Goal: Information Seeking & Learning: Find contact information

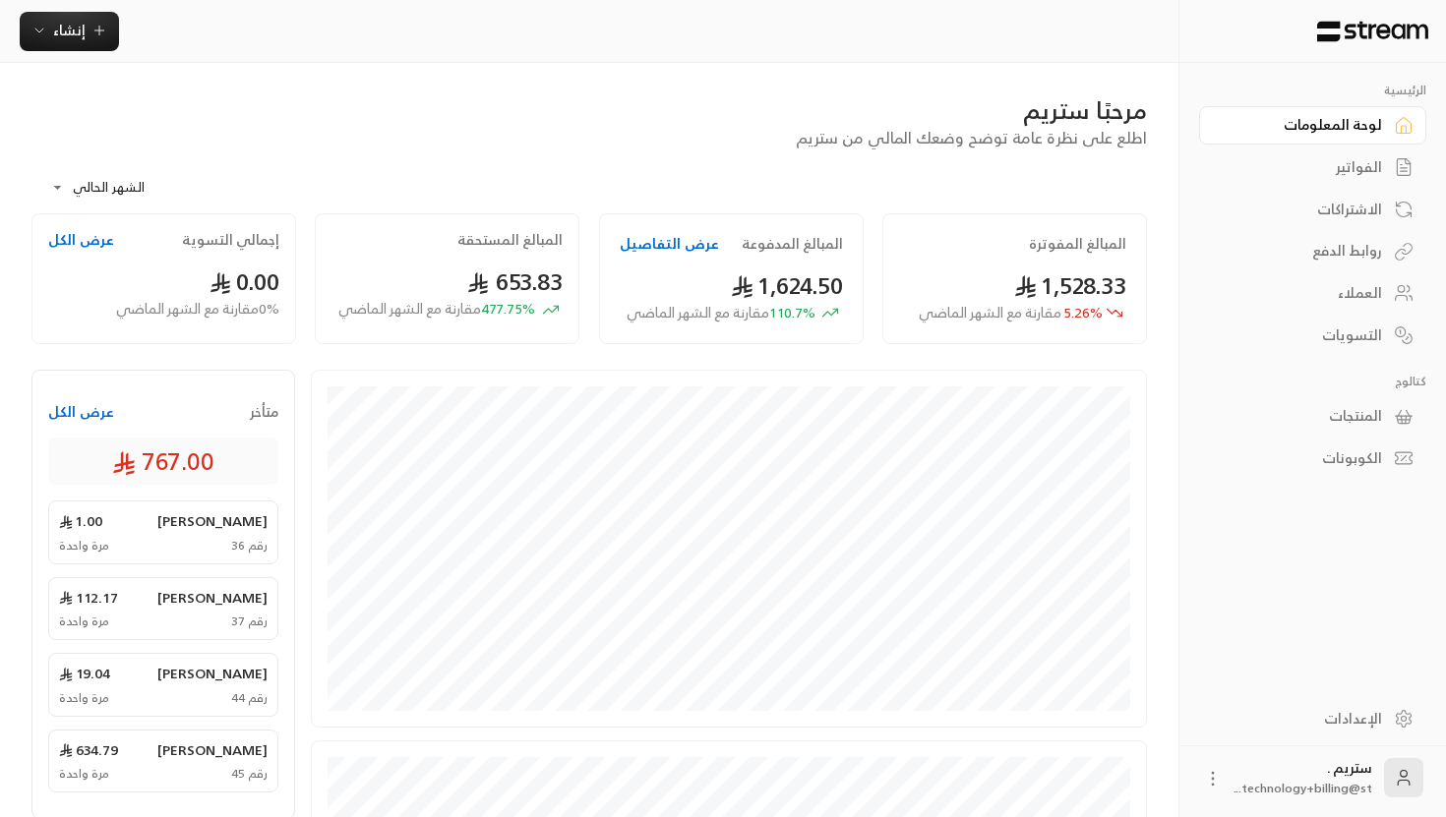
click at [1385, 166] on link "الفواتير" at bounding box center [1312, 168] width 227 height 38
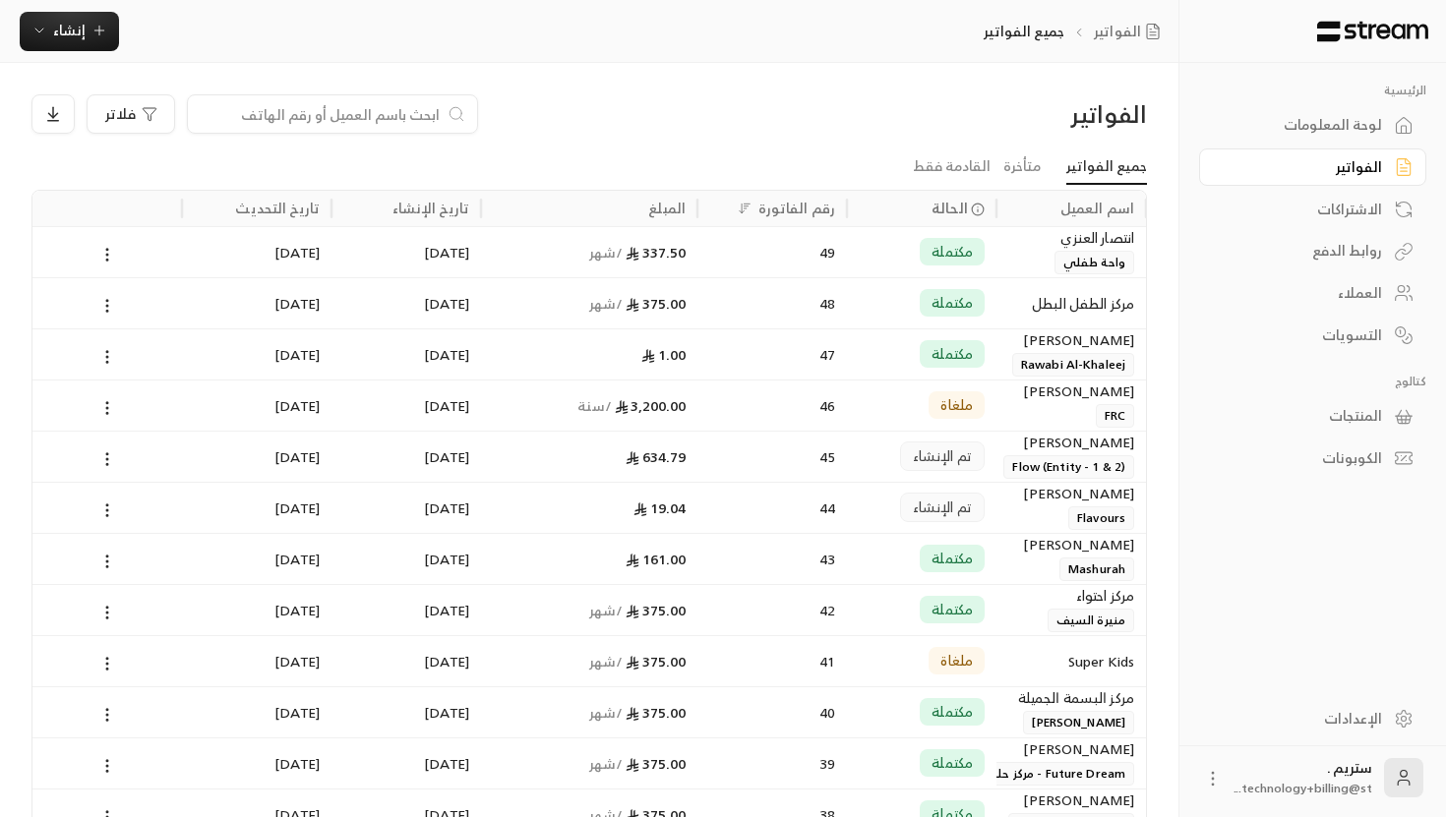
click at [1391, 299] on link "العملاء" at bounding box center [1312, 293] width 227 height 38
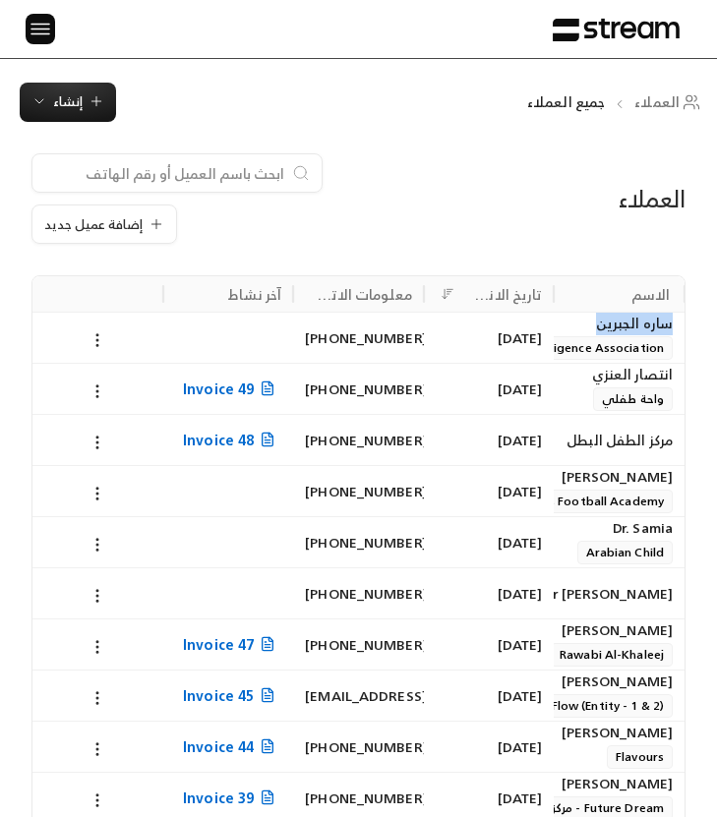
drag, startPoint x: 669, startPoint y: 328, endPoint x: 595, endPoint y: 328, distance: 73.8
click at [595, 328] on div "[PERSON_NAME]" at bounding box center [619, 324] width 107 height 22
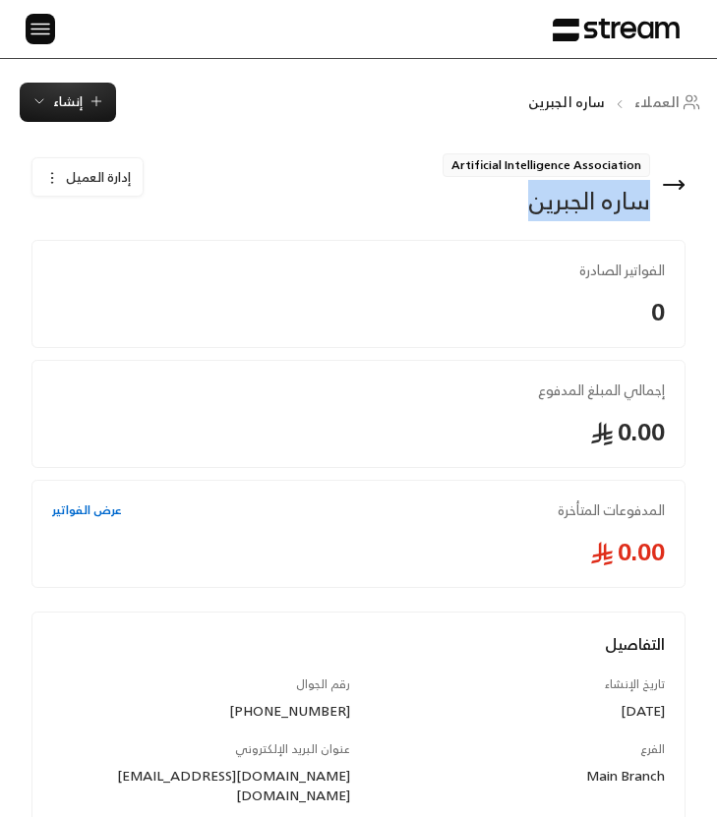
drag, startPoint x: 648, startPoint y: 211, endPoint x: 498, endPoint y: 211, distance: 150.5
click at [498, 211] on div "[PERSON_NAME]" at bounding box center [547, 200] width 208 height 31
copy div "[PERSON_NAME]"
click at [609, 201] on div "[PERSON_NAME]" at bounding box center [547, 200] width 208 height 31
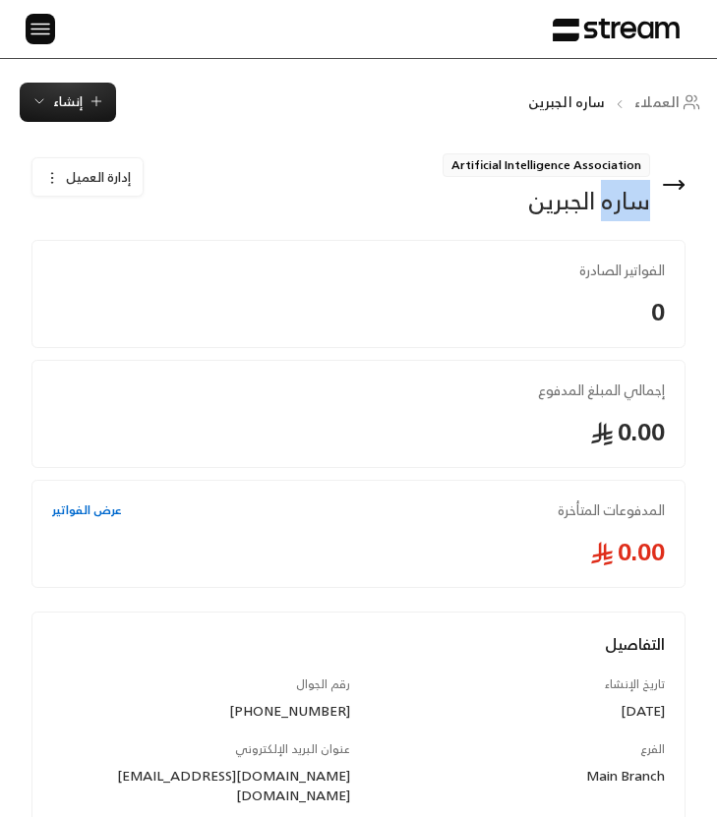
click at [609, 201] on div "[PERSON_NAME]" at bounding box center [547, 200] width 208 height 31
click at [609, 201] on div "ساره الجبرين" at bounding box center [547, 200] width 208 height 31
click at [610, 167] on span "Artificial Intelligence Association" at bounding box center [547, 165] width 208 height 24
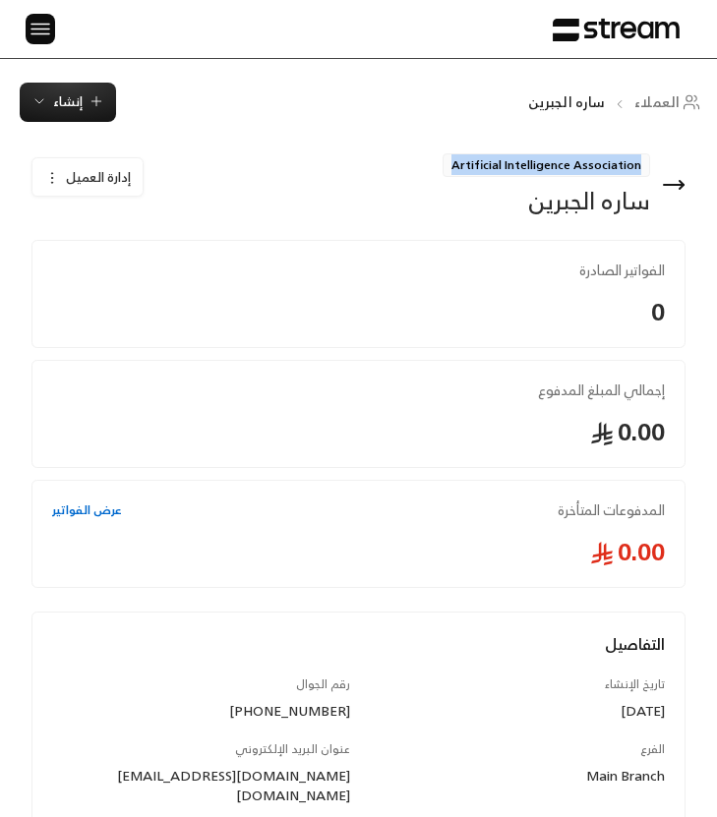
click at [610, 167] on span "Artificial Intelligence Association" at bounding box center [547, 165] width 208 height 24
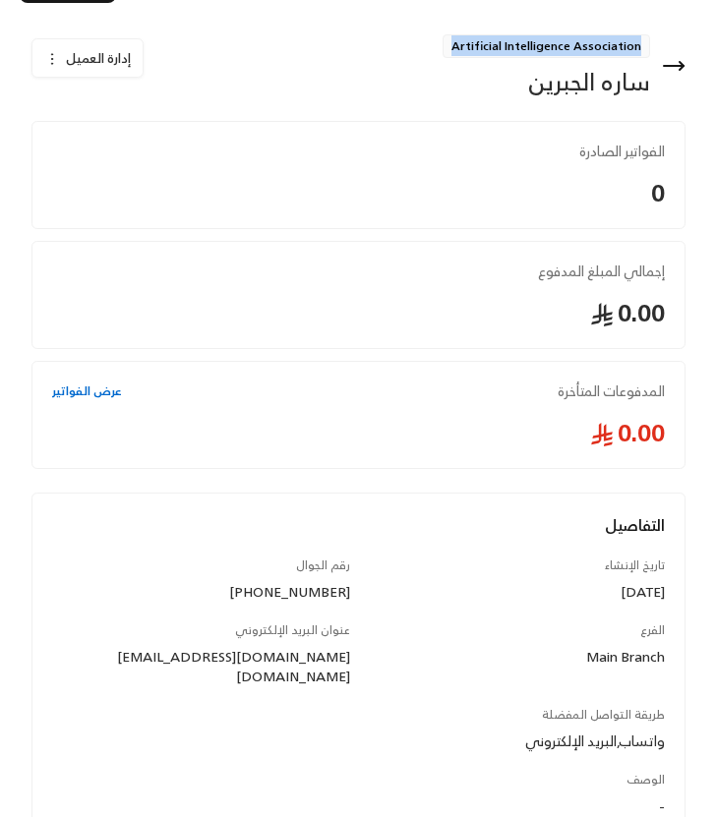
scroll to position [139, 0]
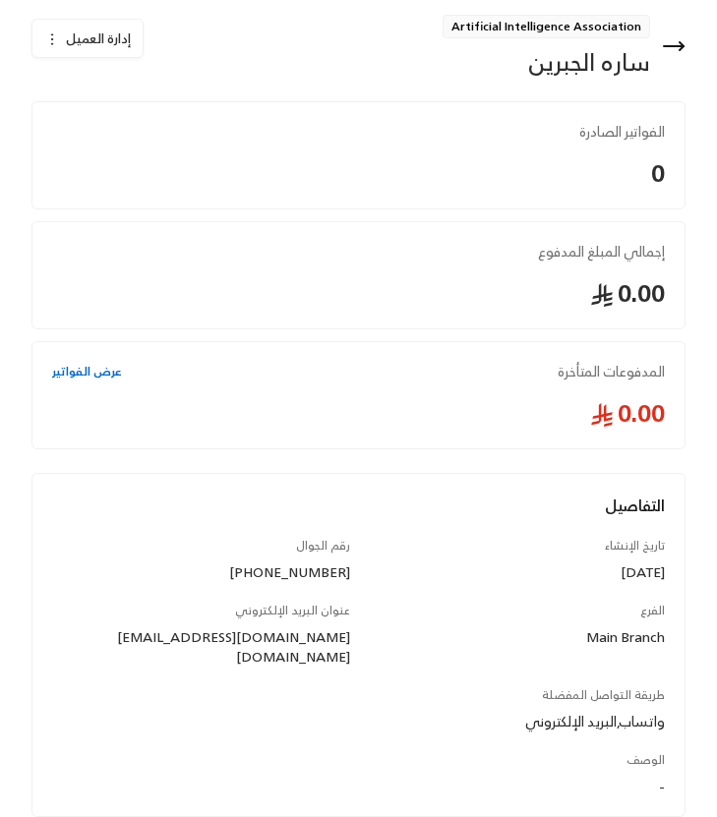
click at [296, 578] on div "+966552031250" at bounding box center [201, 573] width 298 height 20
copy div "+966552031250"
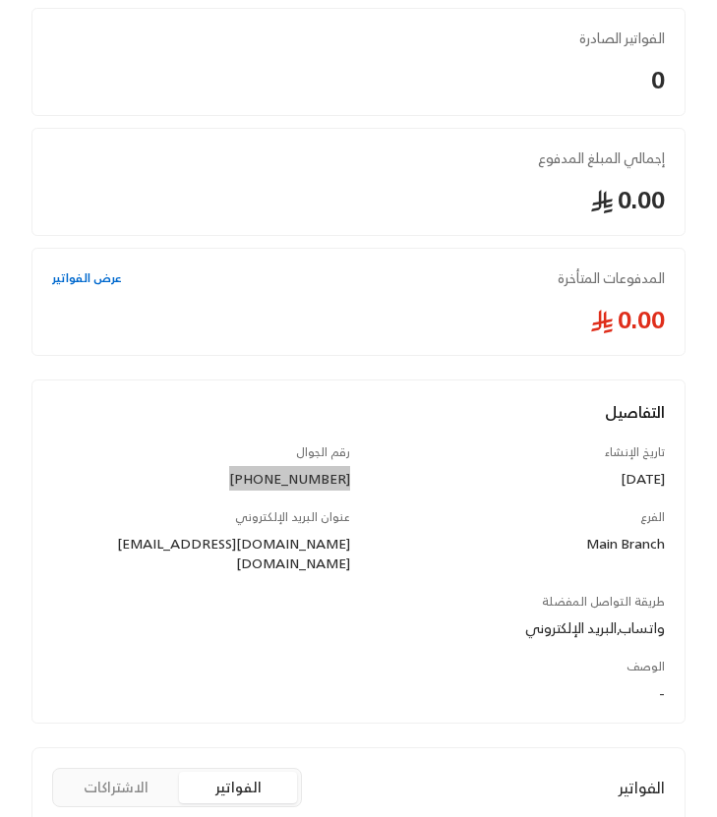
scroll to position [0, 0]
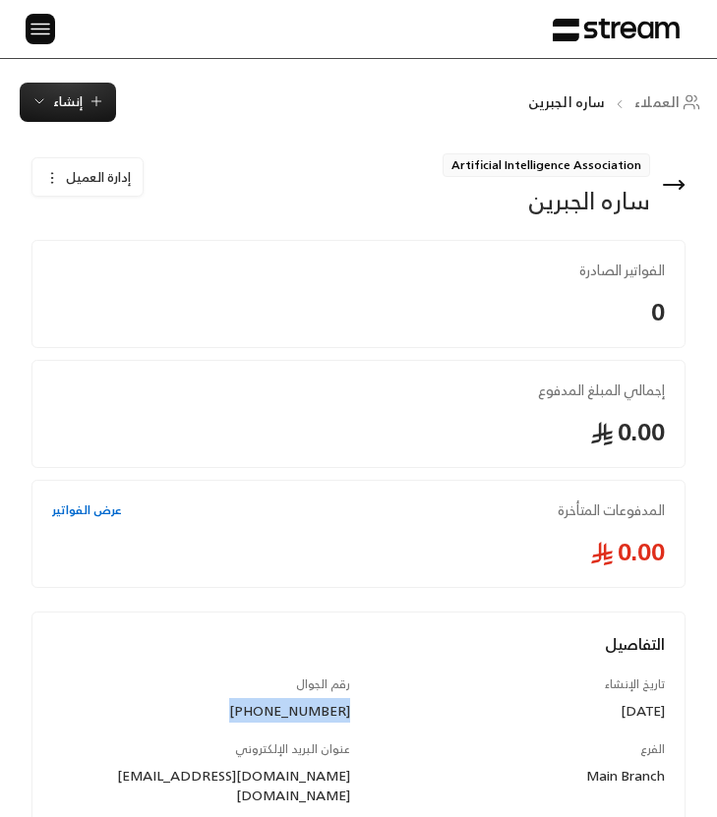
click at [685, 185] on icon at bounding box center [674, 185] width 24 height 24
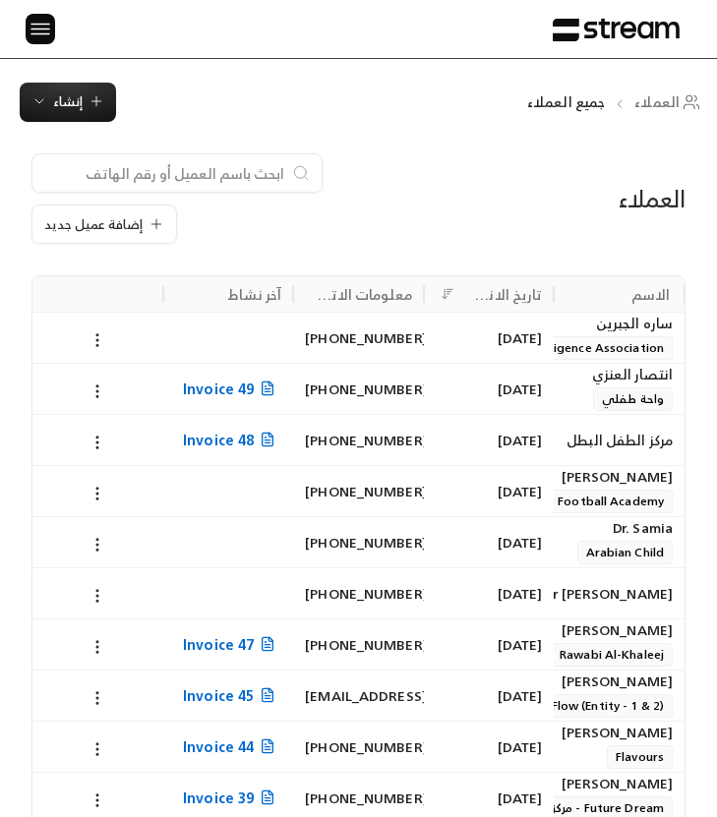
click at [519, 396] on div "20/09/2025" at bounding box center [489, 389] width 107 height 50
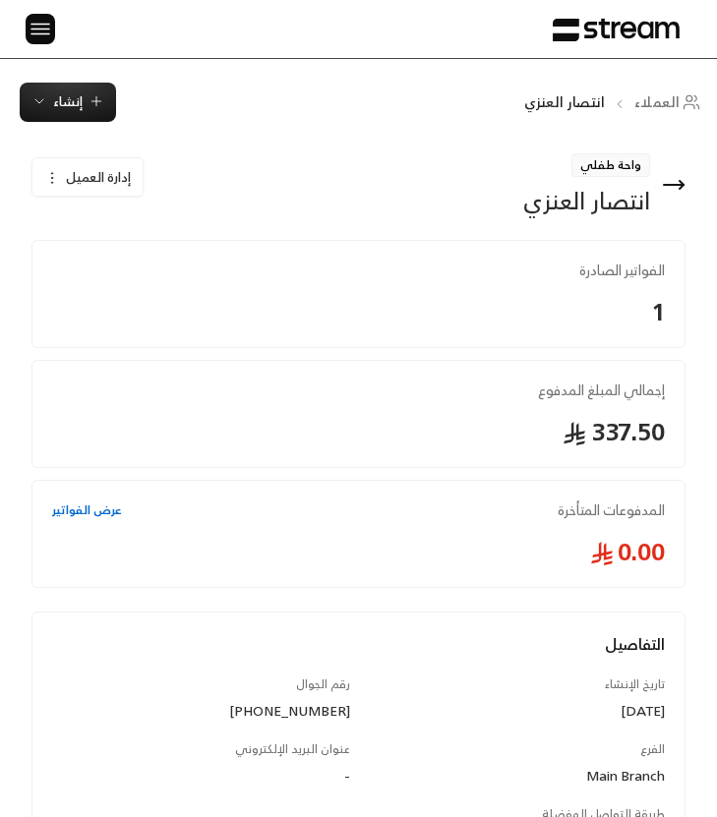
click at [610, 204] on div "انتصار العنزي" at bounding box center [586, 200] width 127 height 31
copy div "انتصار العنزي إدارة العميل"
click at [619, 168] on span "واحة طفلي" at bounding box center [611, 165] width 79 height 24
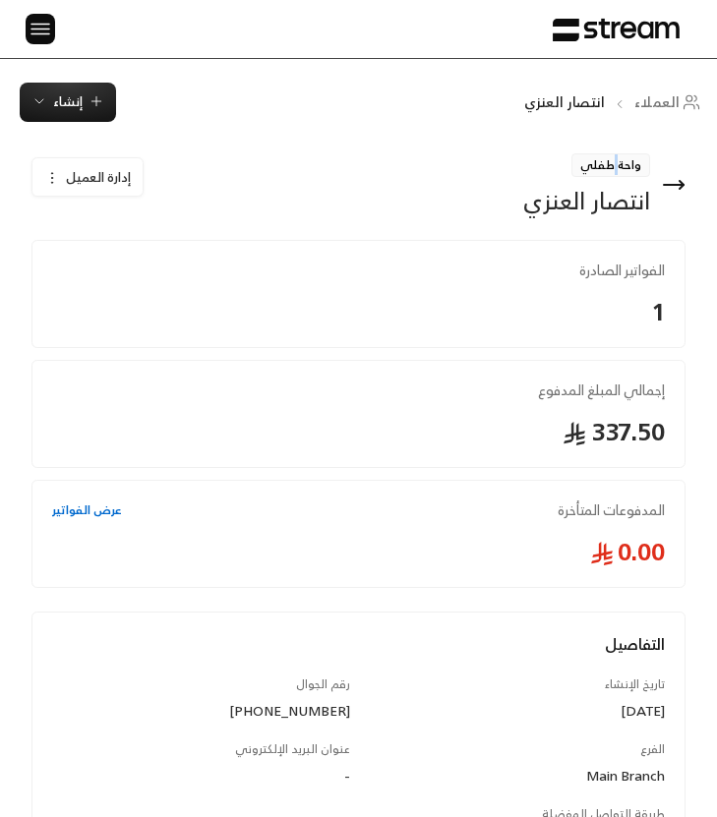
click at [619, 168] on span "واحة طفلي" at bounding box center [611, 165] width 79 height 24
copy span "واحة طفلي"
click at [318, 707] on div "+966551826990" at bounding box center [201, 711] width 298 height 20
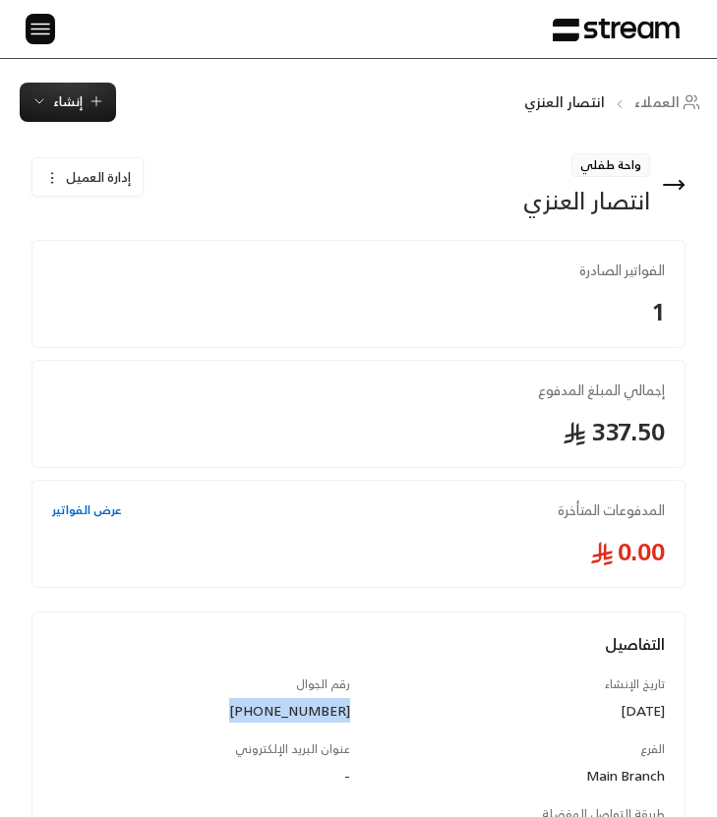
click at [318, 707] on div "+966551826990" at bounding box center [201, 711] width 298 height 20
copy div "+966551826990"
click at [677, 183] on icon at bounding box center [674, 185] width 24 height 24
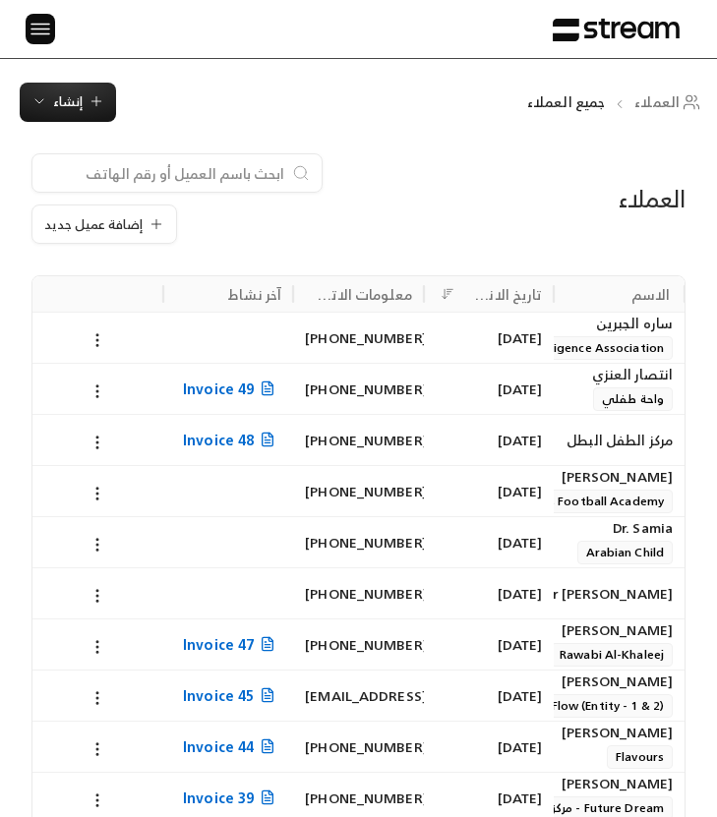
click at [491, 443] on div "17/09/2025" at bounding box center [489, 440] width 107 height 50
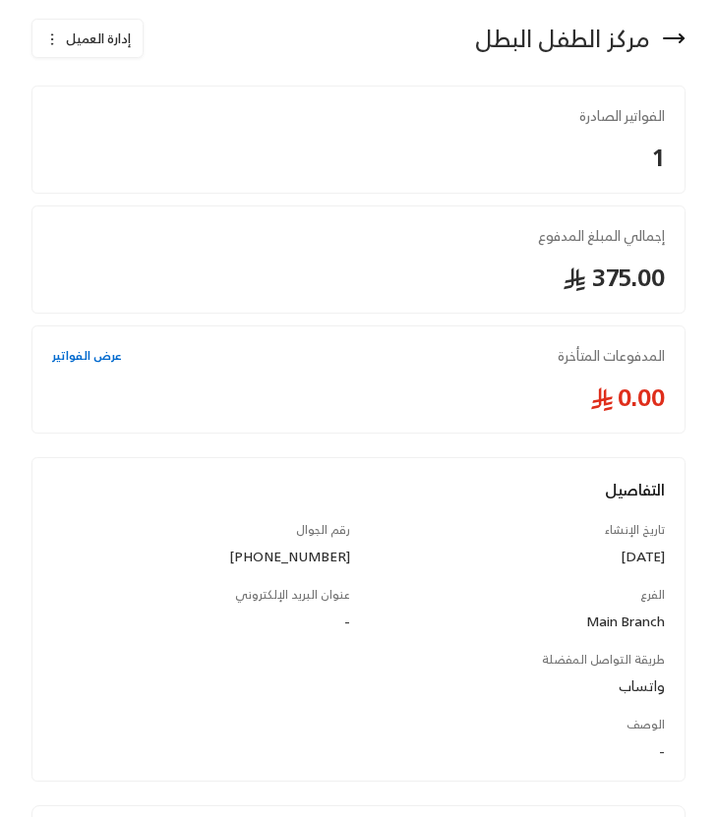
scroll to position [232, 0]
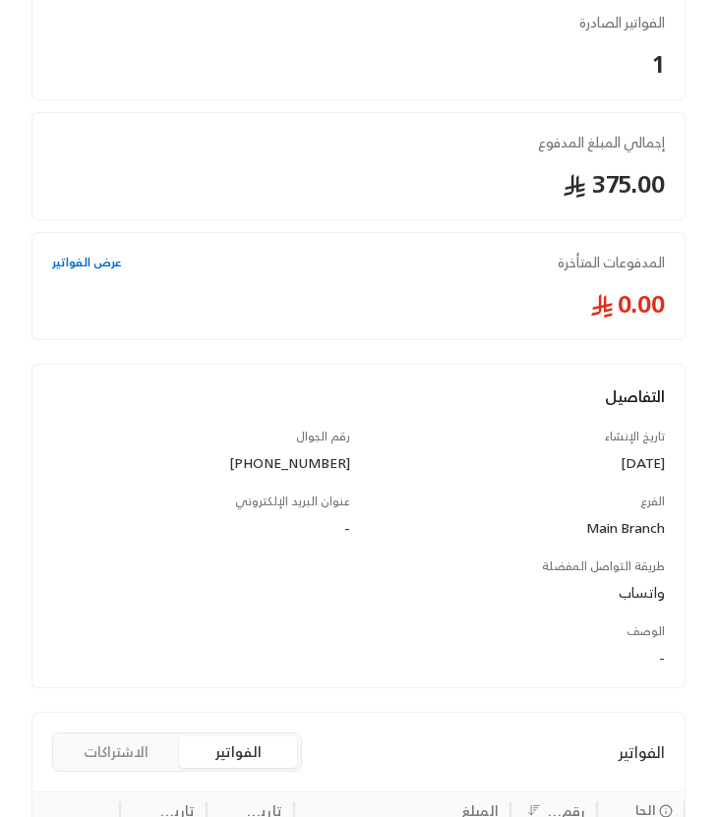
click at [313, 468] on div "+966532959543" at bounding box center [201, 463] width 298 height 20
copy div "+966532959543"
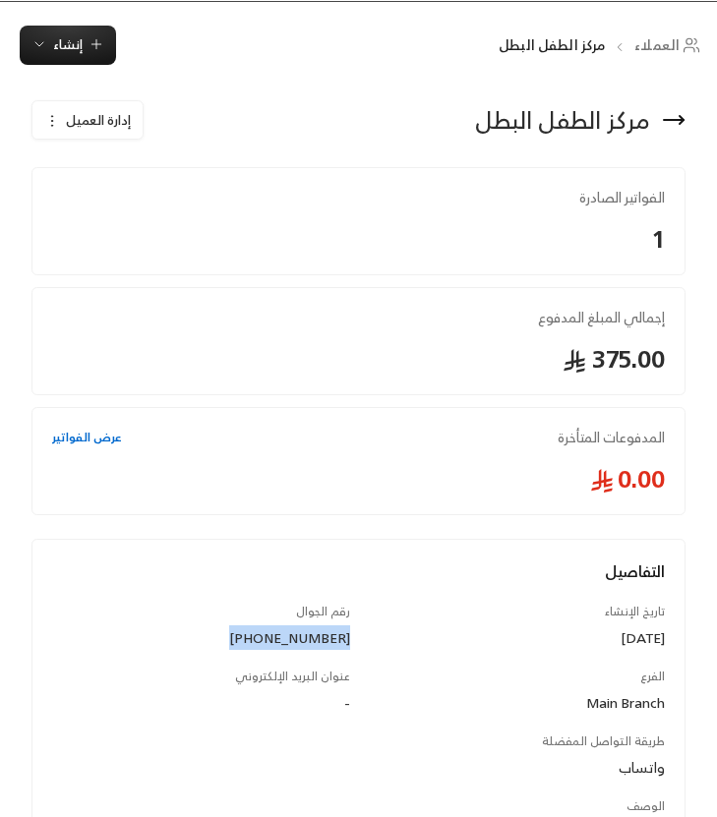
click at [583, 123] on div "مركز الطفل البطل" at bounding box center [562, 119] width 175 height 31
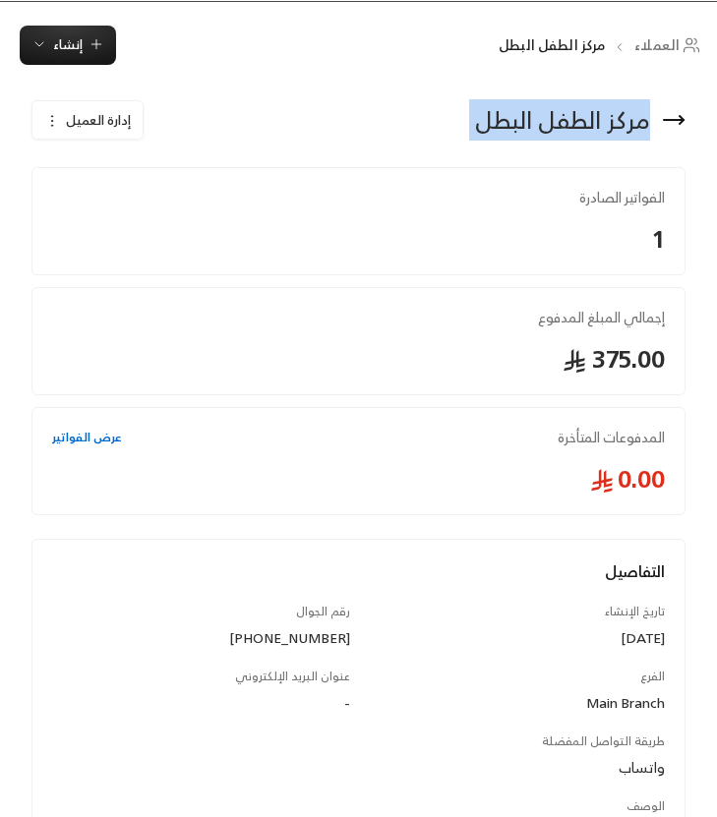
click at [583, 123] on div "مركز الطفل البطل" at bounding box center [562, 119] width 175 height 31
copy div "مركز الطفل البطل إدارة العميل"
click at [671, 117] on icon at bounding box center [674, 120] width 24 height 24
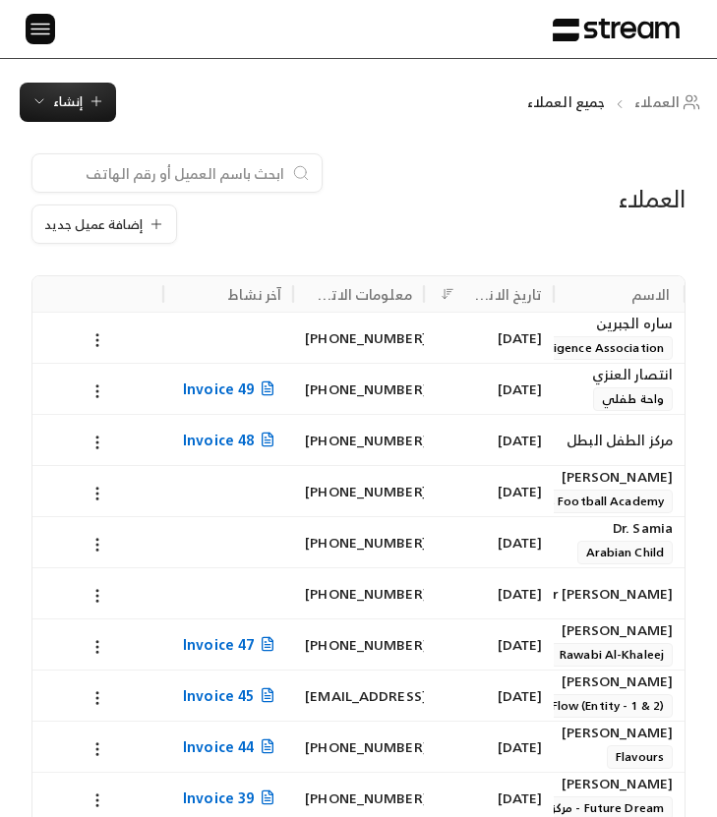
scroll to position [24, 0]
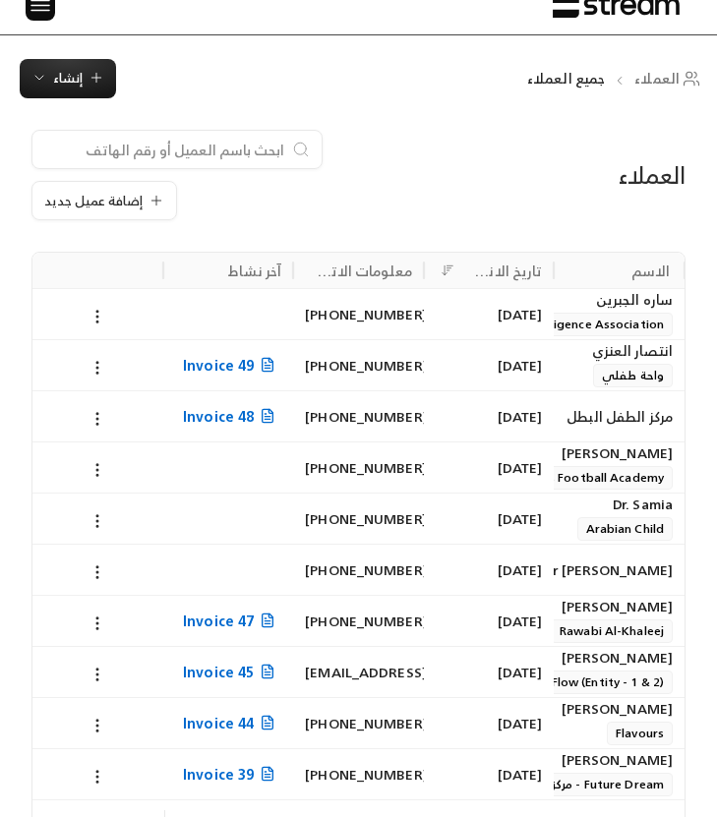
click at [589, 462] on div "Abdulkareem Zubair" at bounding box center [619, 454] width 107 height 22
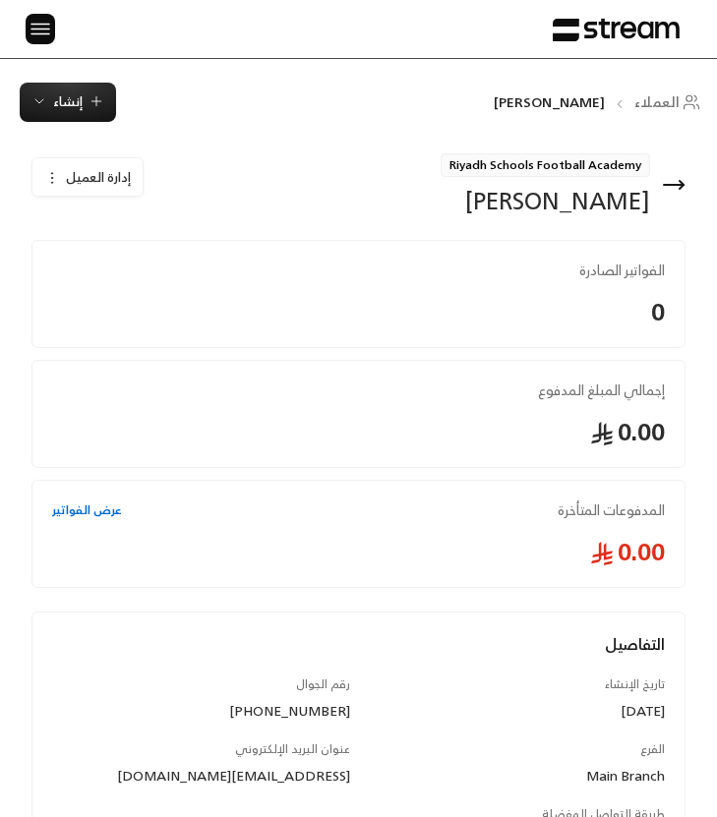
click at [595, 201] on div "Abdulkareem Zubair" at bounding box center [546, 200] width 210 height 31
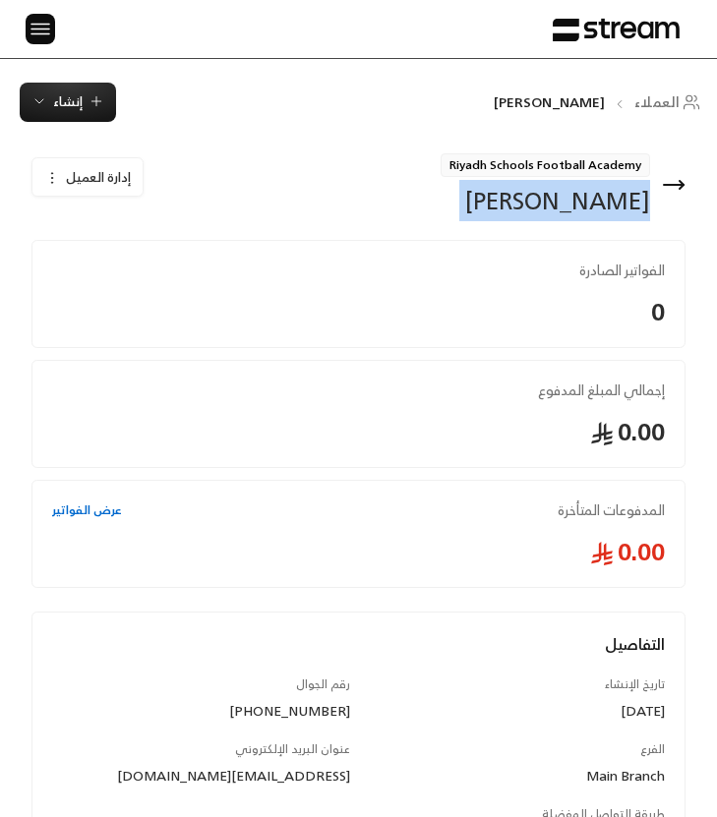
click at [595, 201] on div "Abdulkareem Zubair" at bounding box center [546, 200] width 210 height 31
copy div "Abdulkareem Zubair إدارة العميل"
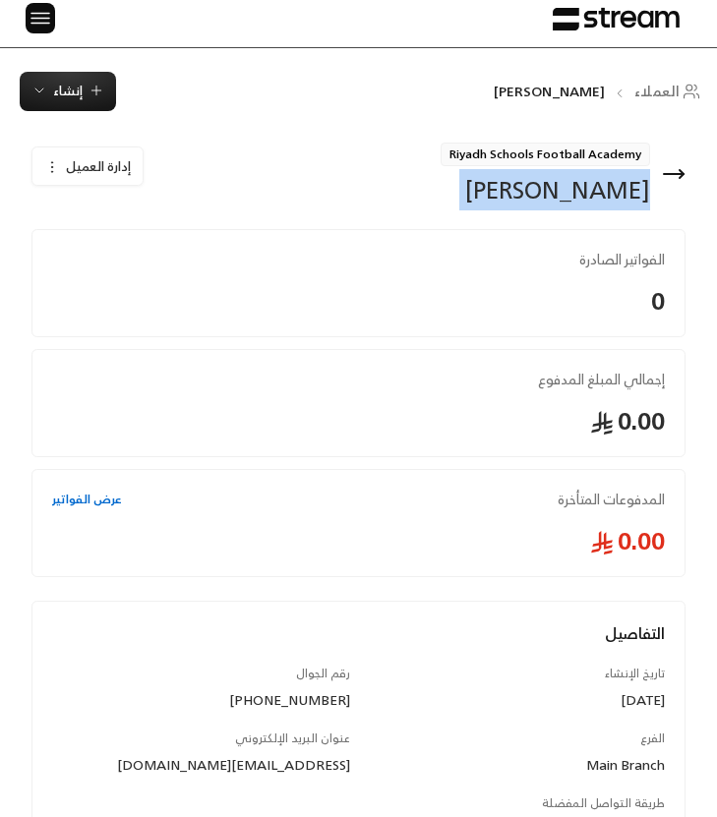
click at [524, 147] on span "Riyadh Schools Football Academy" at bounding box center [546, 155] width 210 height 24
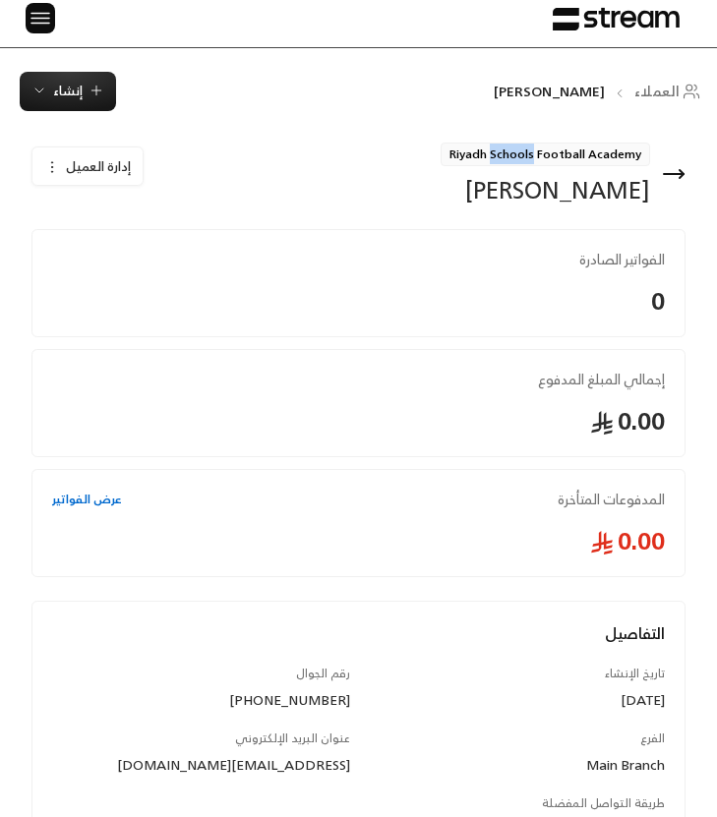
click at [524, 147] on span "Riyadh Schools Football Academy" at bounding box center [546, 155] width 210 height 24
copy span "Riyadh Schools Football Academy"
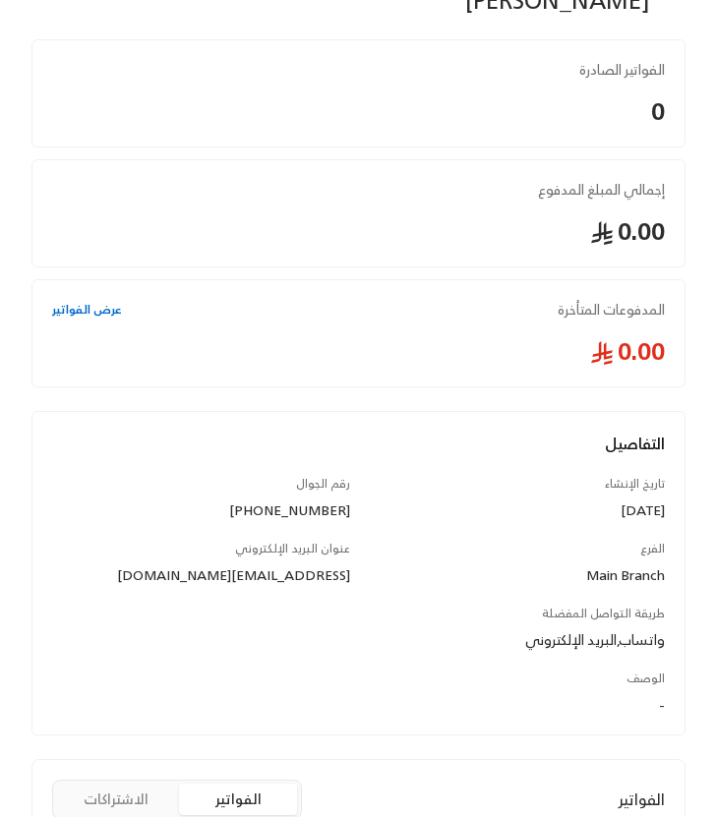
scroll to position [211, 0]
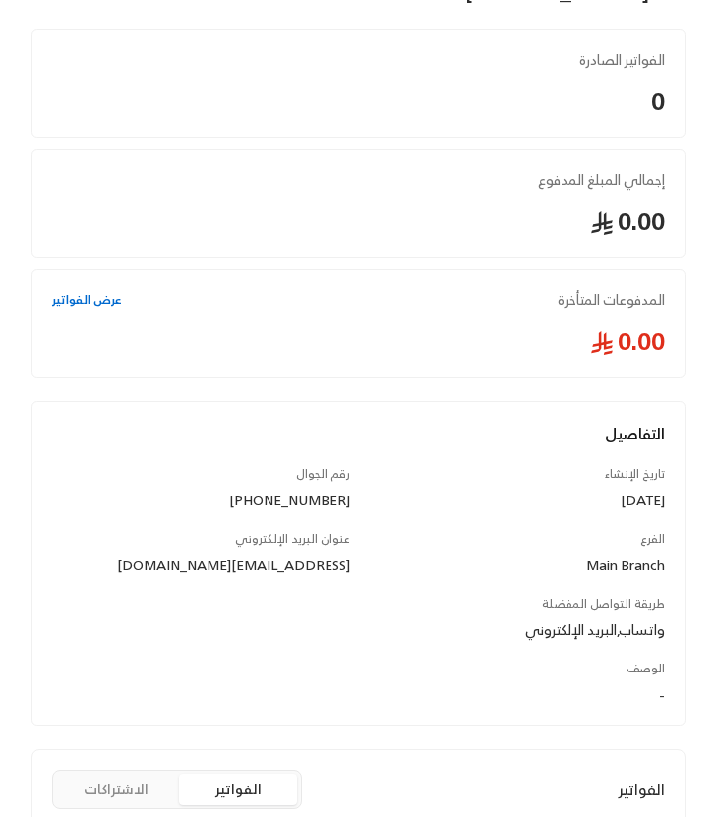
click at [311, 495] on div "+966532000526" at bounding box center [201, 501] width 298 height 20
copy div "+966532000526"
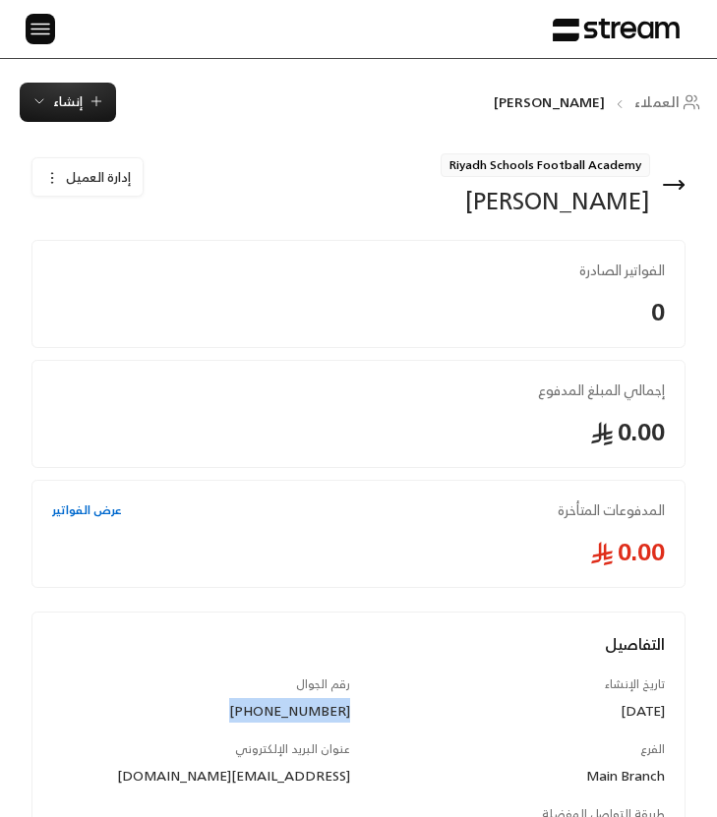
click at [679, 182] on icon at bounding box center [674, 185] width 24 height 24
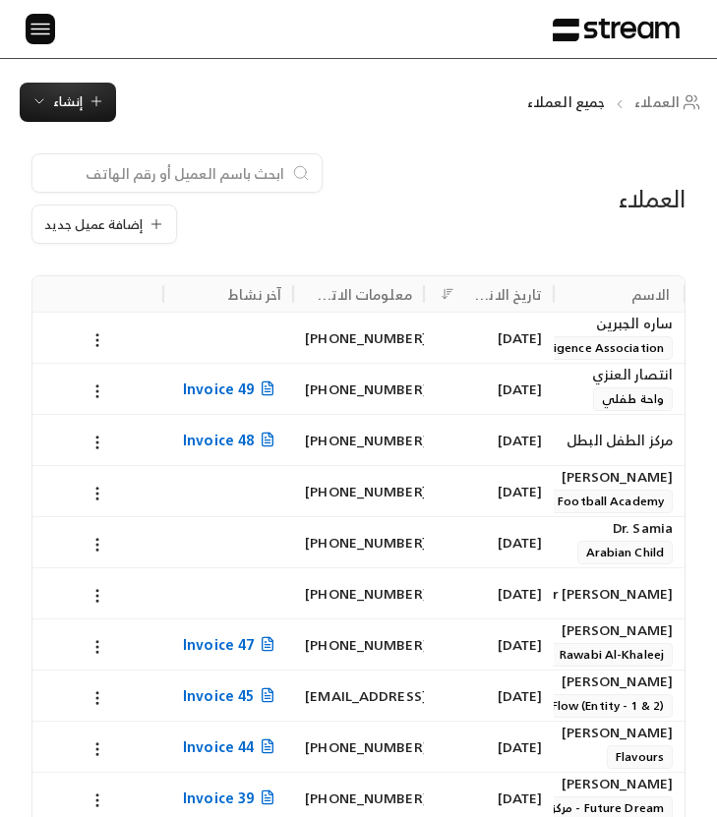
scroll to position [33, 0]
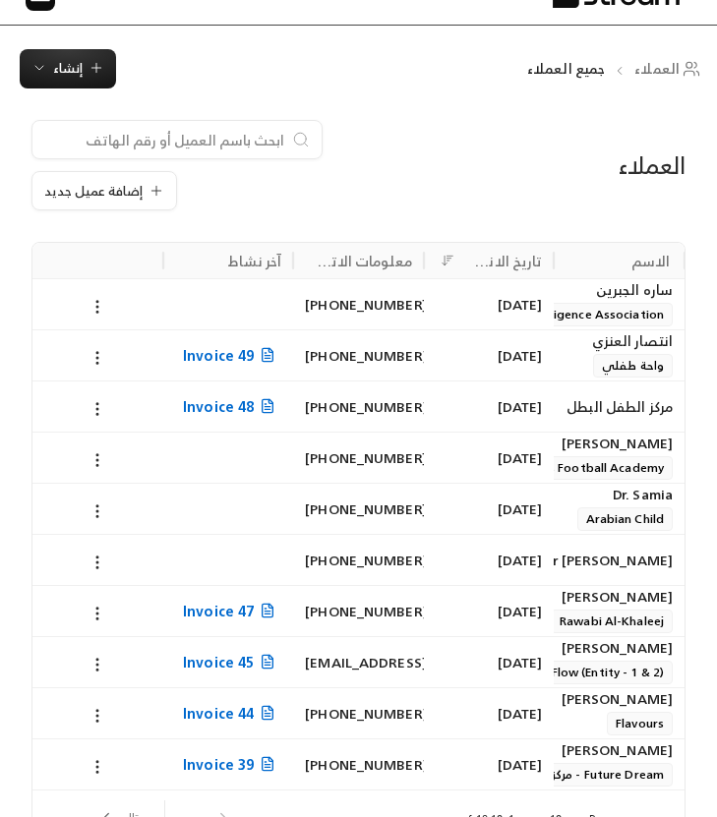
click at [533, 502] on div "13/09/2025" at bounding box center [489, 509] width 107 height 50
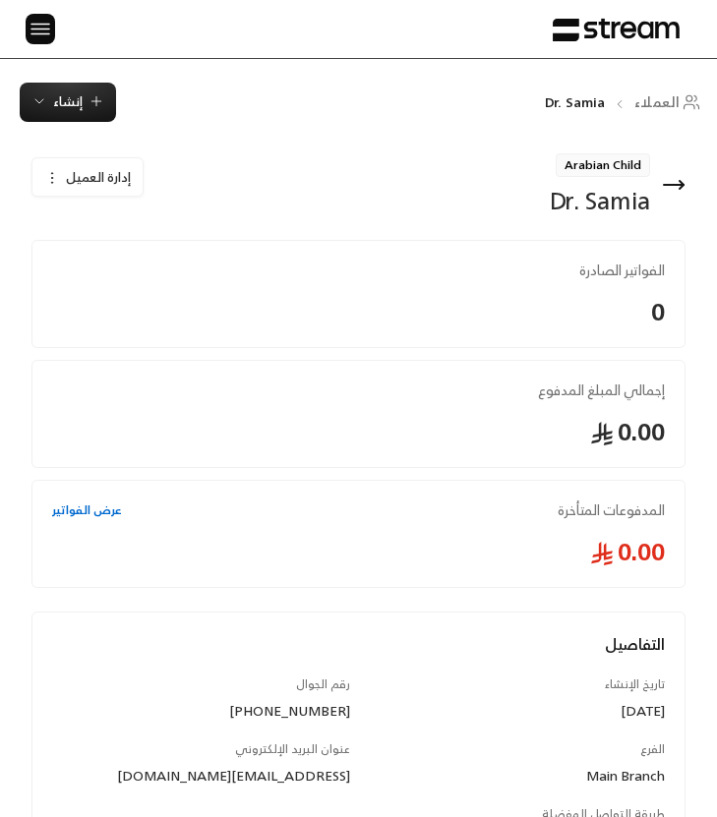
click at [573, 203] on div "Dr. Samia" at bounding box center [600, 200] width 100 height 31
click at [610, 170] on span "Arabian Child" at bounding box center [603, 165] width 94 height 24
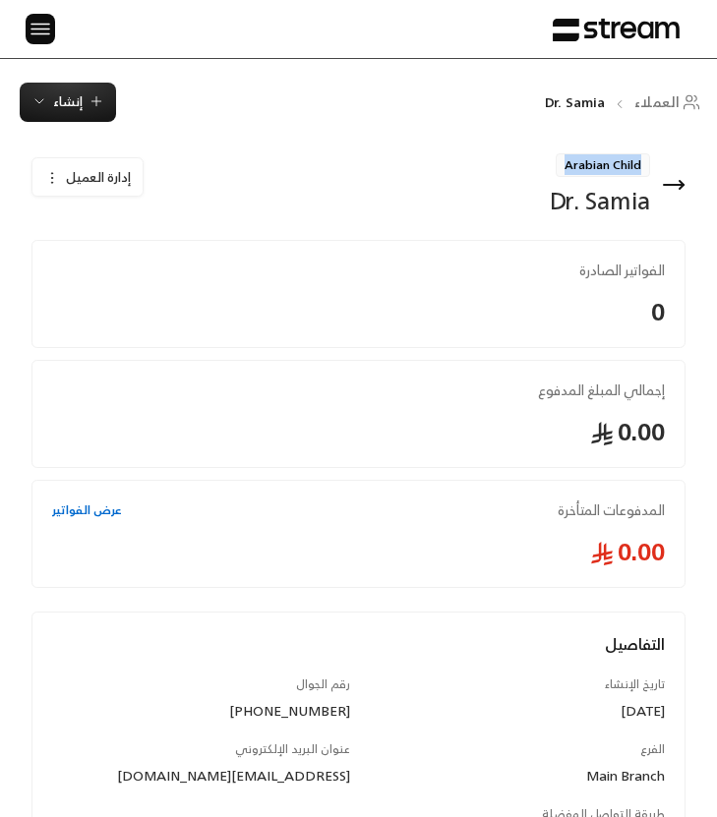
click at [610, 170] on span "Arabian Child" at bounding box center [603, 165] width 94 height 24
click at [314, 714] on div "+966533475150" at bounding box center [201, 711] width 298 height 20
click at [680, 188] on icon at bounding box center [682, 185] width 4 height 8
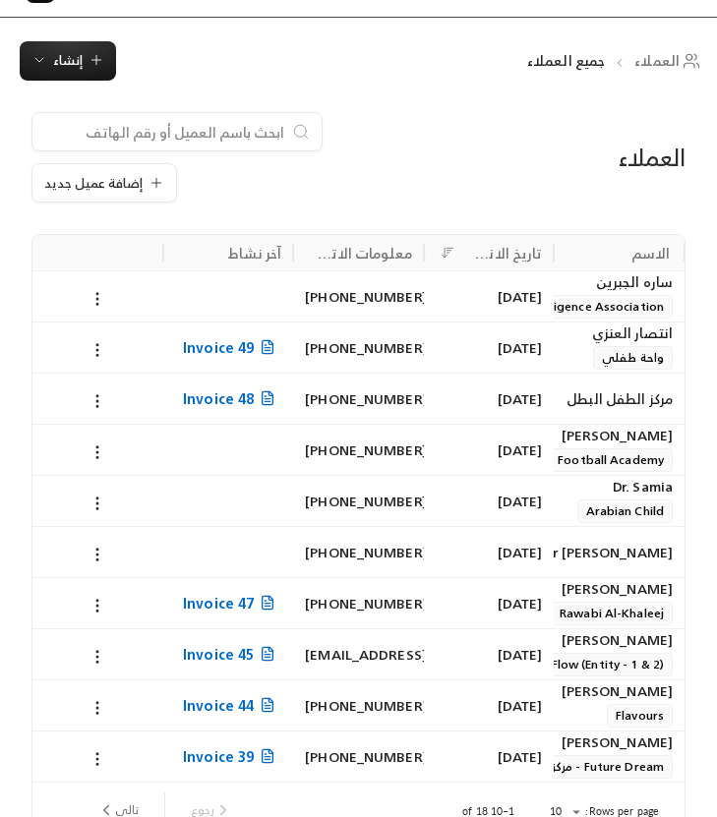
scroll to position [50, 0]
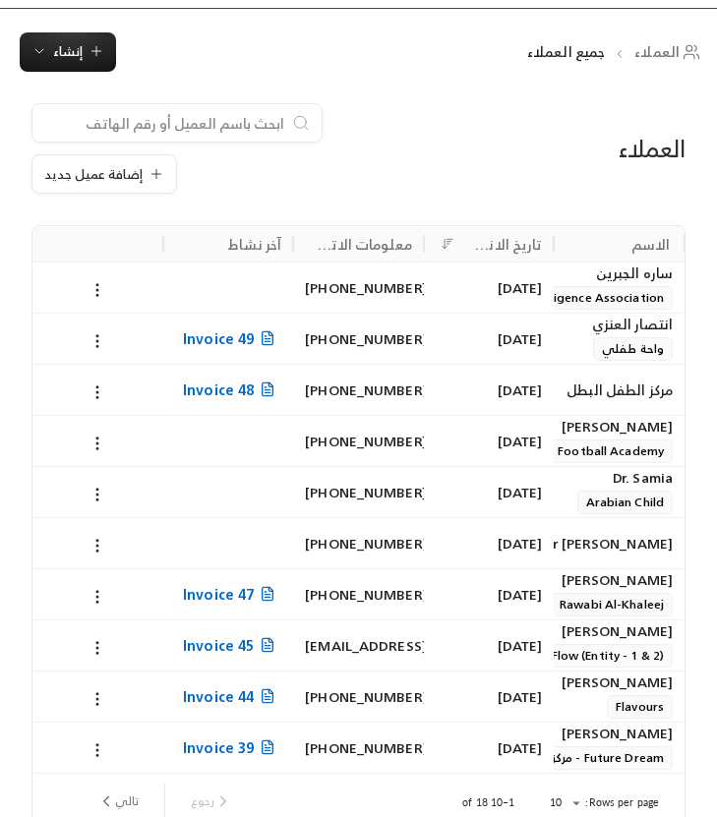
click at [380, 541] on div "+966561565729" at bounding box center [358, 543] width 107 height 50
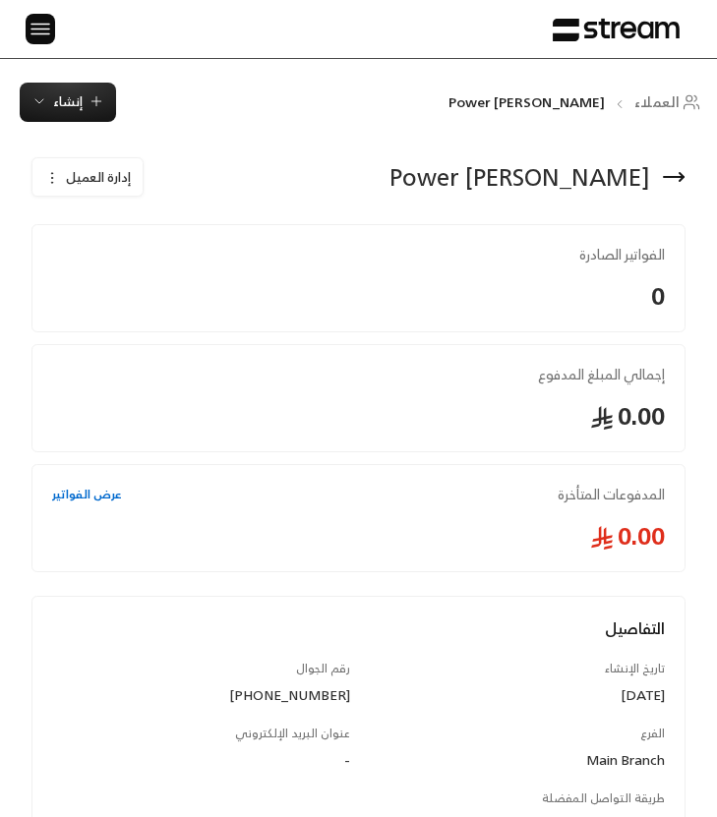
click at [598, 182] on div "Vega Power" at bounding box center [520, 176] width 261 height 31
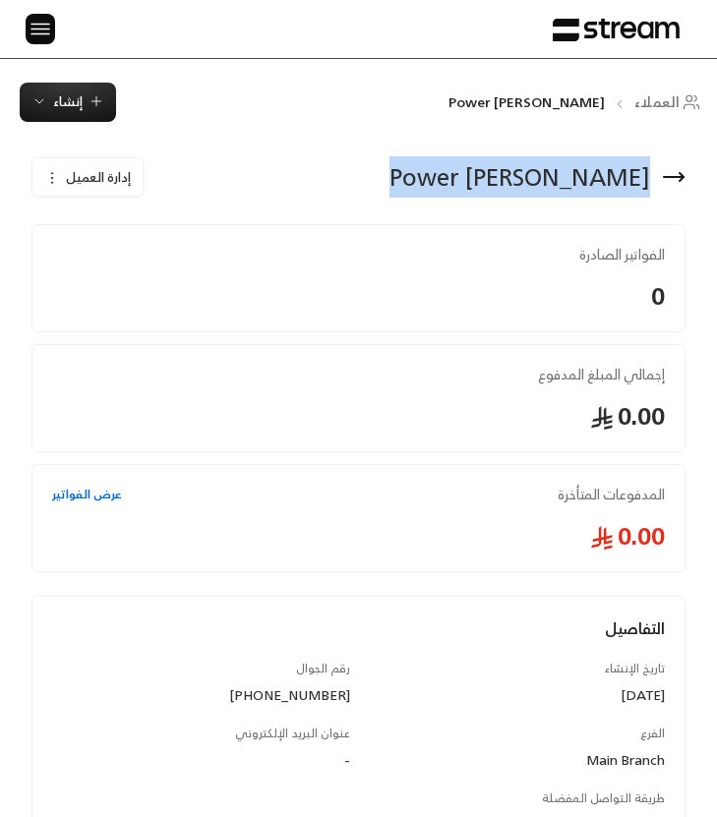
click at [598, 182] on div "Vega Power" at bounding box center [520, 176] width 261 height 31
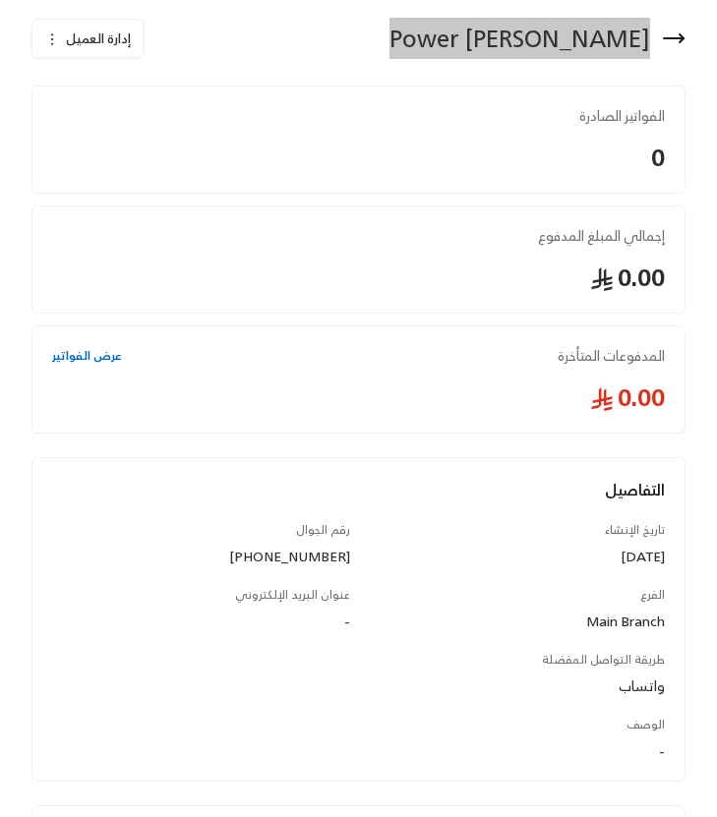
scroll to position [179, 0]
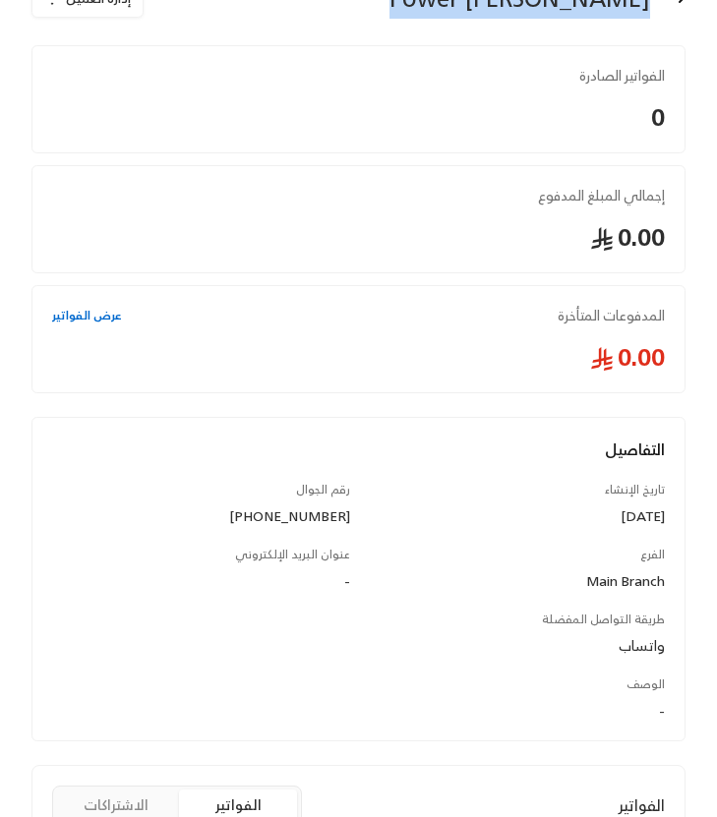
click at [320, 518] on div "+966561565729" at bounding box center [201, 517] width 298 height 20
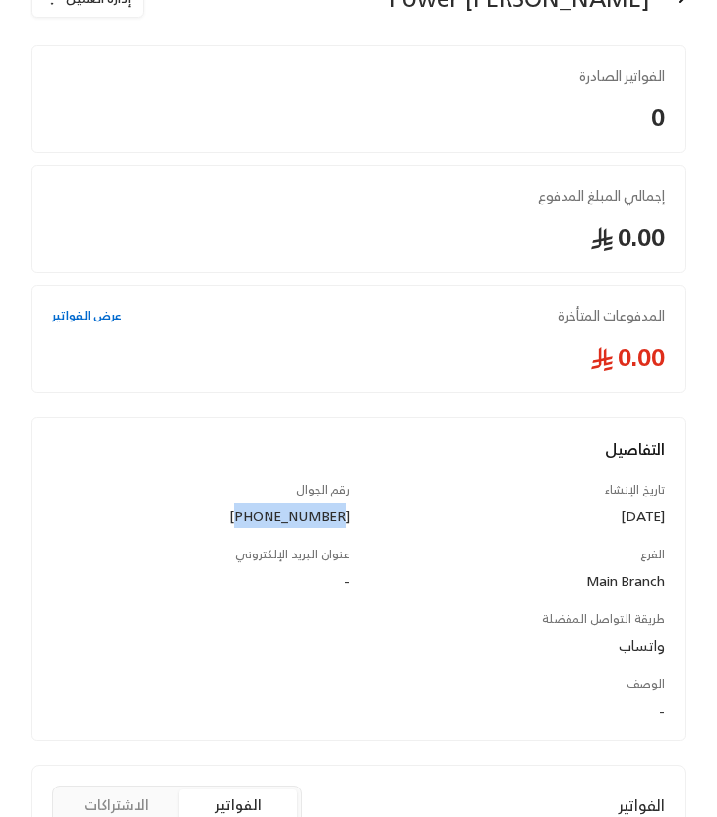
click at [320, 518] on div "+966561565729" at bounding box center [201, 517] width 298 height 20
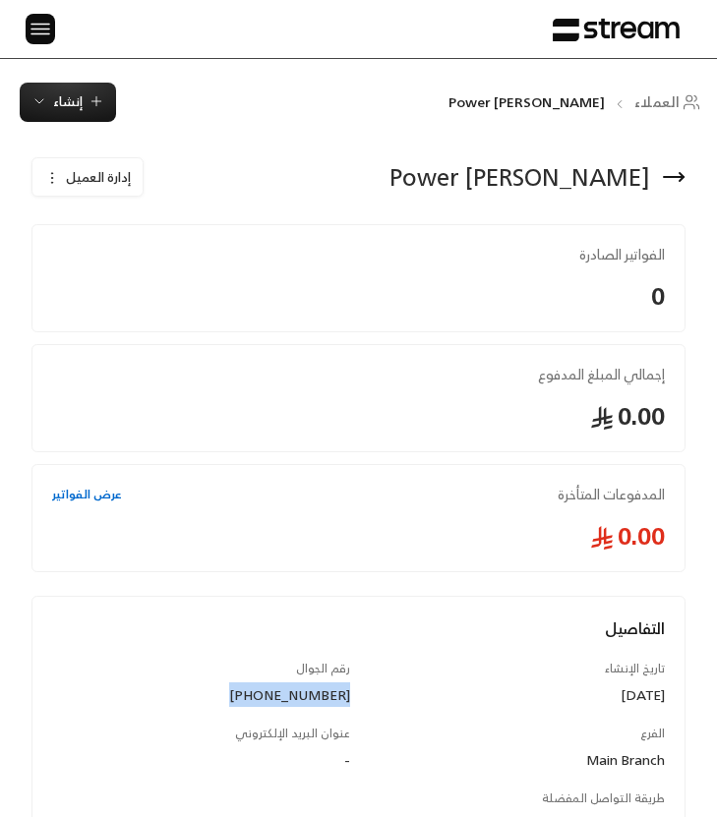
click at [673, 175] on icon at bounding box center [674, 177] width 24 height 24
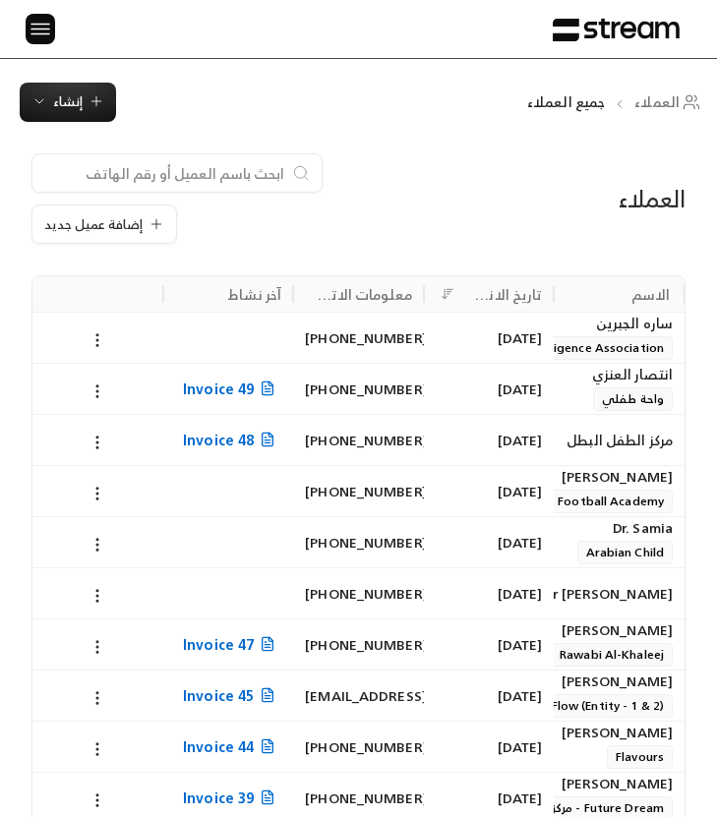
click at [598, 643] on span "Rawabi Al-Khaleej" at bounding box center [612, 655] width 122 height 24
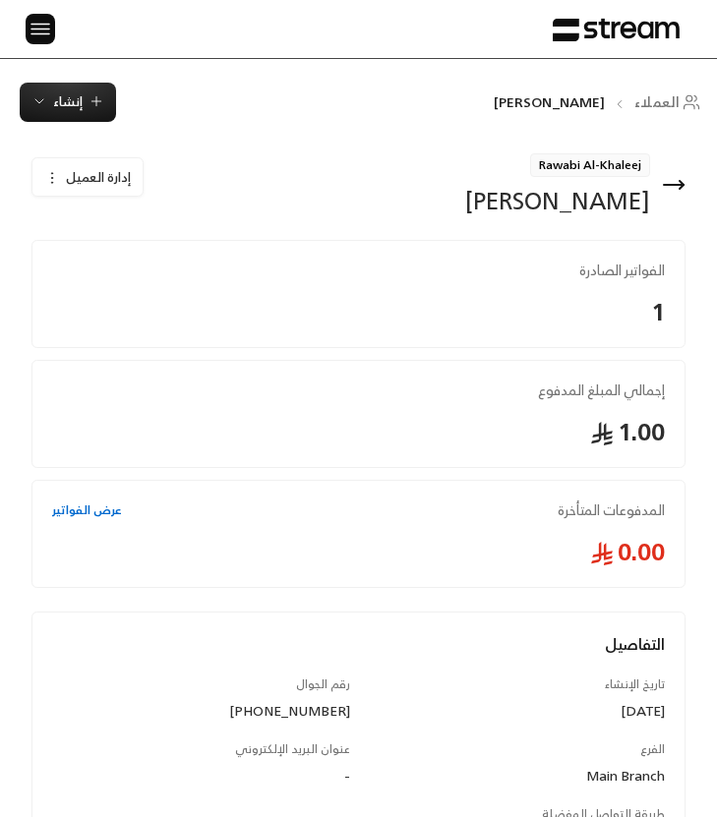
click at [624, 201] on div "حسن الشخص" at bounding box center [557, 200] width 185 height 31
click at [603, 208] on div "حسن الشخص" at bounding box center [557, 200] width 185 height 31
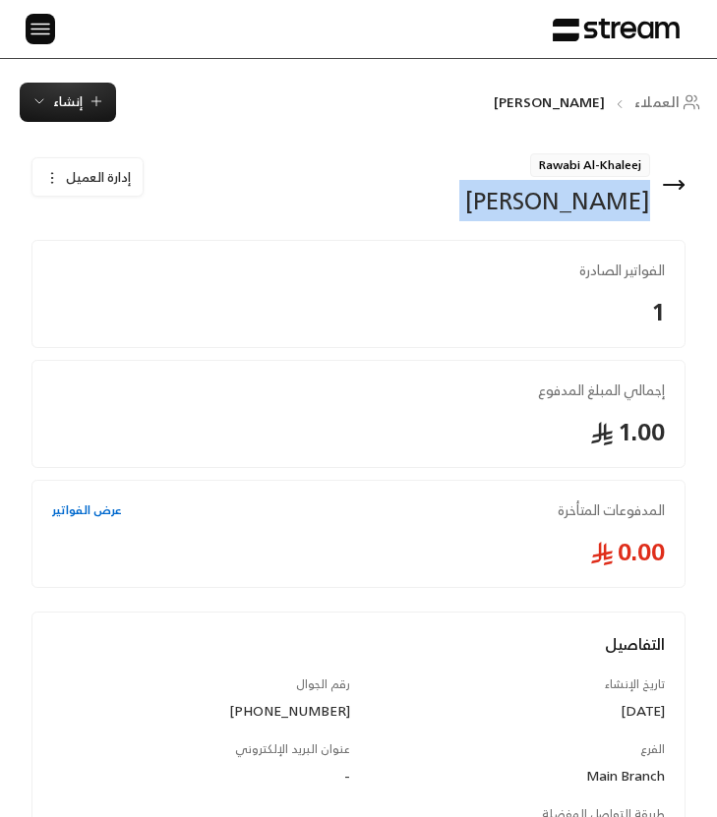
click at [603, 208] on div "حسن الشخص" at bounding box center [557, 200] width 185 height 31
click at [593, 166] on span "Rawabi Al-Khaleej" at bounding box center [590, 165] width 120 height 24
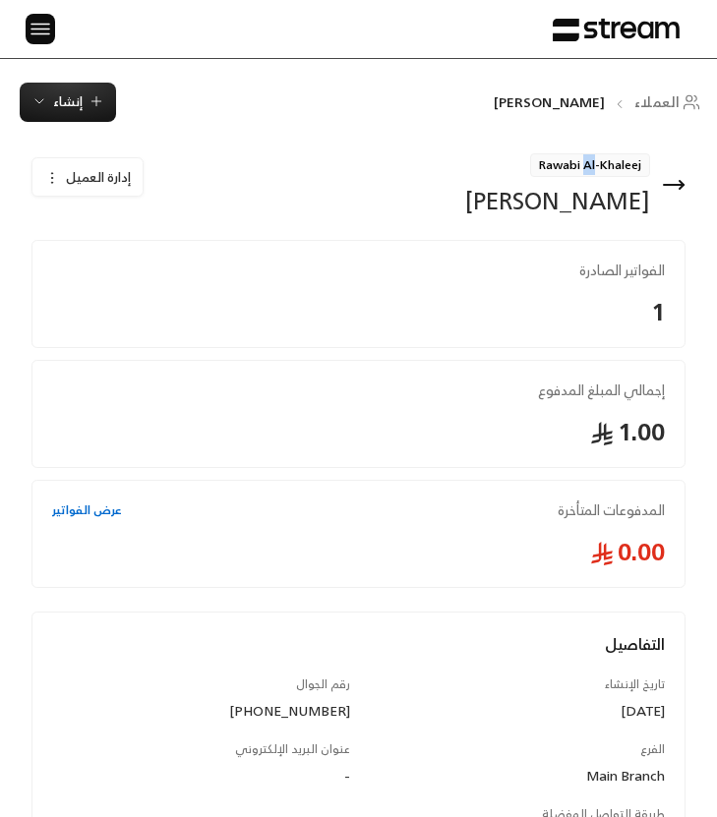
click at [593, 166] on span "Rawabi Al-Khaleej" at bounding box center [590, 165] width 120 height 24
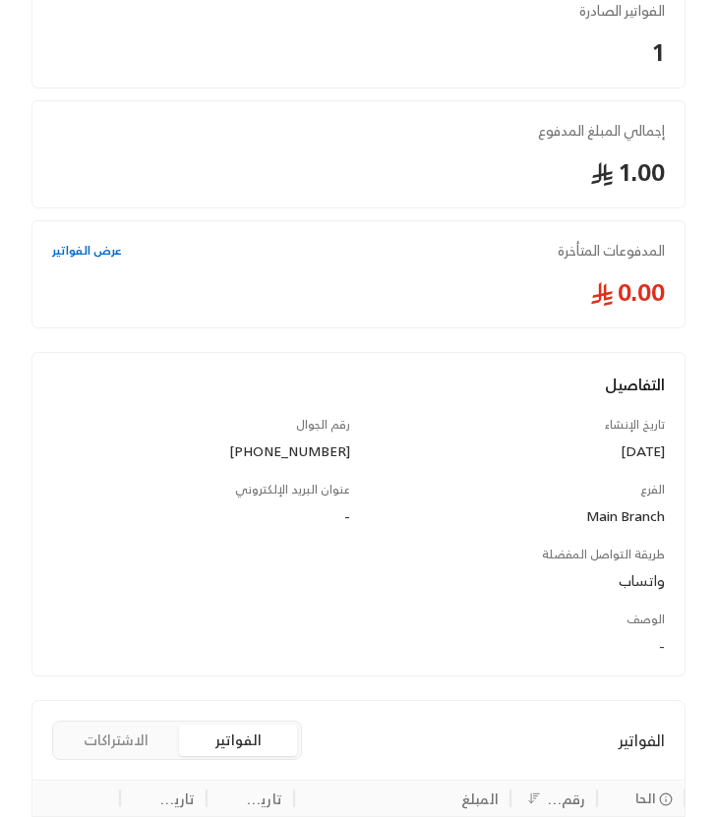
scroll to position [277, 0]
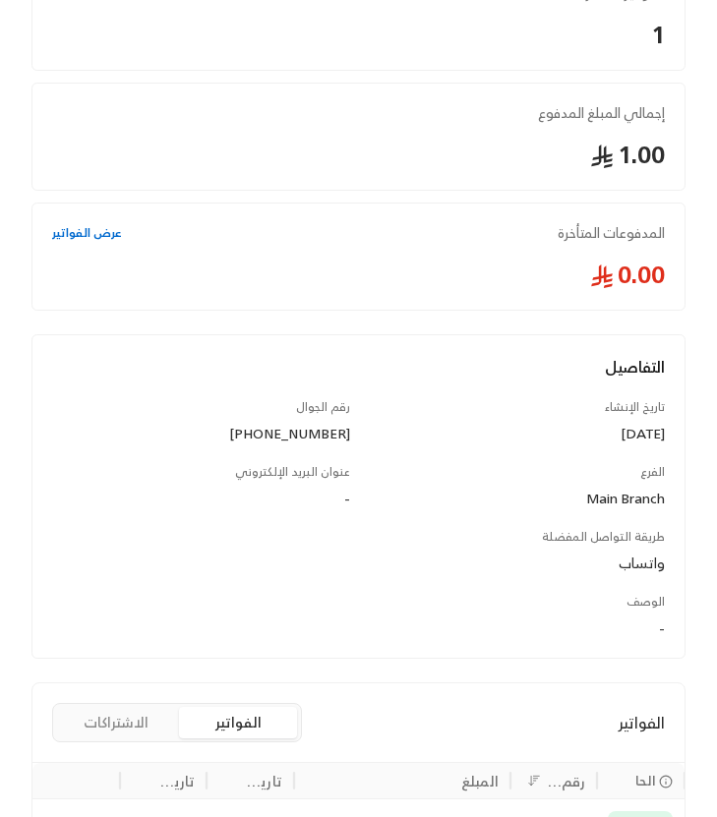
click at [310, 427] on div "+966546555022" at bounding box center [201, 434] width 298 height 20
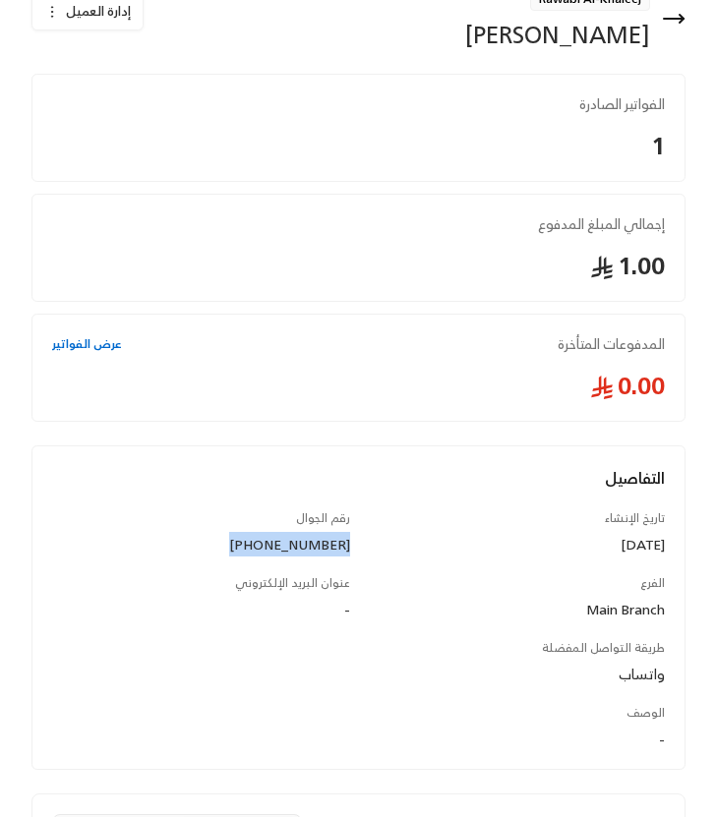
scroll to position [0, 0]
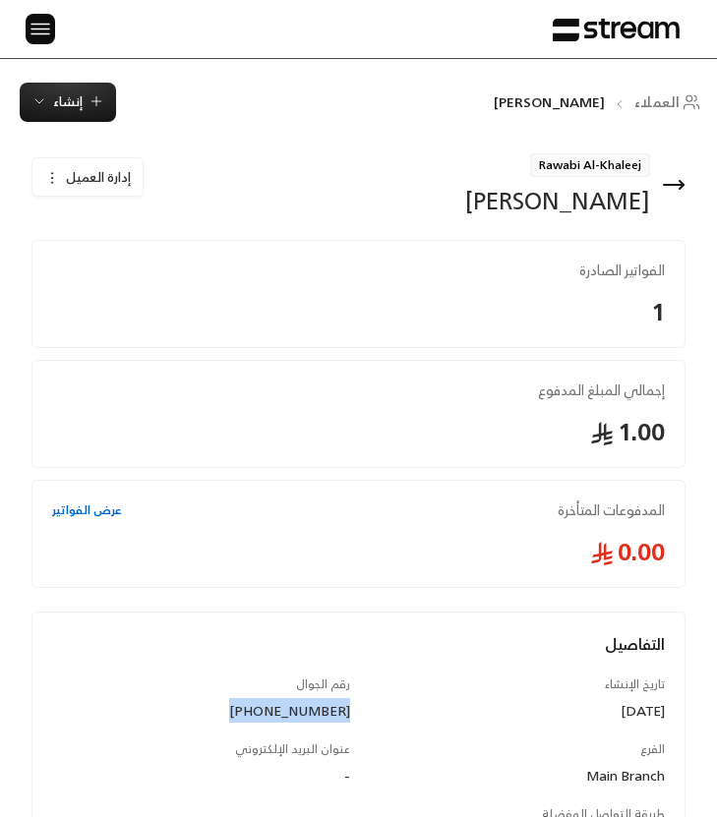
click at [673, 182] on icon at bounding box center [674, 185] width 24 height 24
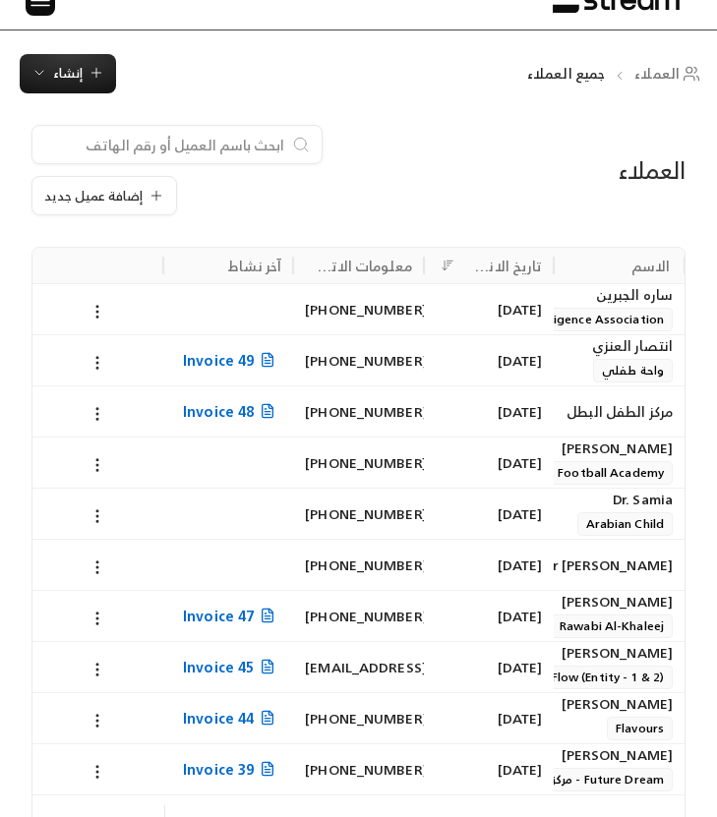
scroll to position [31, 0]
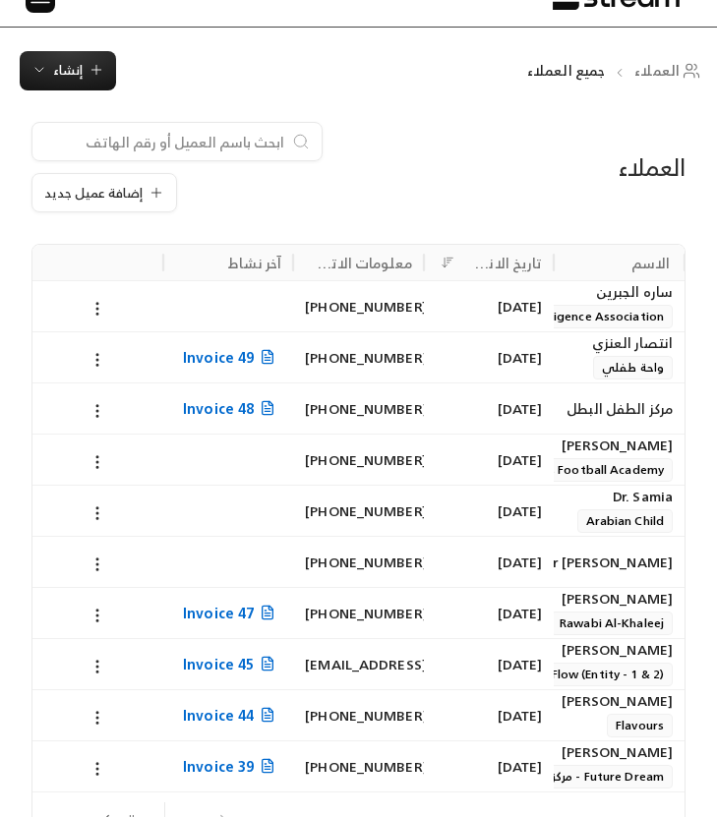
click at [545, 653] on div "5/08/2025" at bounding box center [489, 663] width 131 height 51
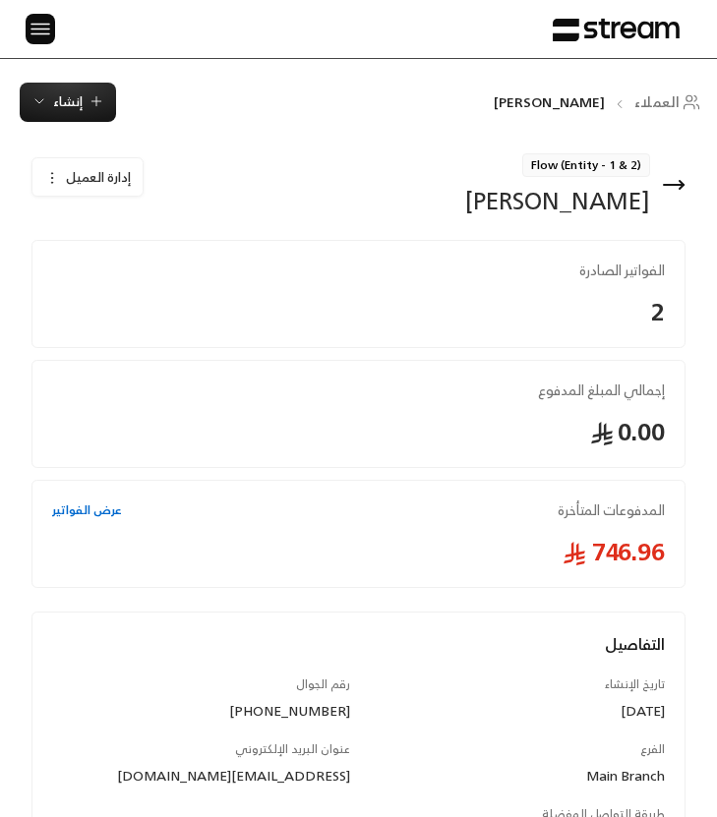
click at [572, 205] on div "Sikandar Iqbal" at bounding box center [557, 200] width 185 height 31
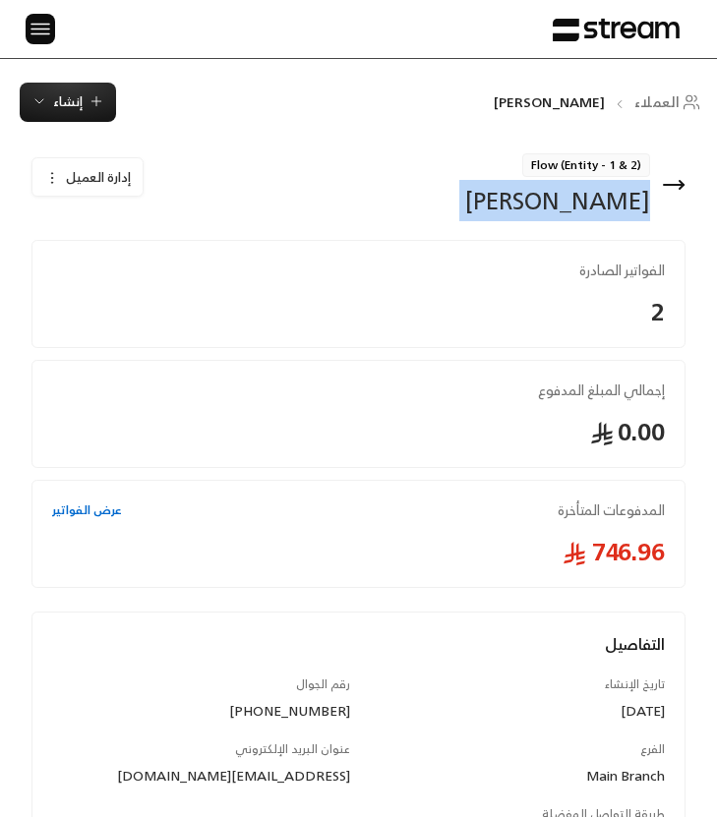
click at [572, 205] on div "Sikandar Iqbal" at bounding box center [557, 200] width 185 height 31
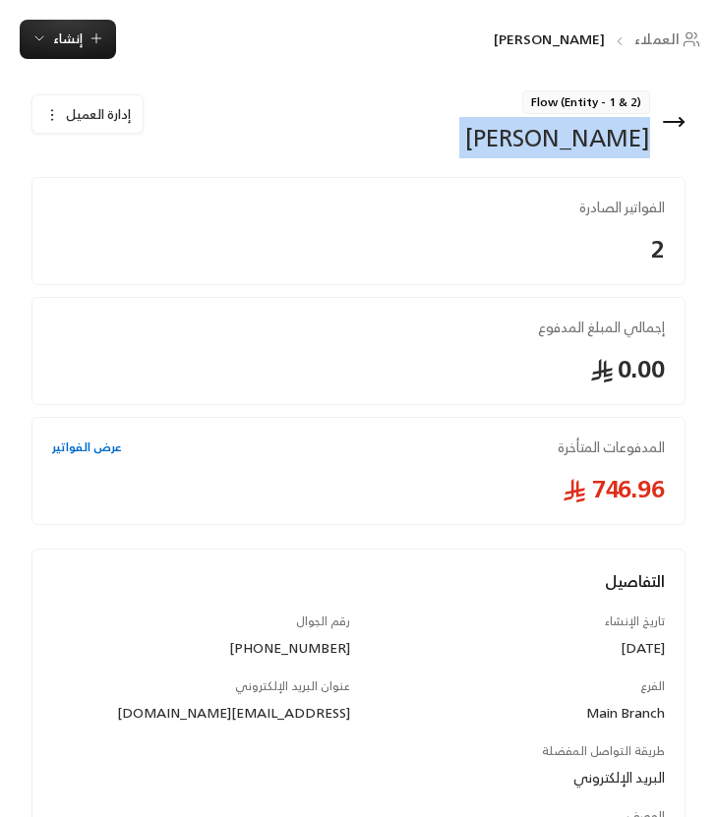
scroll to position [71, 0]
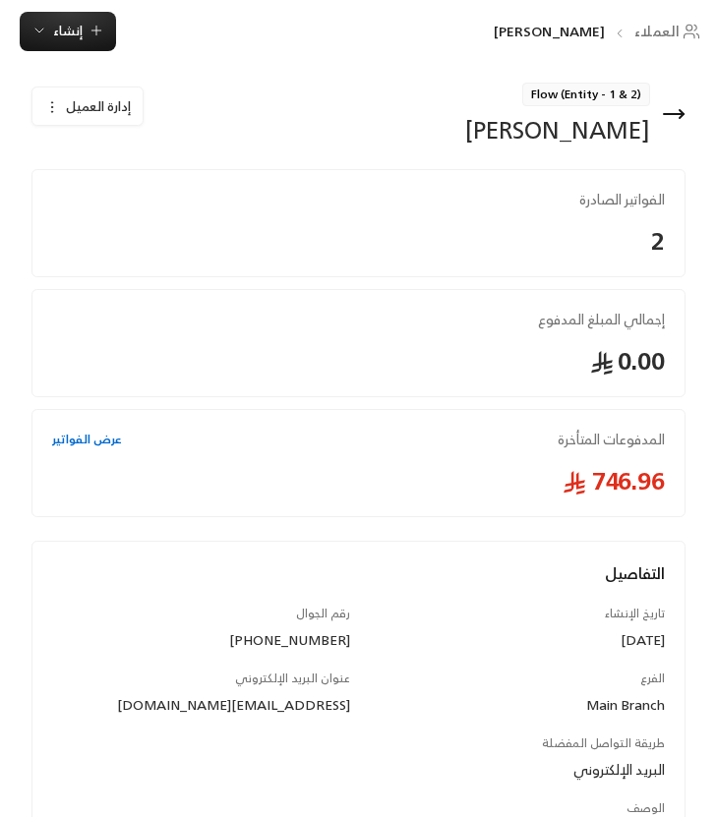
click at [316, 640] on div "+966593065240" at bounding box center [201, 641] width 298 height 20
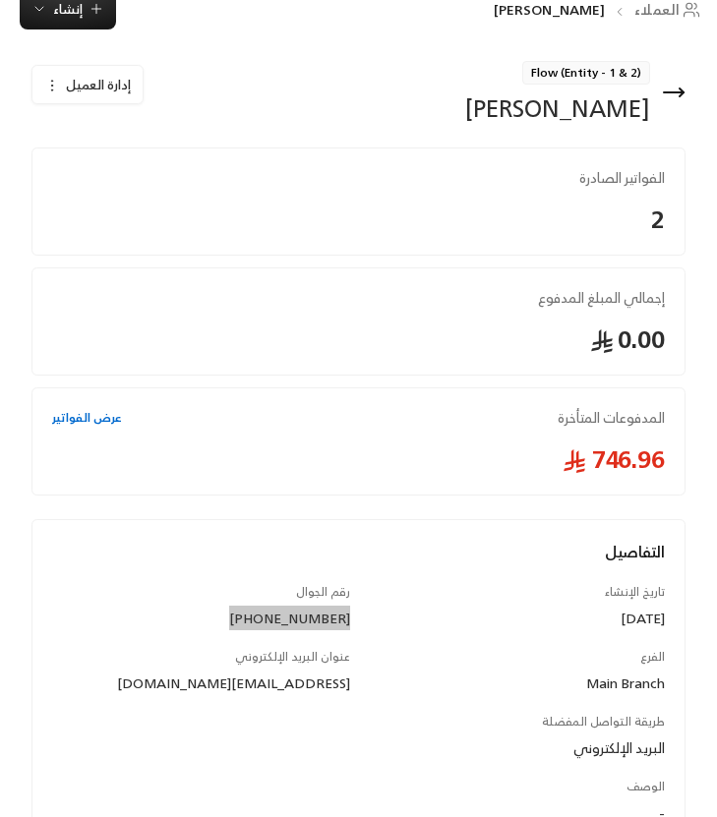
scroll to position [93, 0]
click at [619, 73] on span "Flow (Entity - 1 & 2)" at bounding box center [586, 72] width 128 height 24
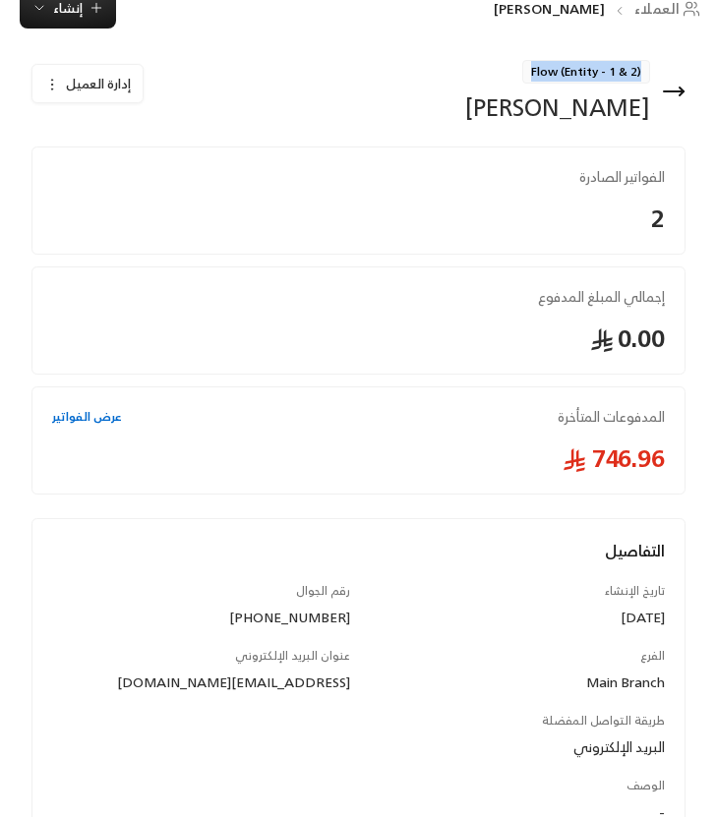
click at [619, 73] on span "Flow (Entity - 1 & 2)" at bounding box center [586, 72] width 128 height 24
click at [680, 95] on icon at bounding box center [682, 92] width 4 height 8
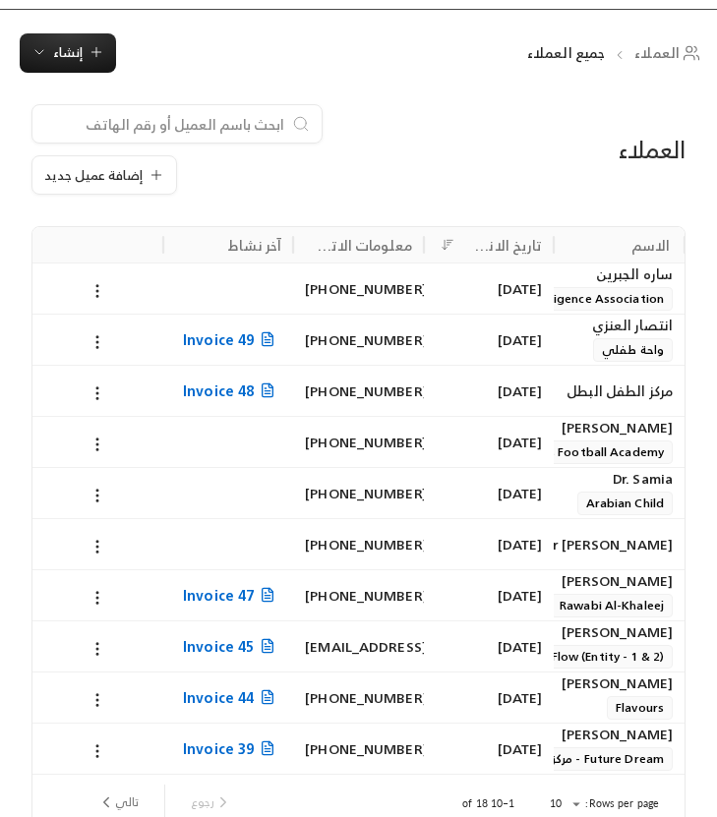
scroll to position [93, 0]
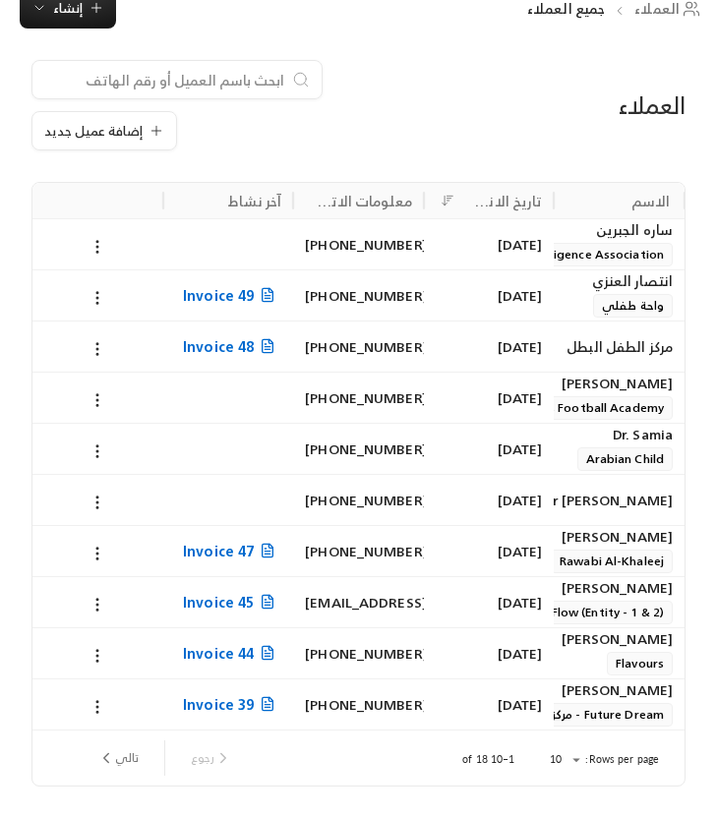
click at [576, 657] on div "فهد الجربا Flavours" at bounding box center [619, 652] width 107 height 47
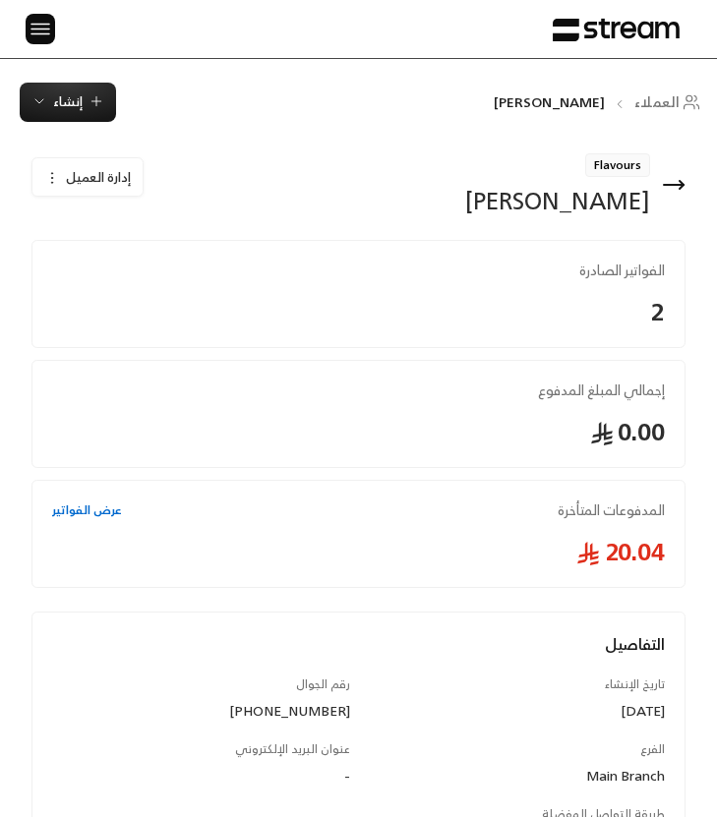
click at [615, 211] on div "فهد الجربا" at bounding box center [557, 200] width 185 height 31
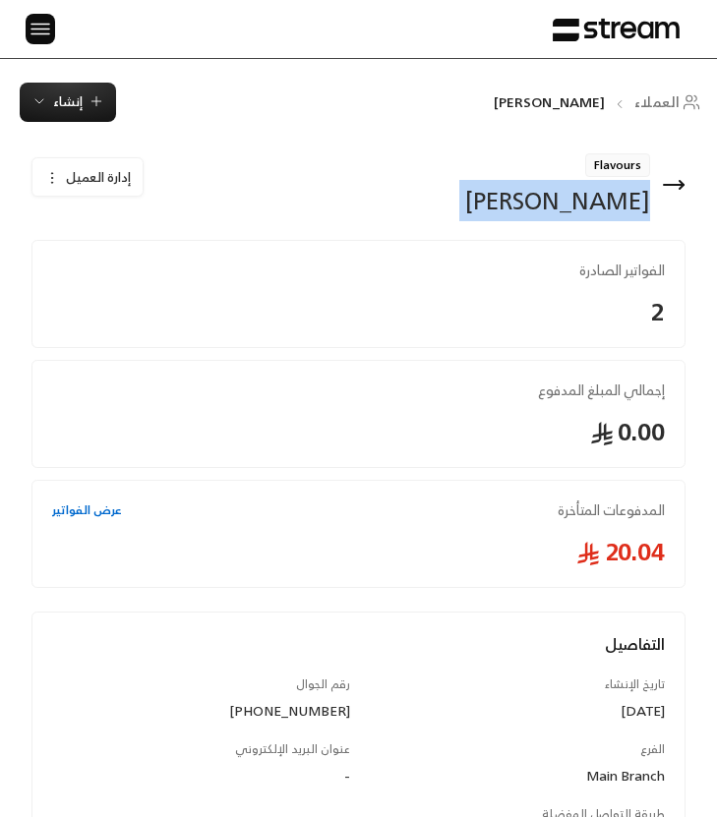
click at [615, 211] on div "فهد الجربا" at bounding box center [557, 200] width 185 height 31
click at [618, 162] on span "Flavours" at bounding box center [617, 165] width 65 height 24
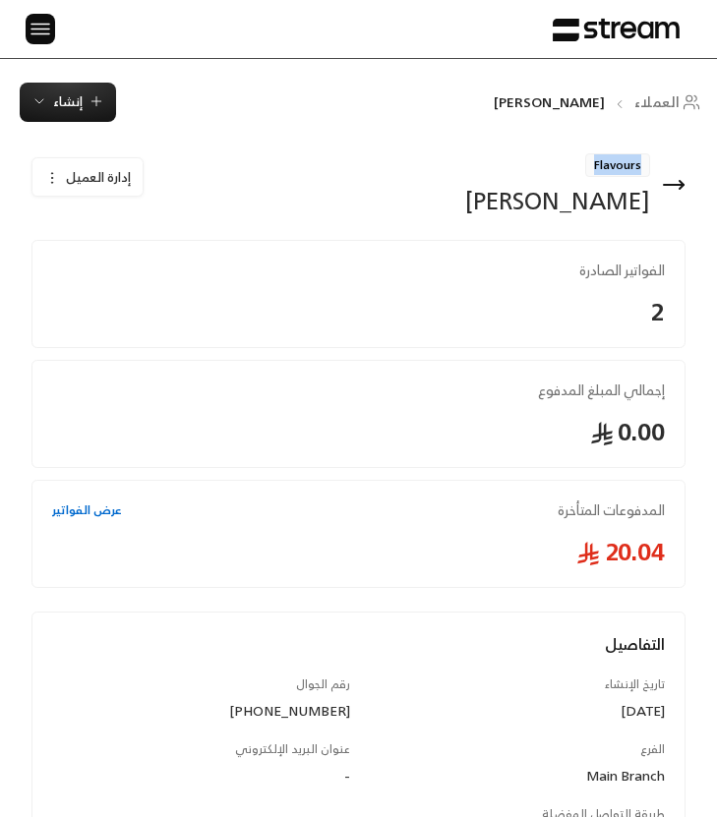
click at [618, 162] on span "Flavours" at bounding box center [617, 165] width 65 height 24
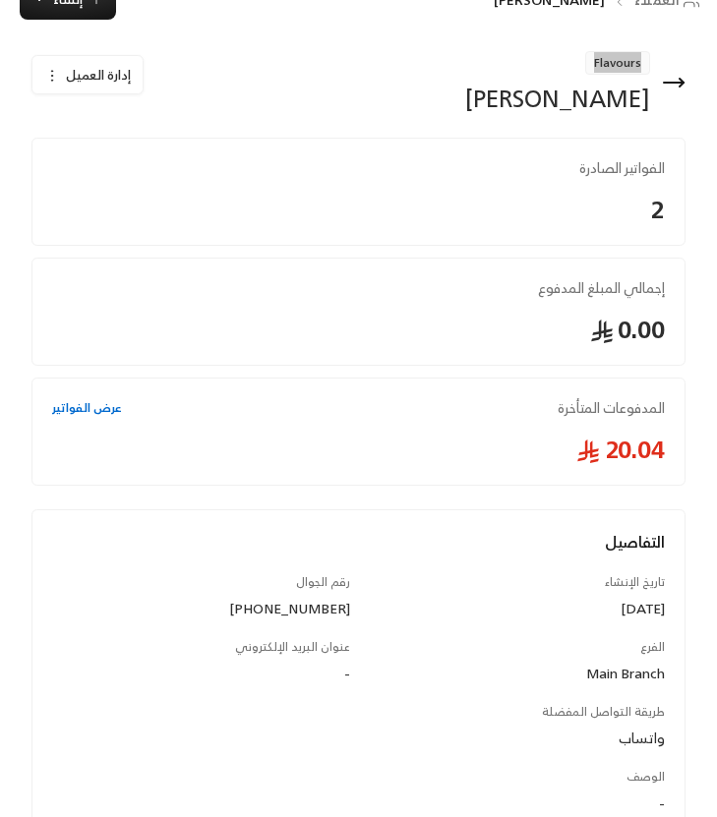
scroll to position [137, 0]
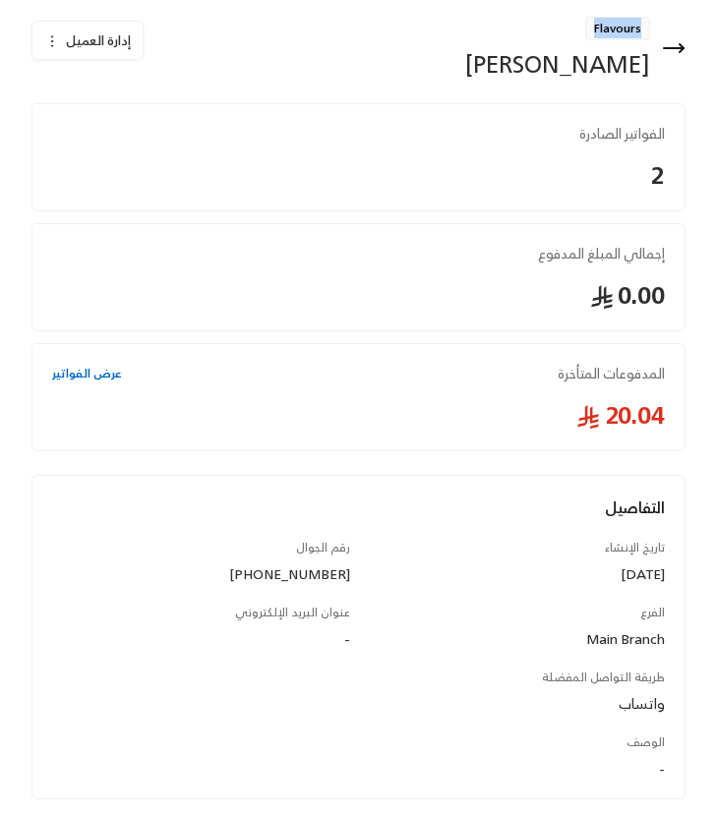
click at [331, 560] on div "رقم الجوال +966581157875" at bounding box center [201, 561] width 316 height 45
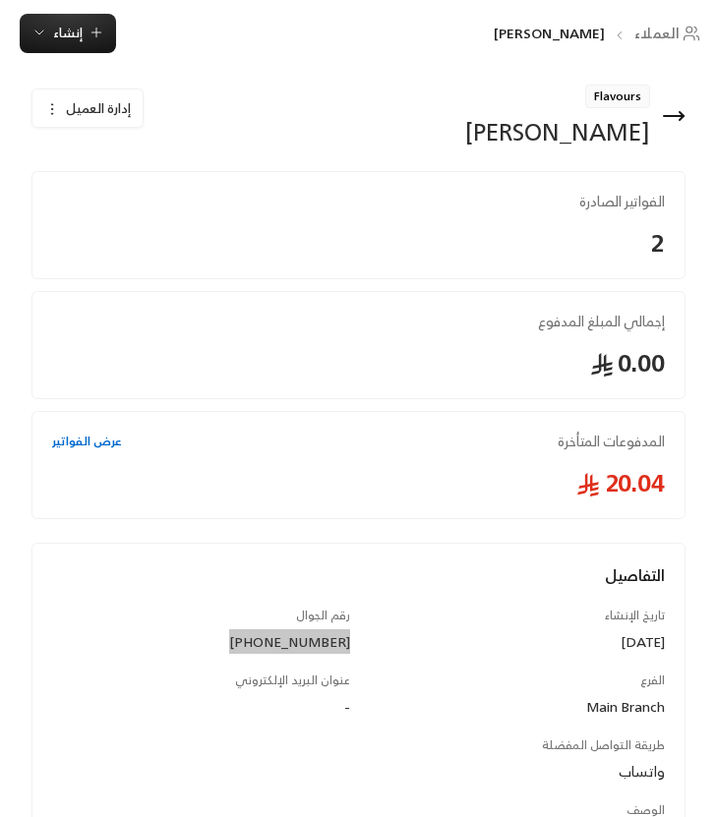
scroll to position [70, 0]
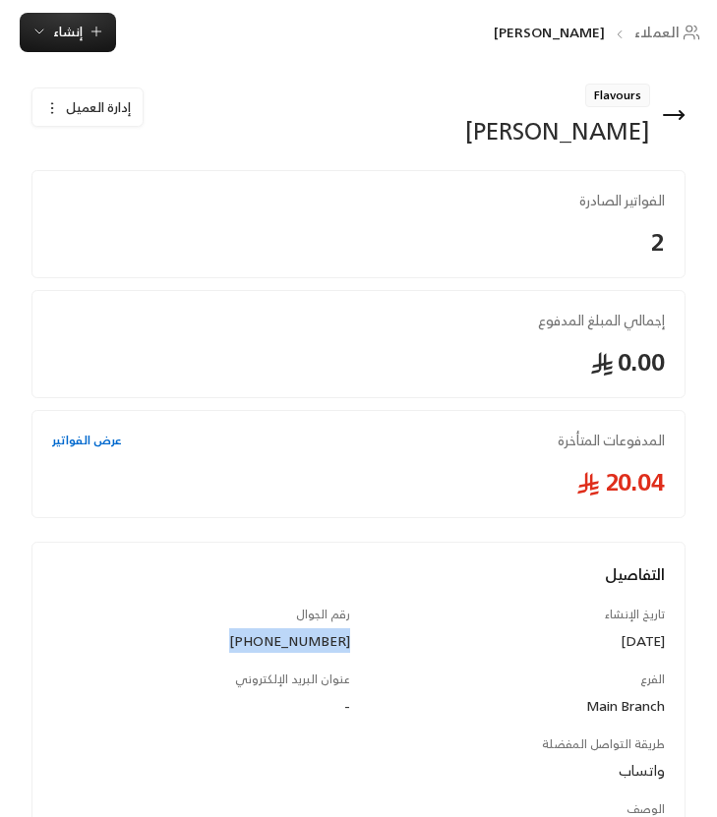
click at [684, 114] on icon at bounding box center [674, 115] width 24 height 24
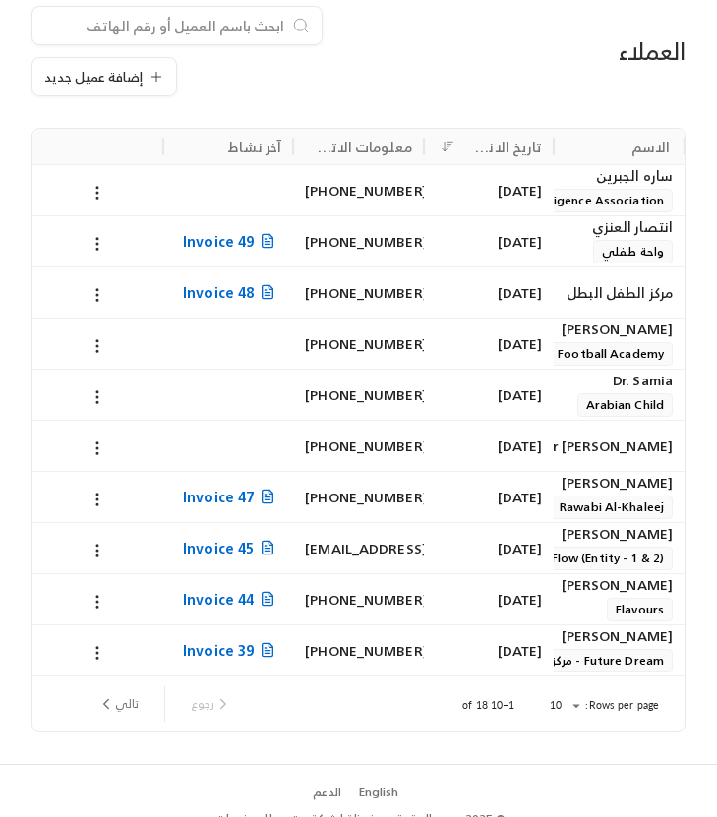
click at [434, 654] on div "29/07/2025" at bounding box center [489, 650] width 131 height 51
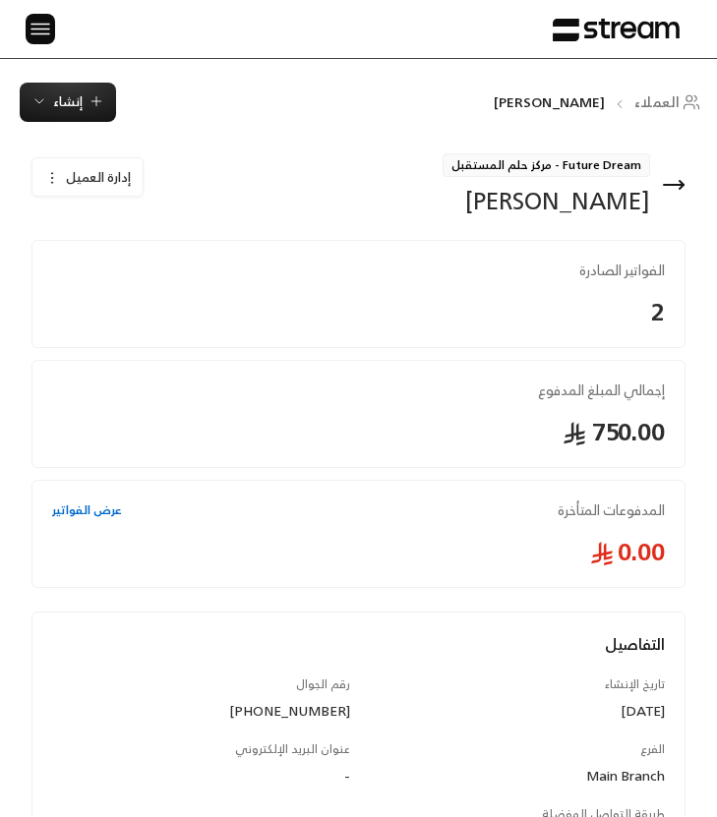
click at [600, 205] on div "هيفاء الدوسري" at bounding box center [547, 200] width 208 height 31
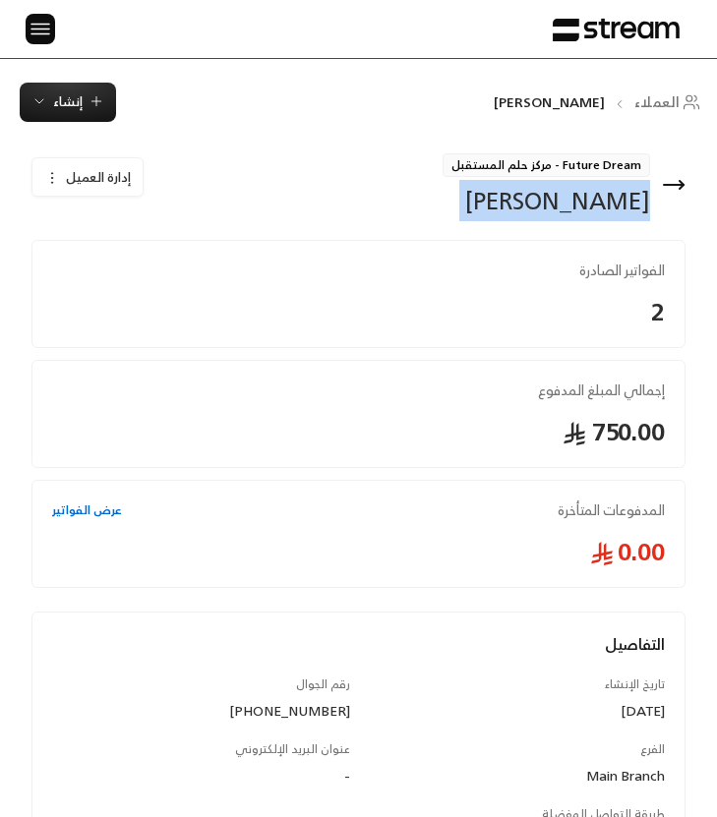
click at [600, 205] on div "هيفاء الدوسري" at bounding box center [547, 200] width 208 height 31
click at [560, 160] on span "Future Dream - مركز حلم المستقبل" at bounding box center [547, 165] width 208 height 24
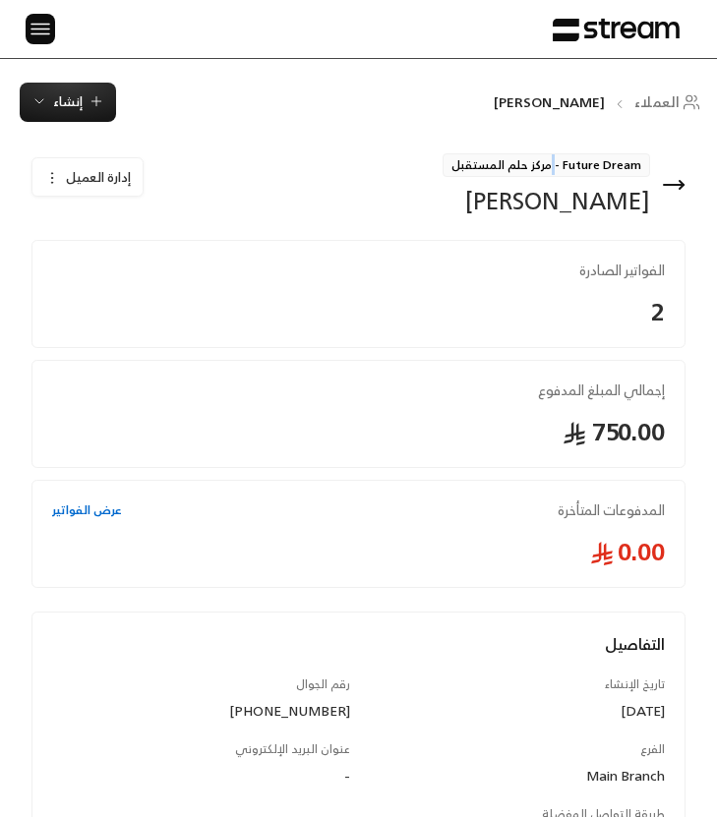
click at [560, 160] on span "Future Dream - مركز حلم المستقبل" at bounding box center [547, 165] width 208 height 24
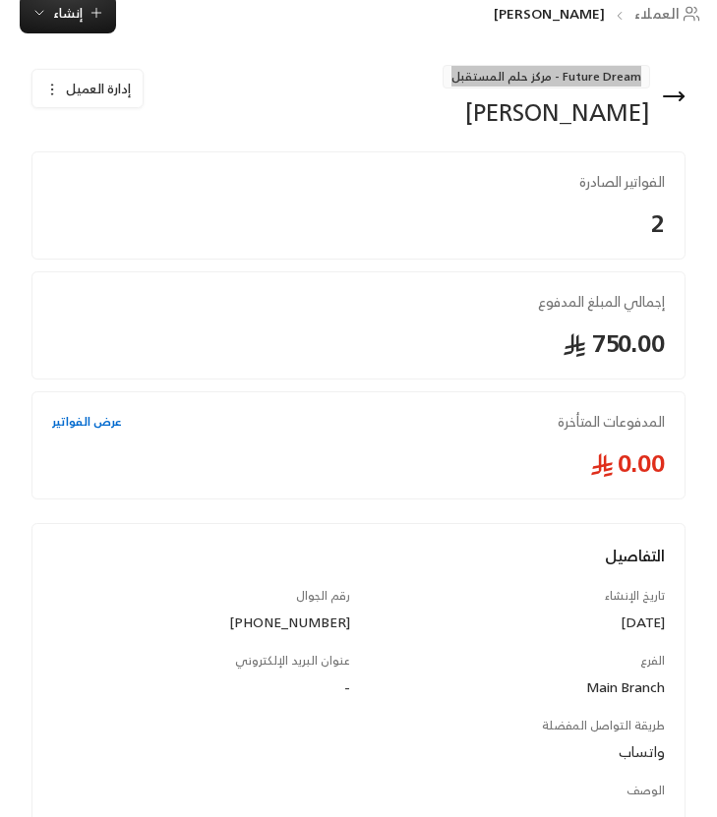
scroll to position [180, 0]
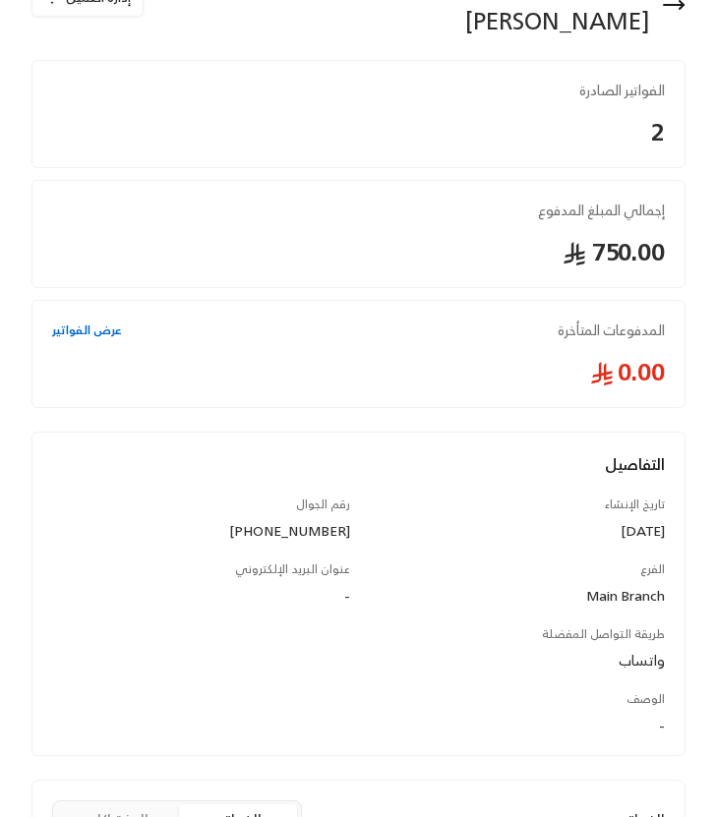
click at [342, 529] on div "+966532752014" at bounding box center [201, 531] width 298 height 20
click at [677, 11] on icon at bounding box center [674, 5] width 24 height 24
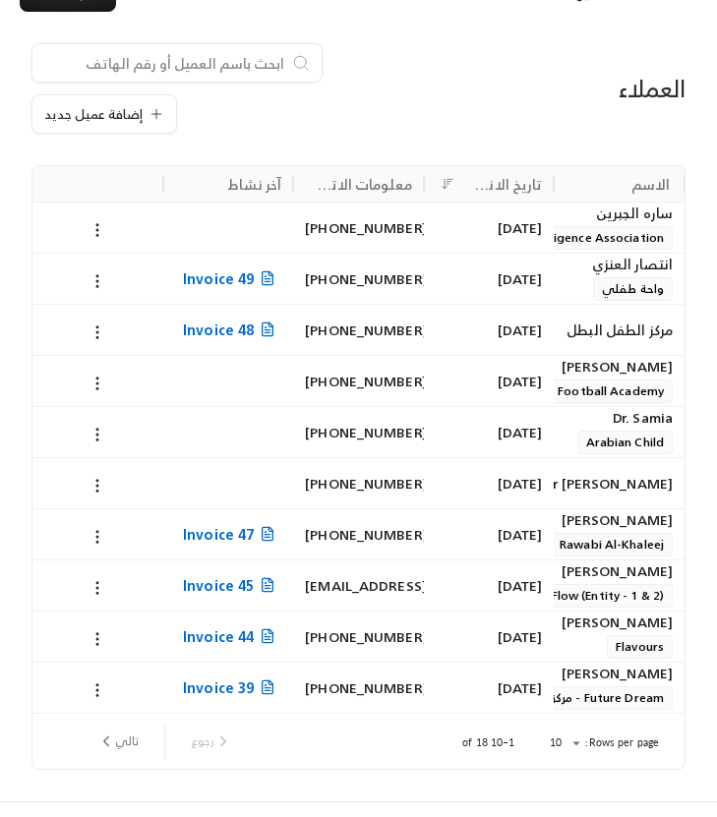
scroll to position [114, 0]
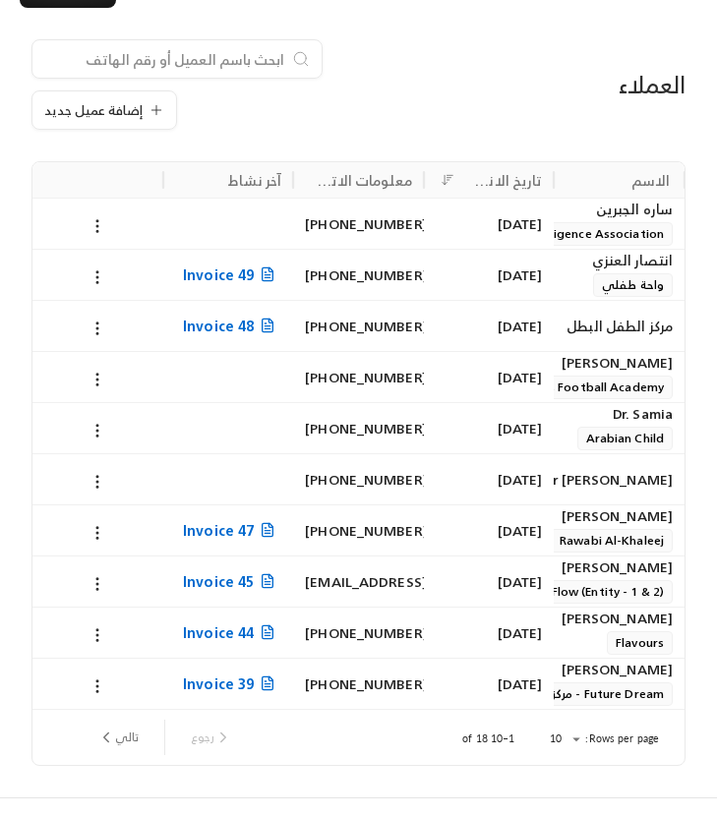
click at [122, 736] on button "تالي" at bounding box center [118, 737] width 57 height 33
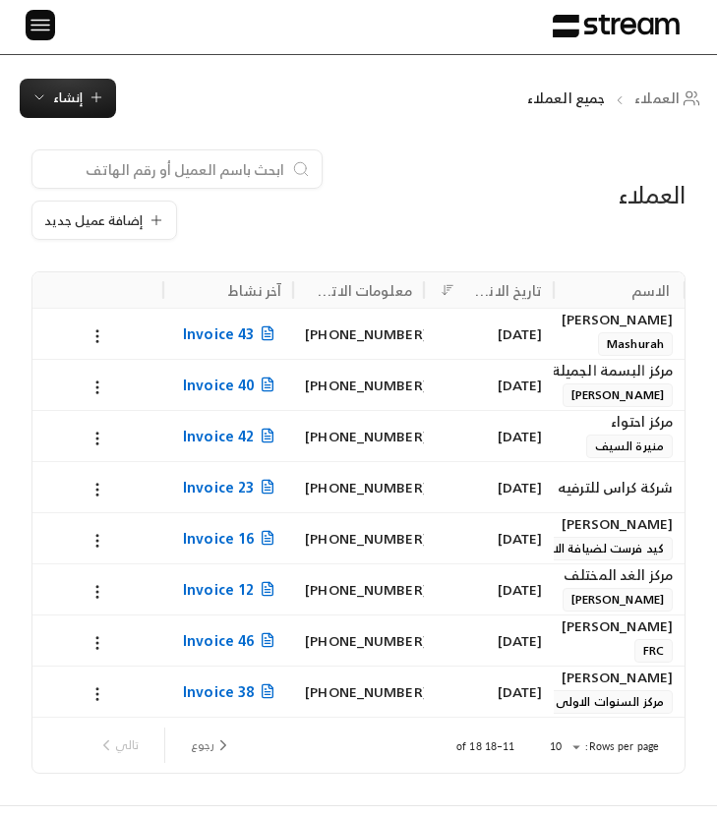
scroll to position [65, 0]
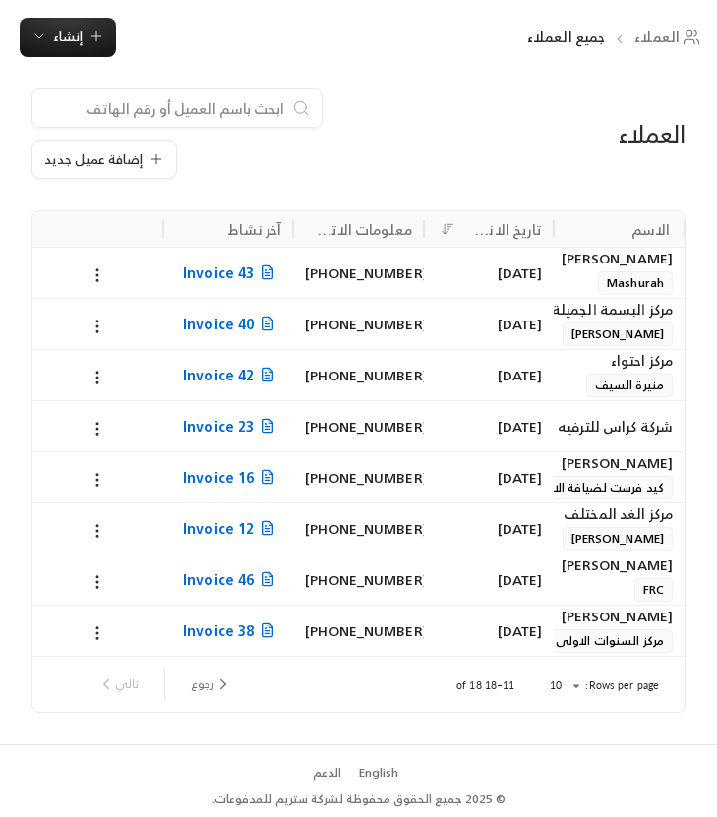
click at [632, 276] on span "Mashurah" at bounding box center [635, 283] width 75 height 24
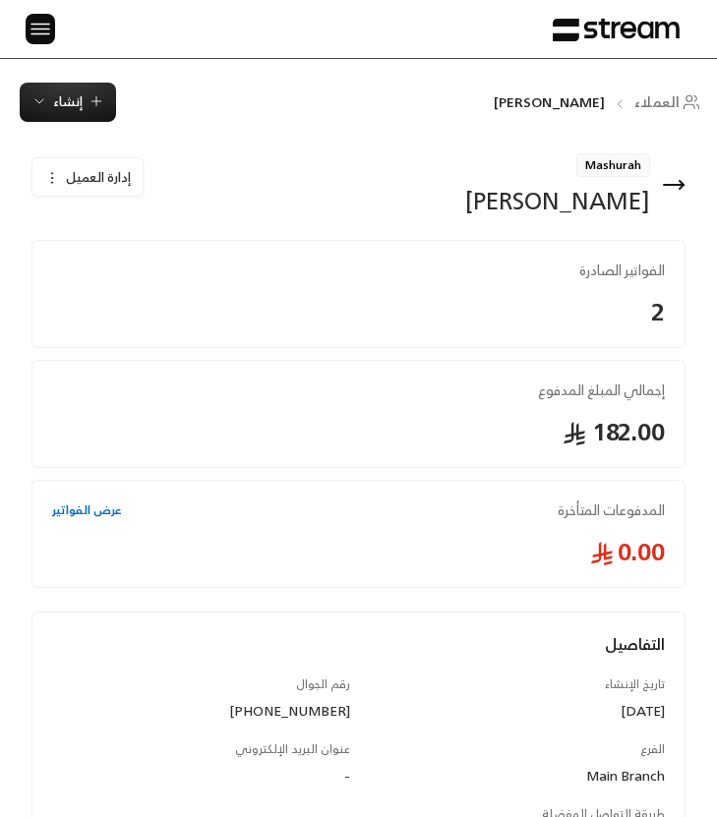
click at [585, 207] on div "سلمان الغامدي" at bounding box center [557, 200] width 185 height 31
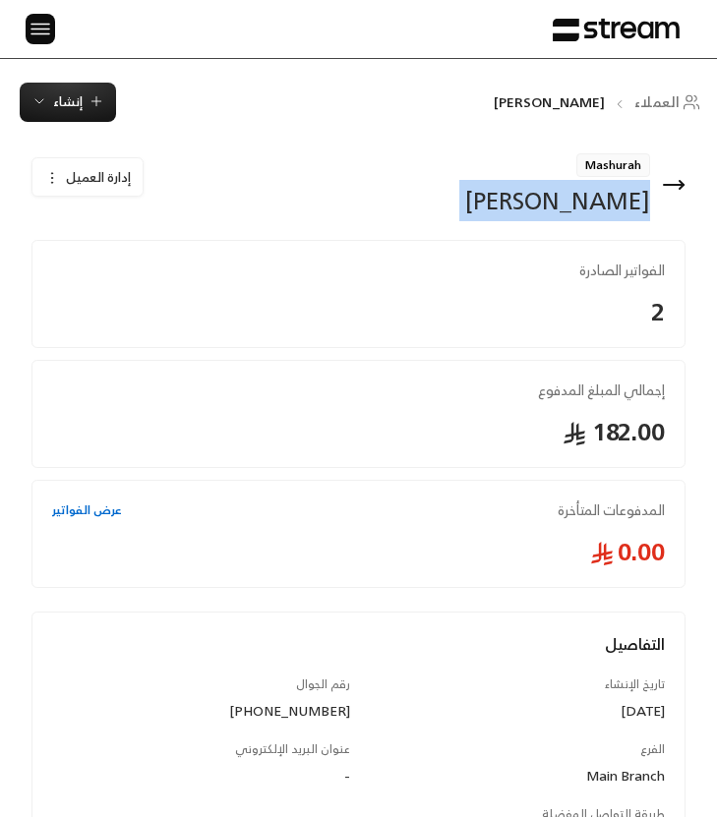
click at [585, 207] on div "سلمان الغامدي" at bounding box center [557, 200] width 185 height 31
click at [623, 164] on span "Mashurah" at bounding box center [613, 165] width 74 height 24
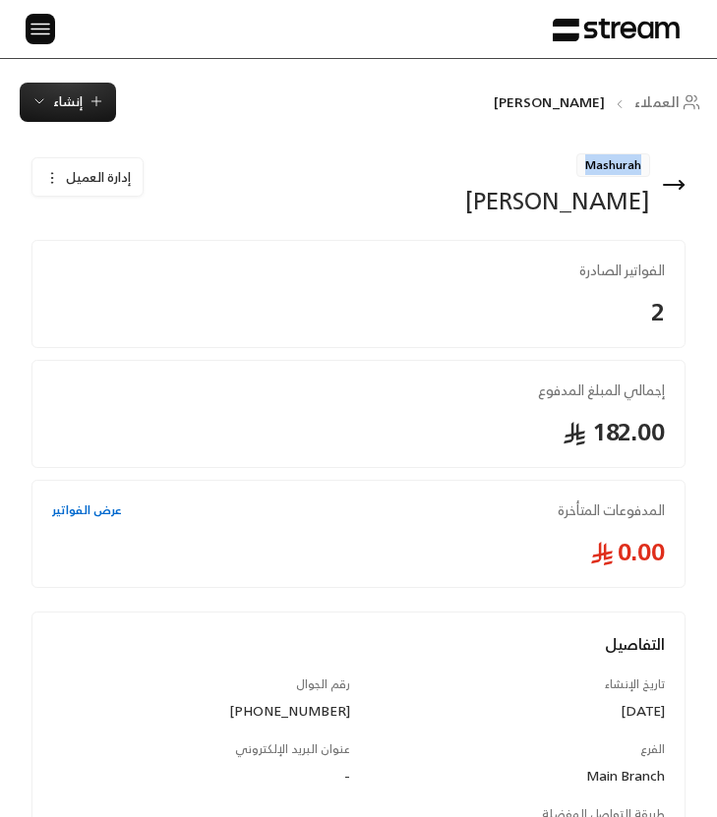
click at [623, 164] on span "Mashurah" at bounding box center [613, 165] width 74 height 24
click at [321, 710] on div "+966549857556" at bounding box center [201, 711] width 298 height 20
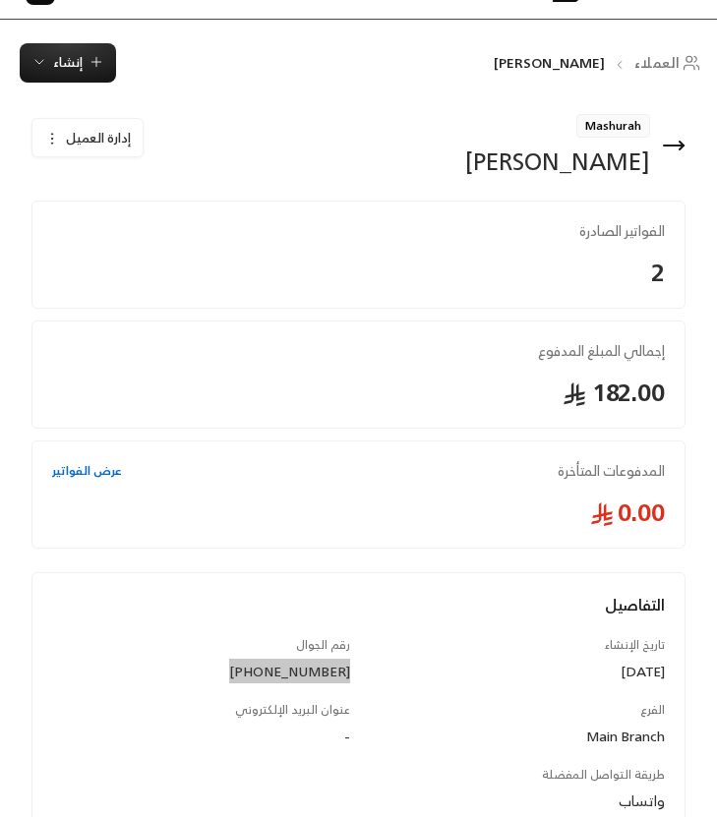
scroll to position [40, 0]
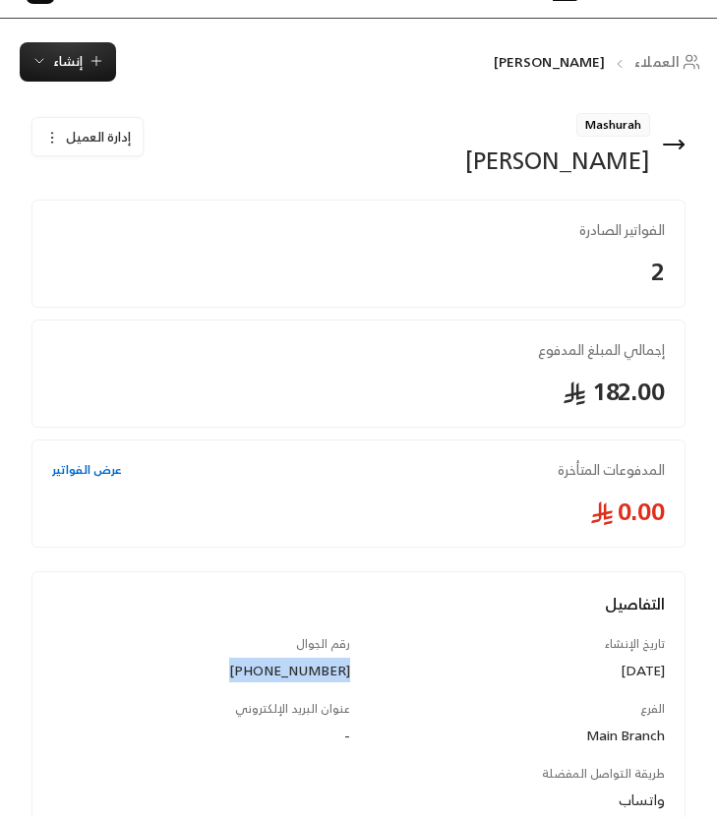
click at [681, 145] on icon at bounding box center [674, 145] width 20 height 0
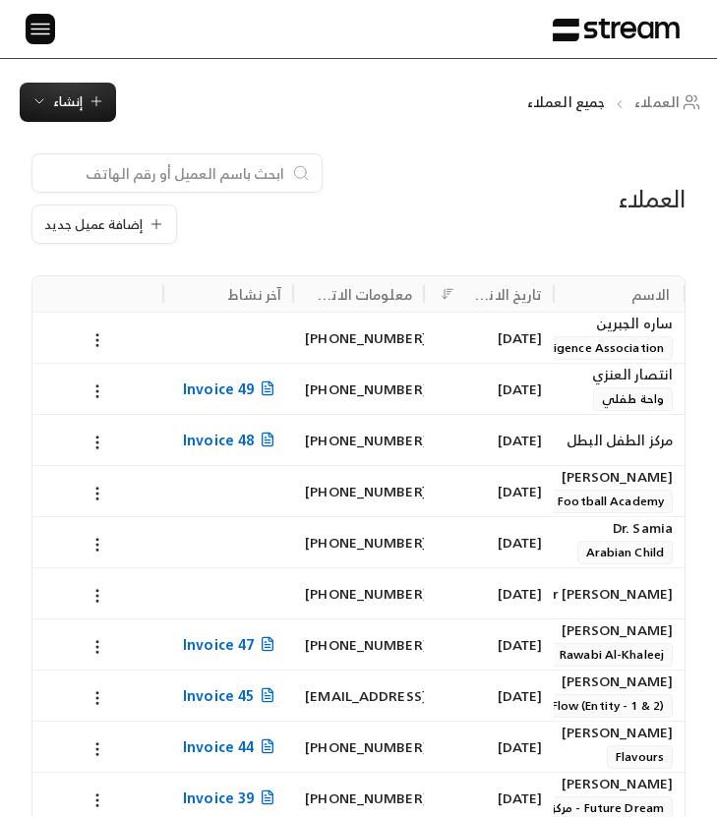
scroll to position [167, 0]
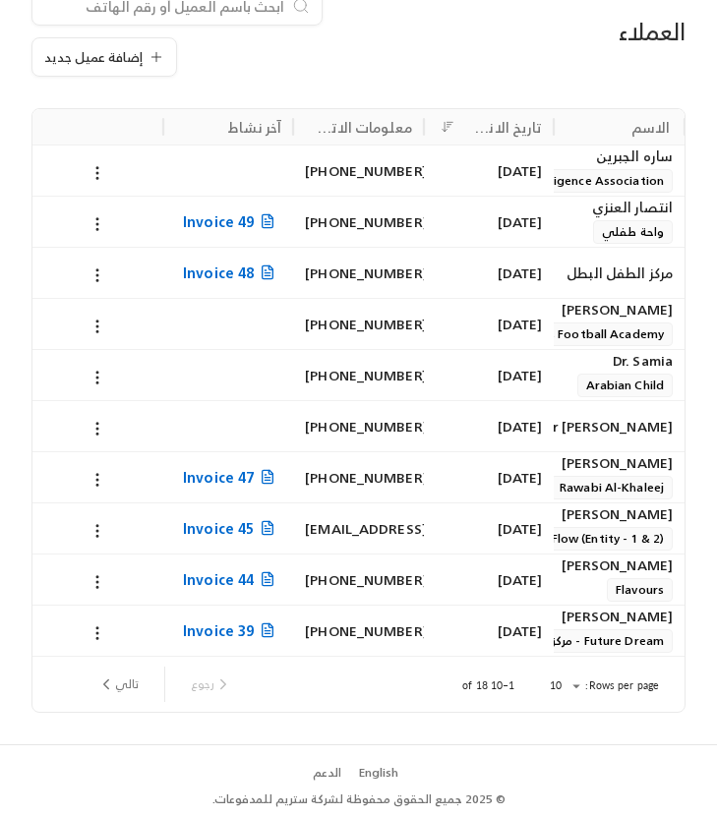
click at [127, 684] on button "تالي" at bounding box center [118, 684] width 57 height 33
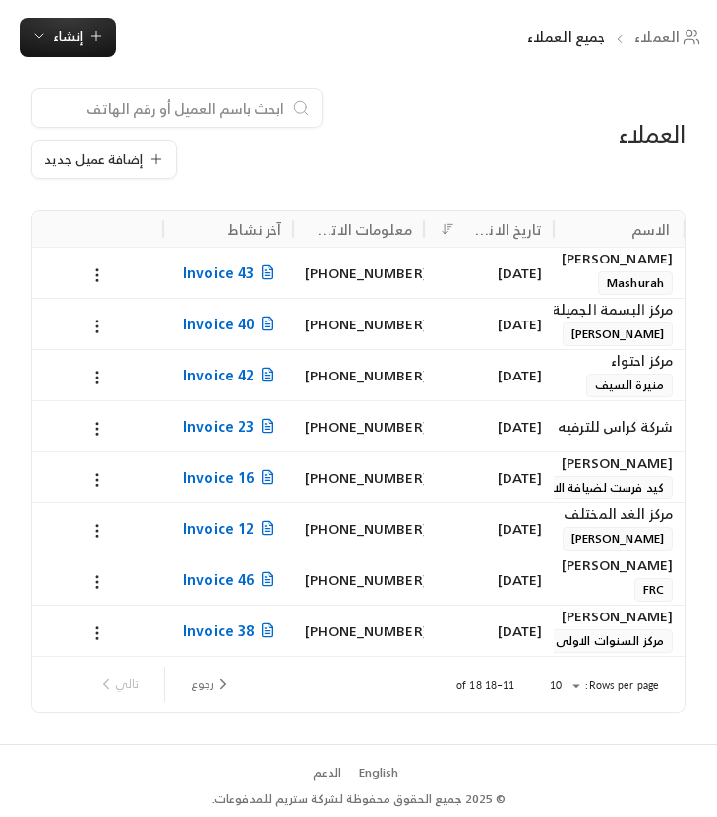
scroll to position [65, 0]
click at [382, 317] on div "+966504221433" at bounding box center [358, 324] width 107 height 50
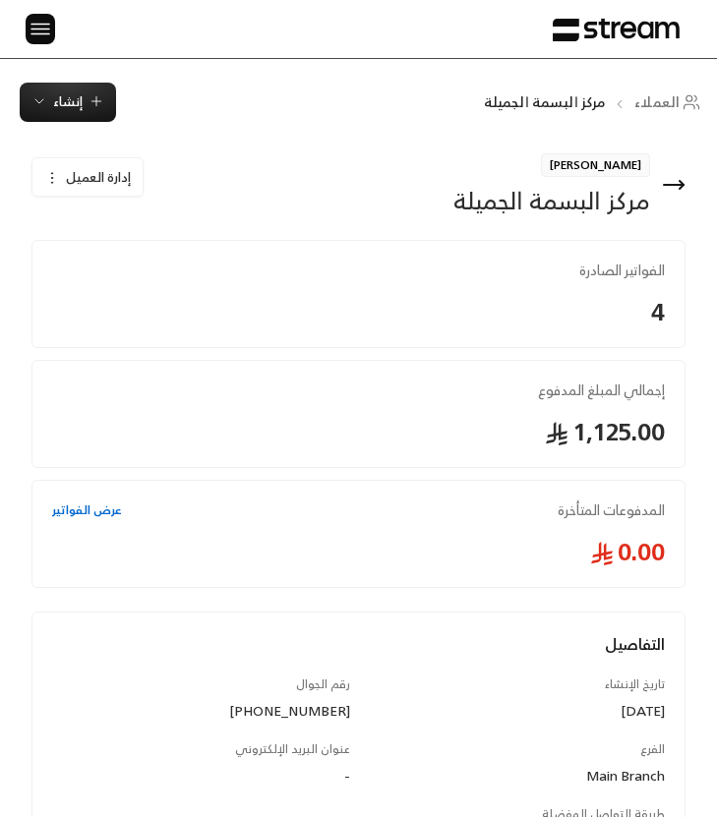
click at [593, 209] on div "ﻣﺮﻛﺰ ﺍﻟﺒﺴﻤﺔ ﺍﻟﺠﻤﻴﻠﺔ" at bounding box center [551, 200] width 197 height 31
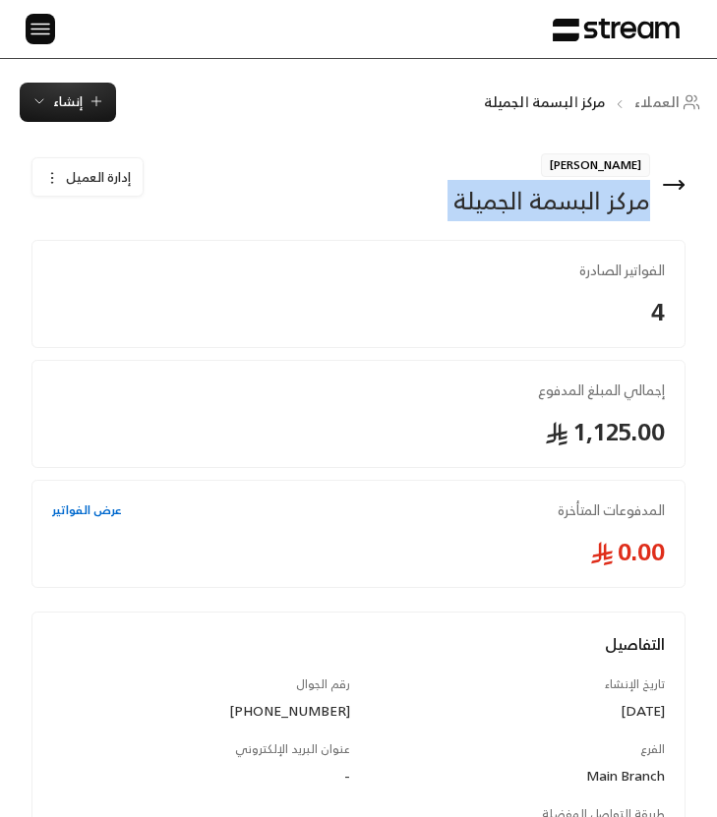
click at [593, 209] on div "ﻣﺮﻛﺰ ﺍﻟﺒﺴﻤﺔ ﺍﻟﺠﻤﻴﻠﺔ" at bounding box center [551, 200] width 197 height 31
click at [622, 164] on span "عيسى" at bounding box center [595, 165] width 109 height 24
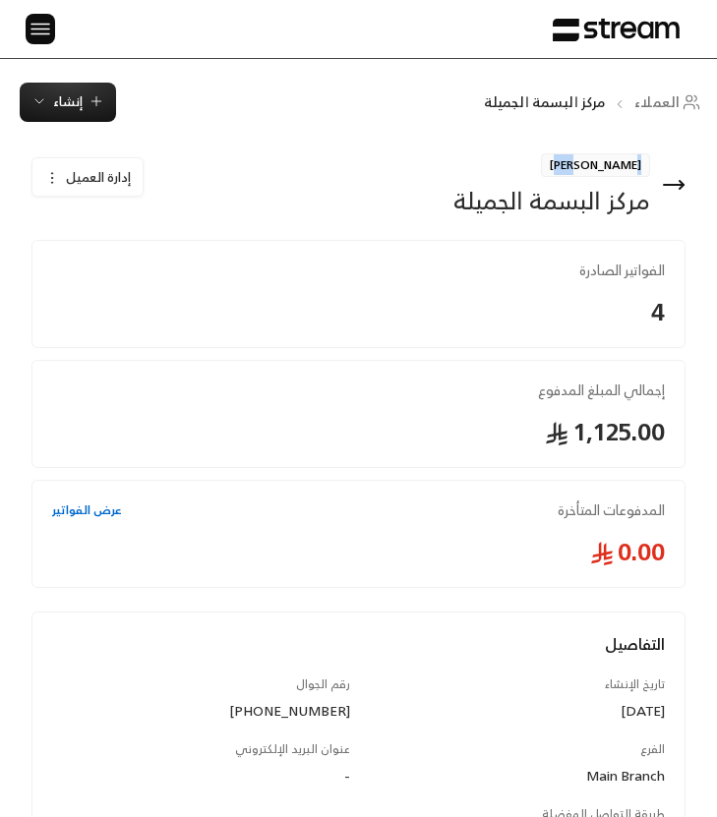
click at [622, 164] on span "عيسى" at bounding box center [595, 165] width 109 height 24
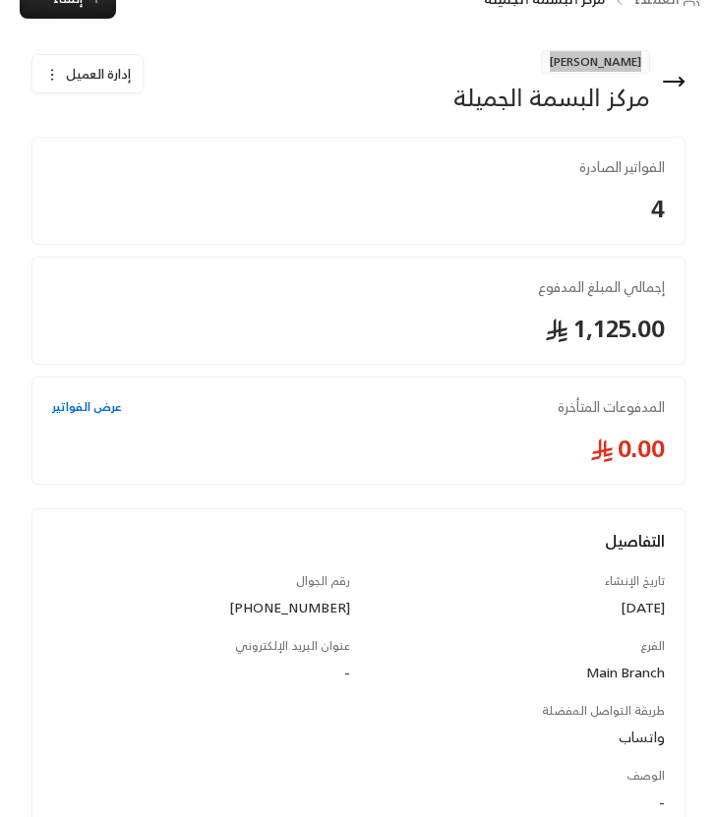
scroll to position [143, 0]
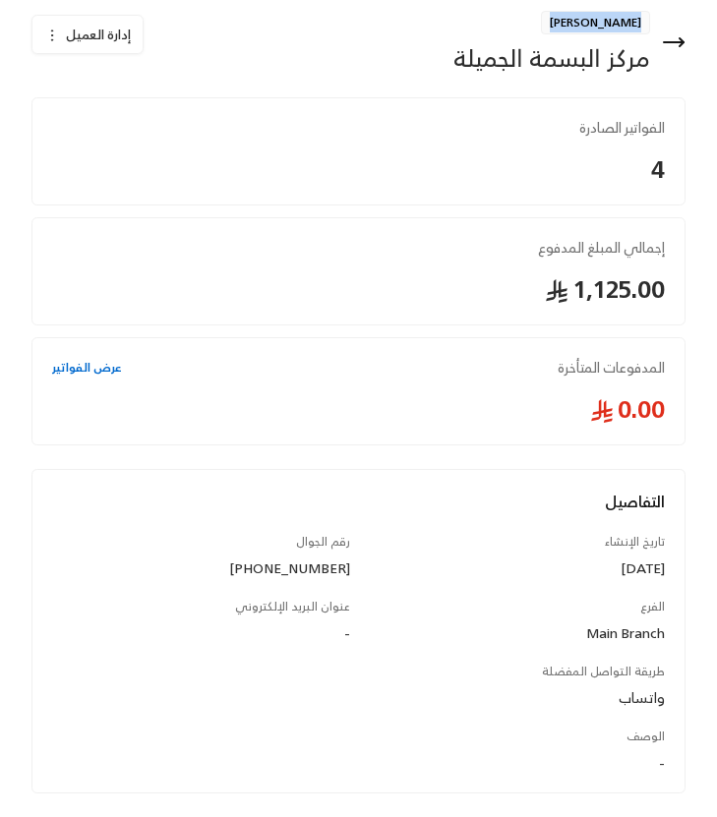
click at [308, 567] on div "+966504221433" at bounding box center [201, 569] width 298 height 20
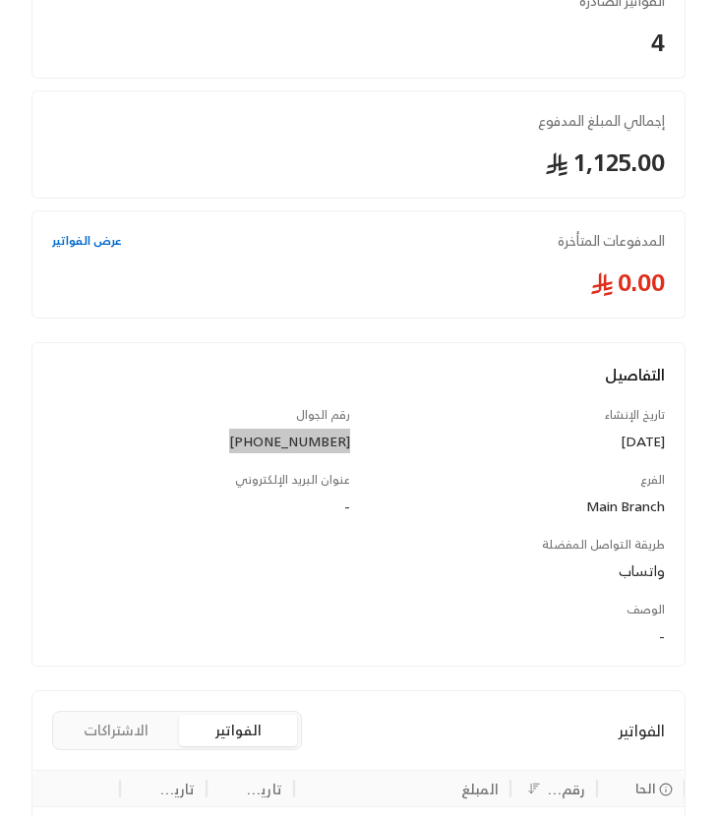
scroll to position [0, 0]
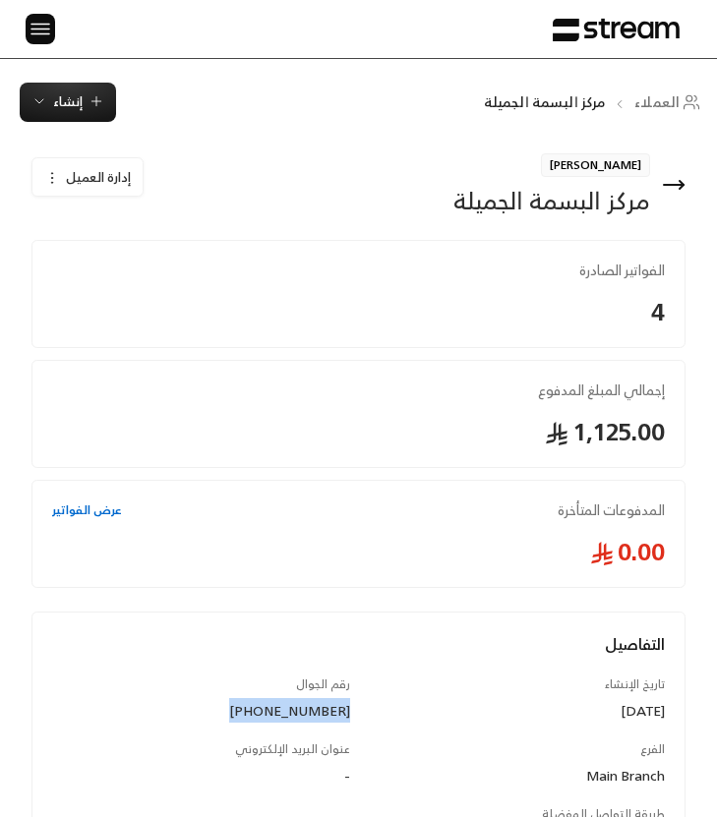
click at [679, 183] on icon at bounding box center [674, 185] width 24 height 24
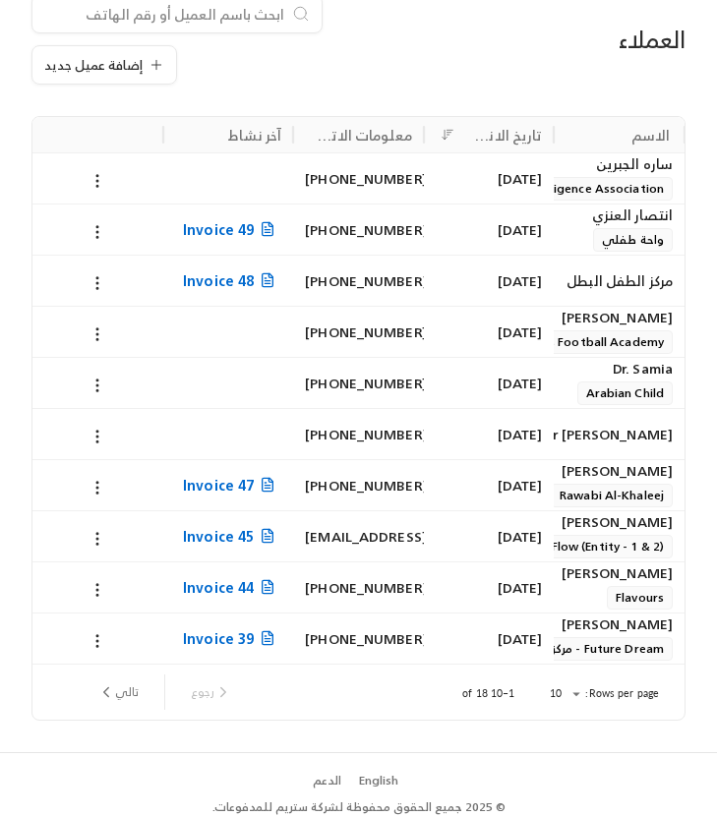
scroll to position [167, 0]
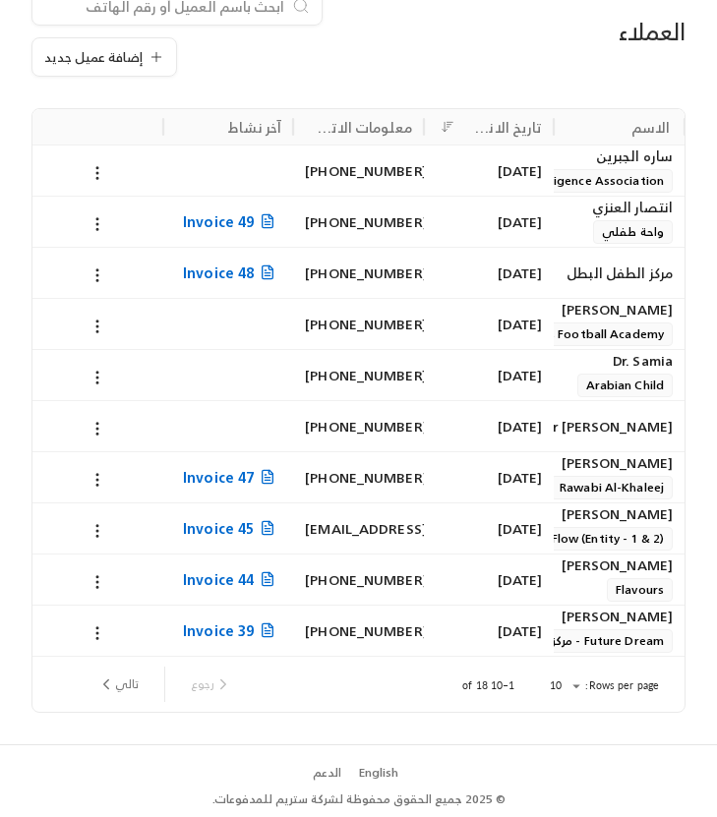
click at [138, 685] on button "تالي" at bounding box center [118, 684] width 57 height 33
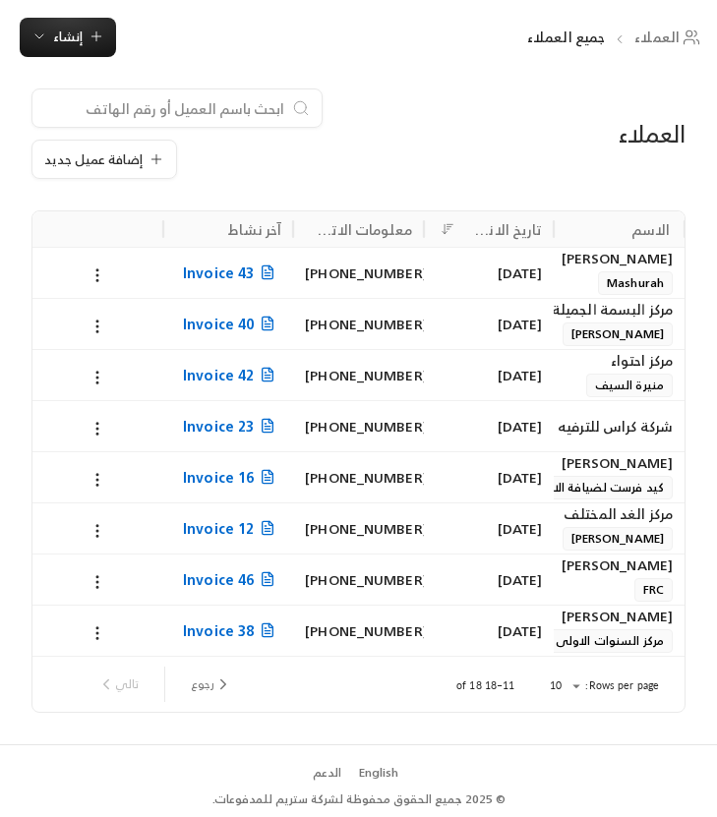
click at [572, 363] on div "مركز احتواء" at bounding box center [619, 361] width 107 height 22
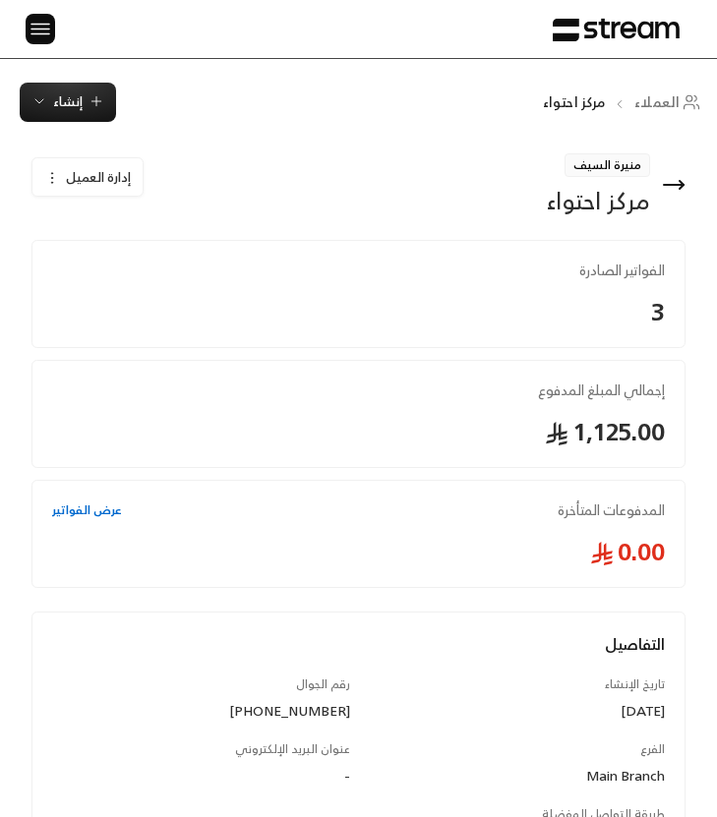
scroll to position [83, 0]
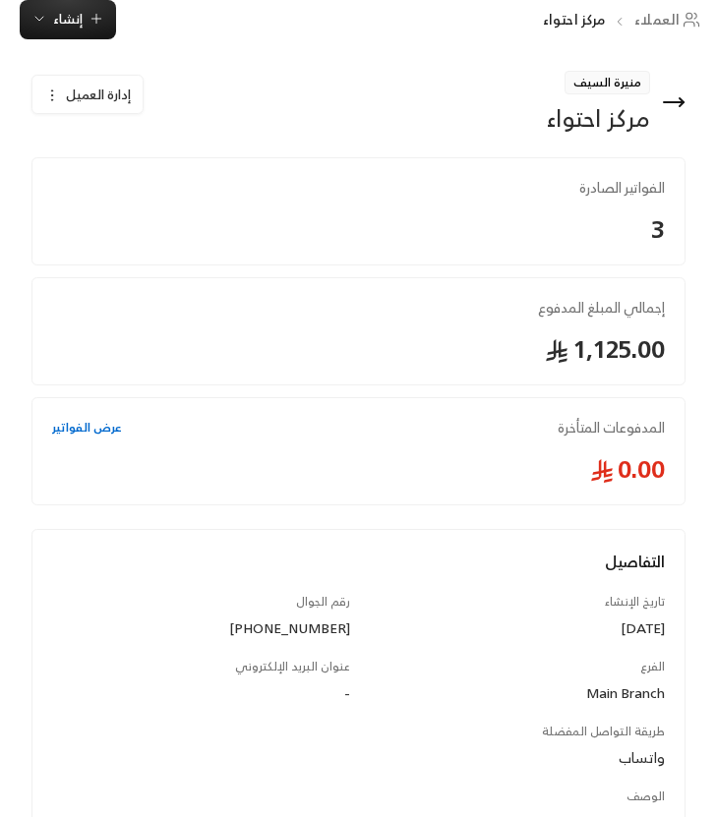
click at [621, 77] on span "منيرة السيف" at bounding box center [608, 83] width 86 height 24
click at [620, 119] on div "مركز احتواء" at bounding box center [598, 117] width 103 height 31
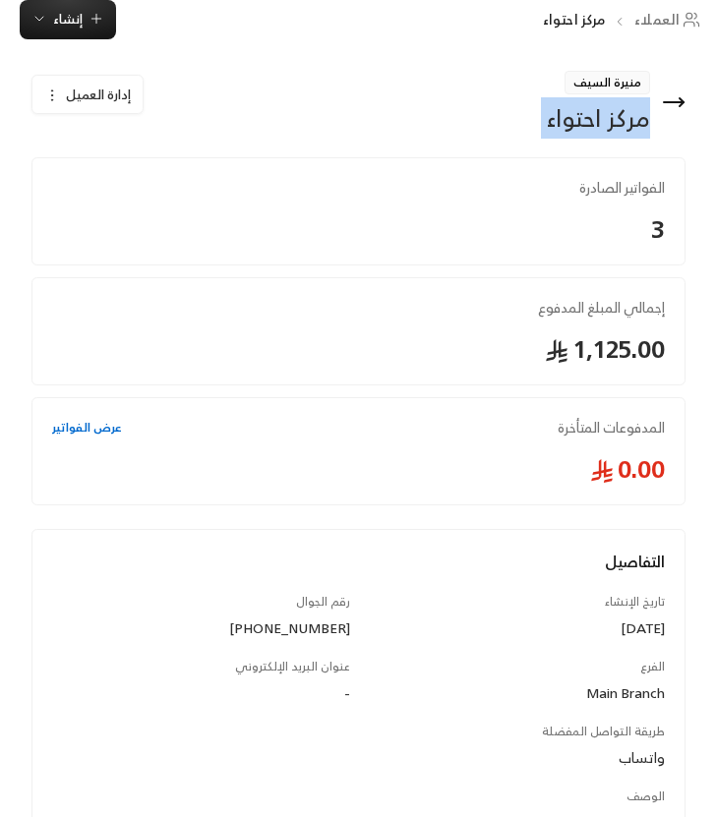
click at [620, 119] on div "مركز احتواء" at bounding box center [598, 117] width 103 height 31
click at [567, 130] on div "مركز احتواء" at bounding box center [598, 117] width 103 height 31
click at [581, 132] on div "مركز احتواء" at bounding box center [598, 117] width 103 height 31
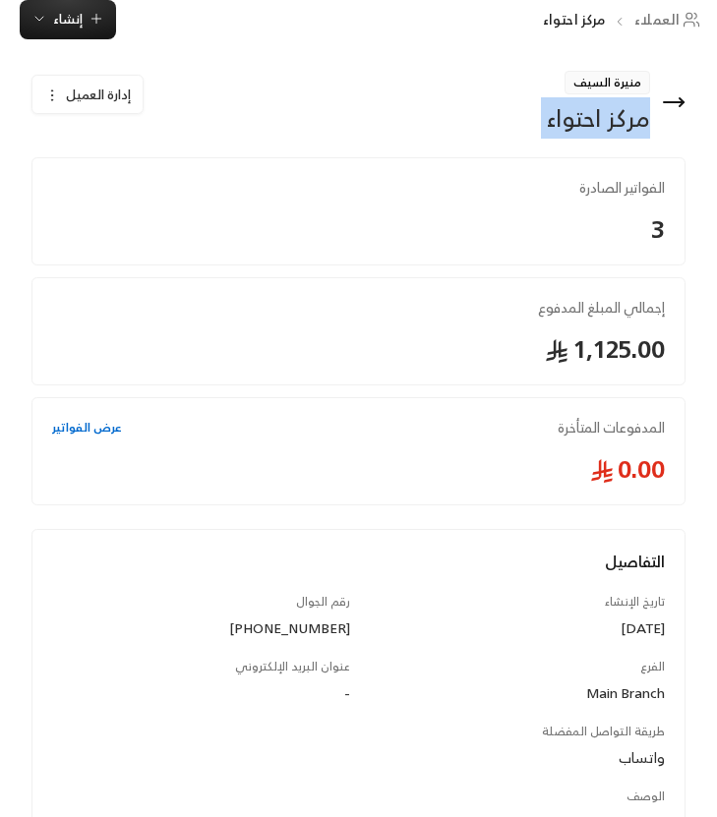
click at [581, 132] on div "مركز احتواء" at bounding box center [598, 117] width 103 height 31
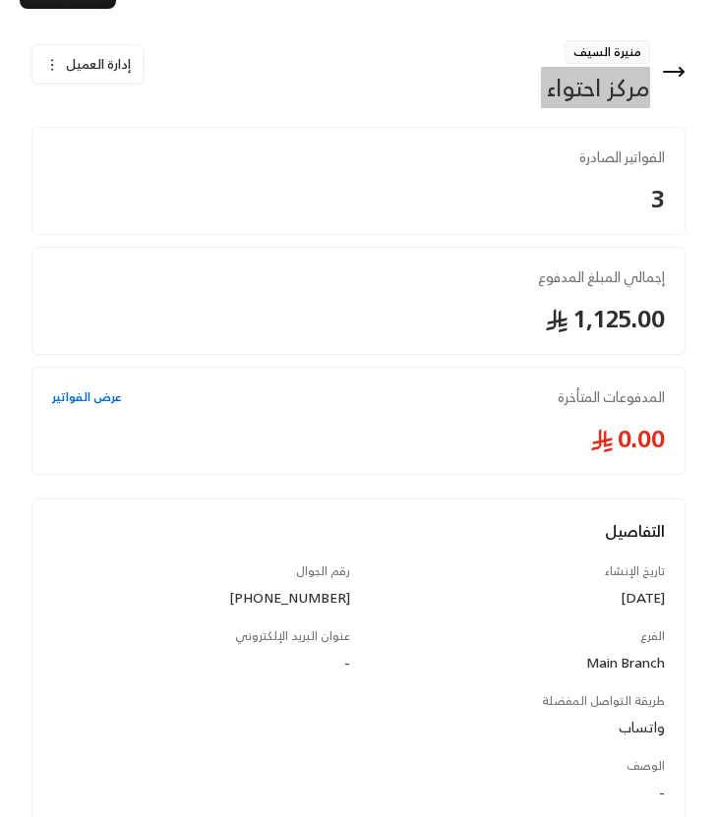
scroll to position [119, 0]
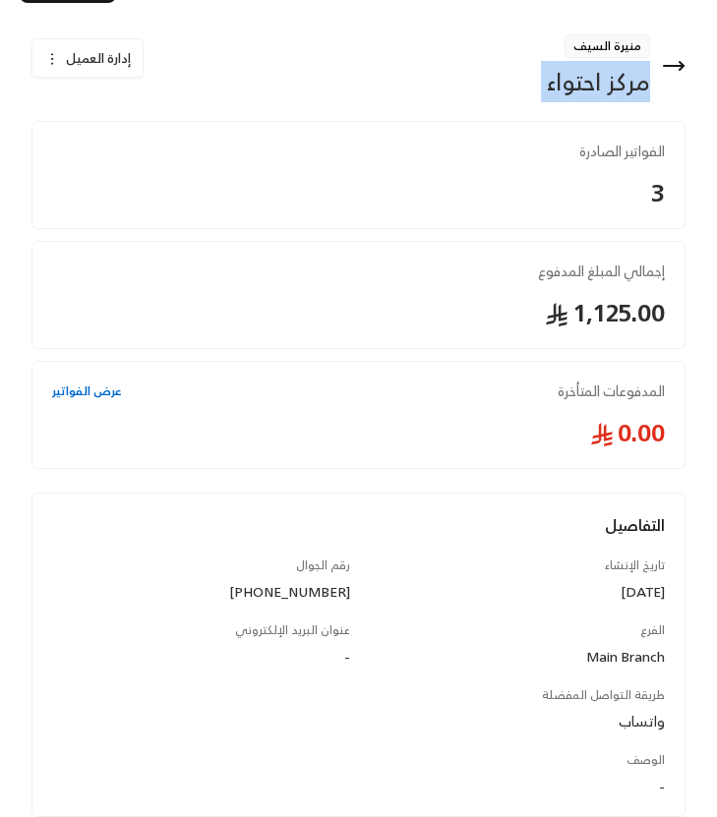
click at [325, 593] on div "+966563323212" at bounding box center [201, 592] width 298 height 20
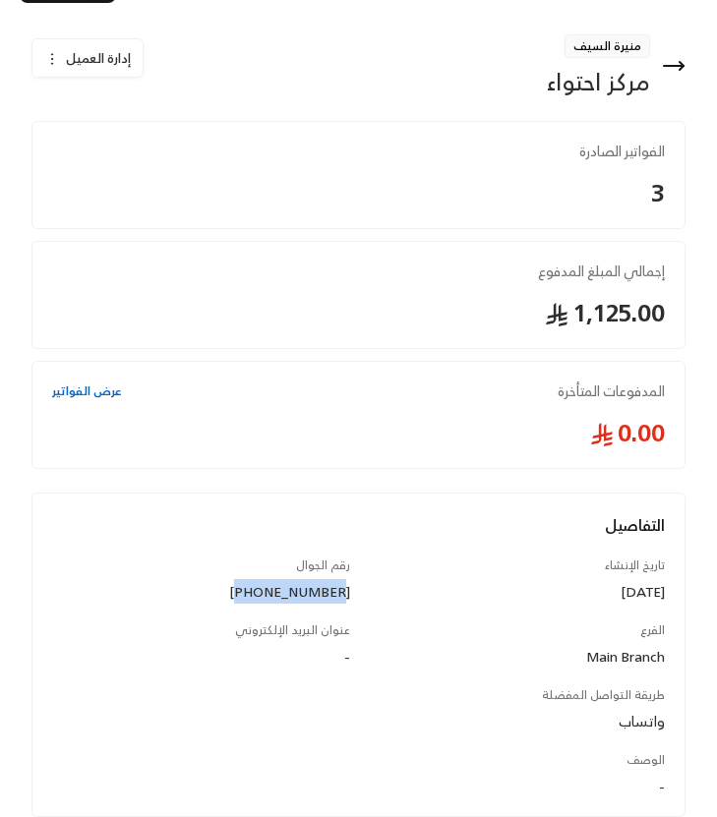
click at [325, 593] on div "+966563323212" at bounding box center [201, 592] width 298 height 20
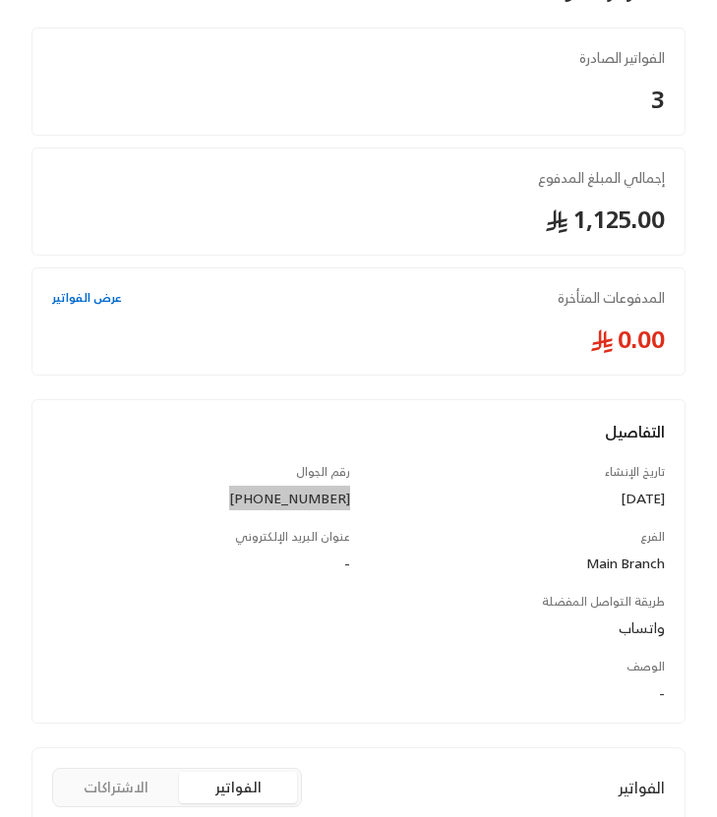
scroll to position [0, 0]
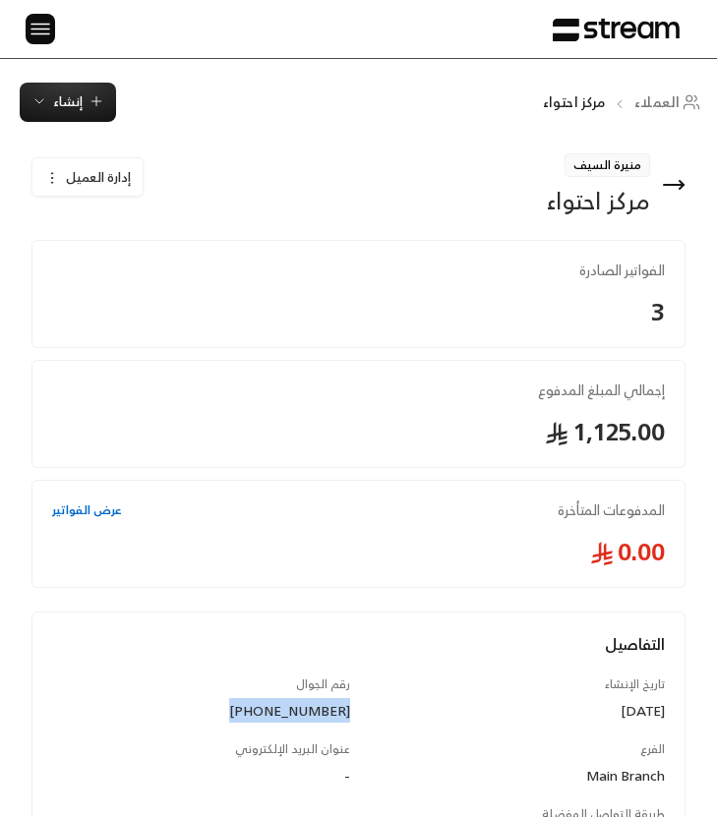
click at [676, 187] on icon at bounding box center [674, 185] width 24 height 24
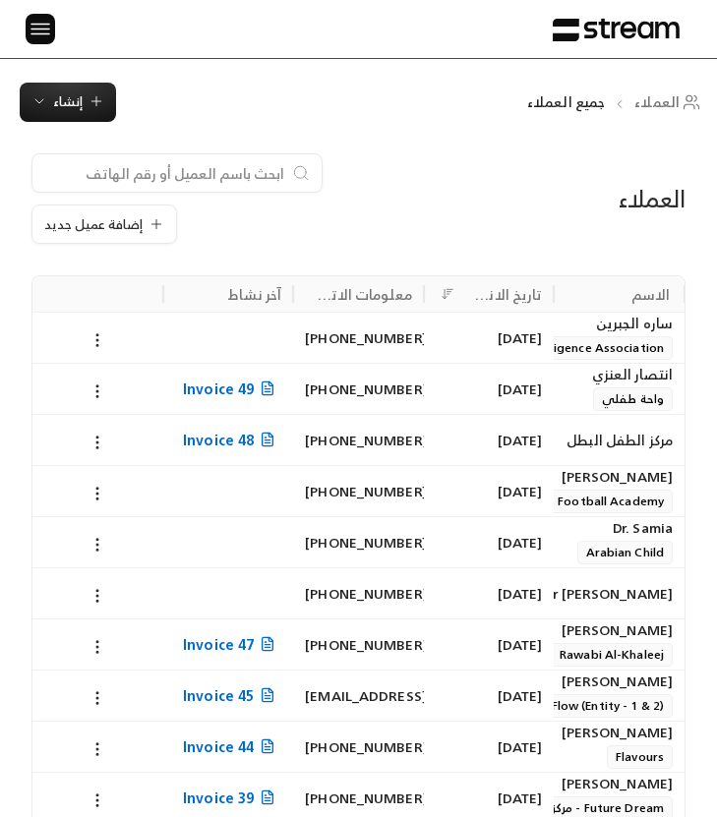
scroll to position [167, 0]
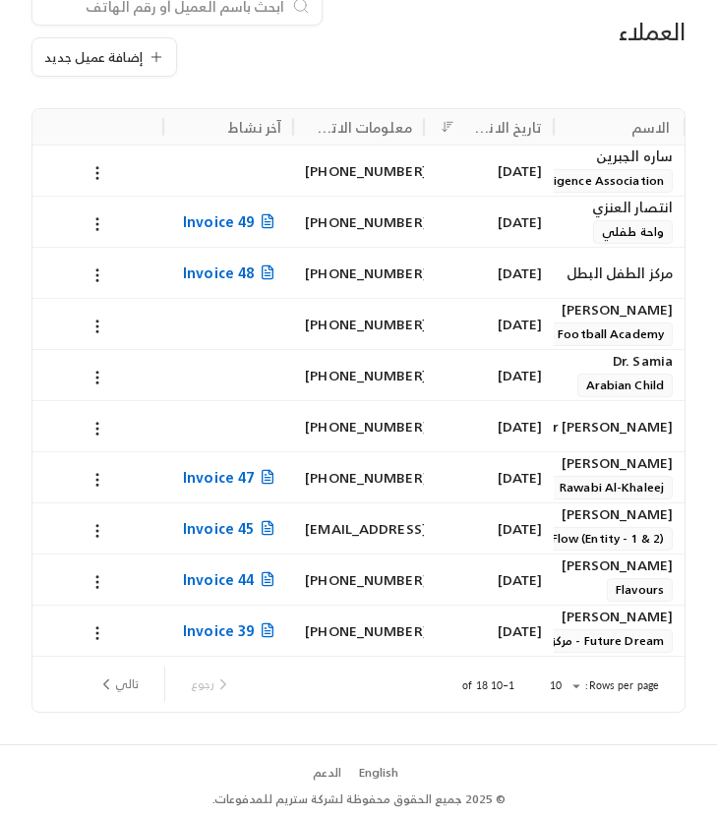
click at [134, 677] on button "تالي" at bounding box center [118, 684] width 57 height 33
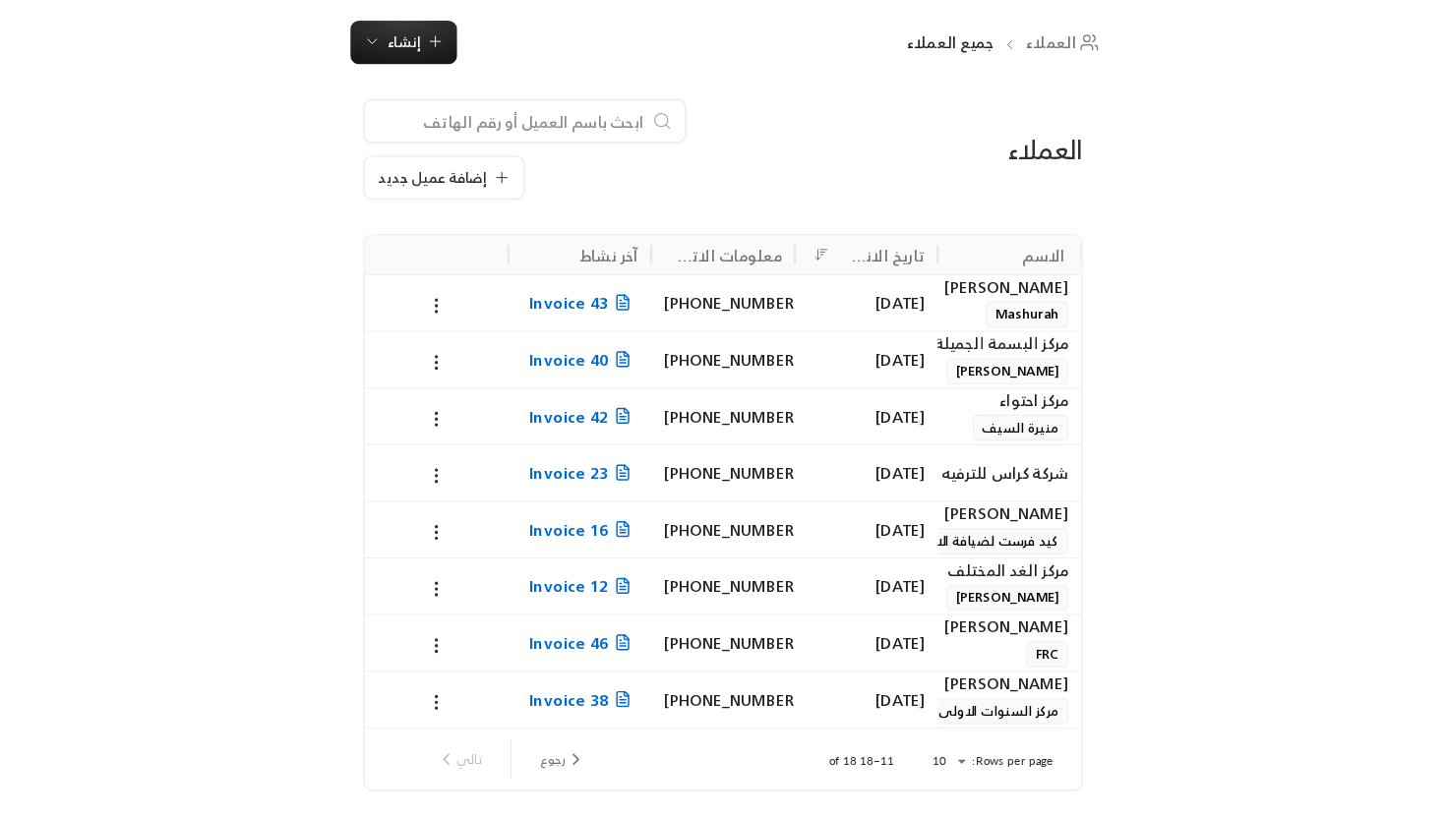
scroll to position [0, 0]
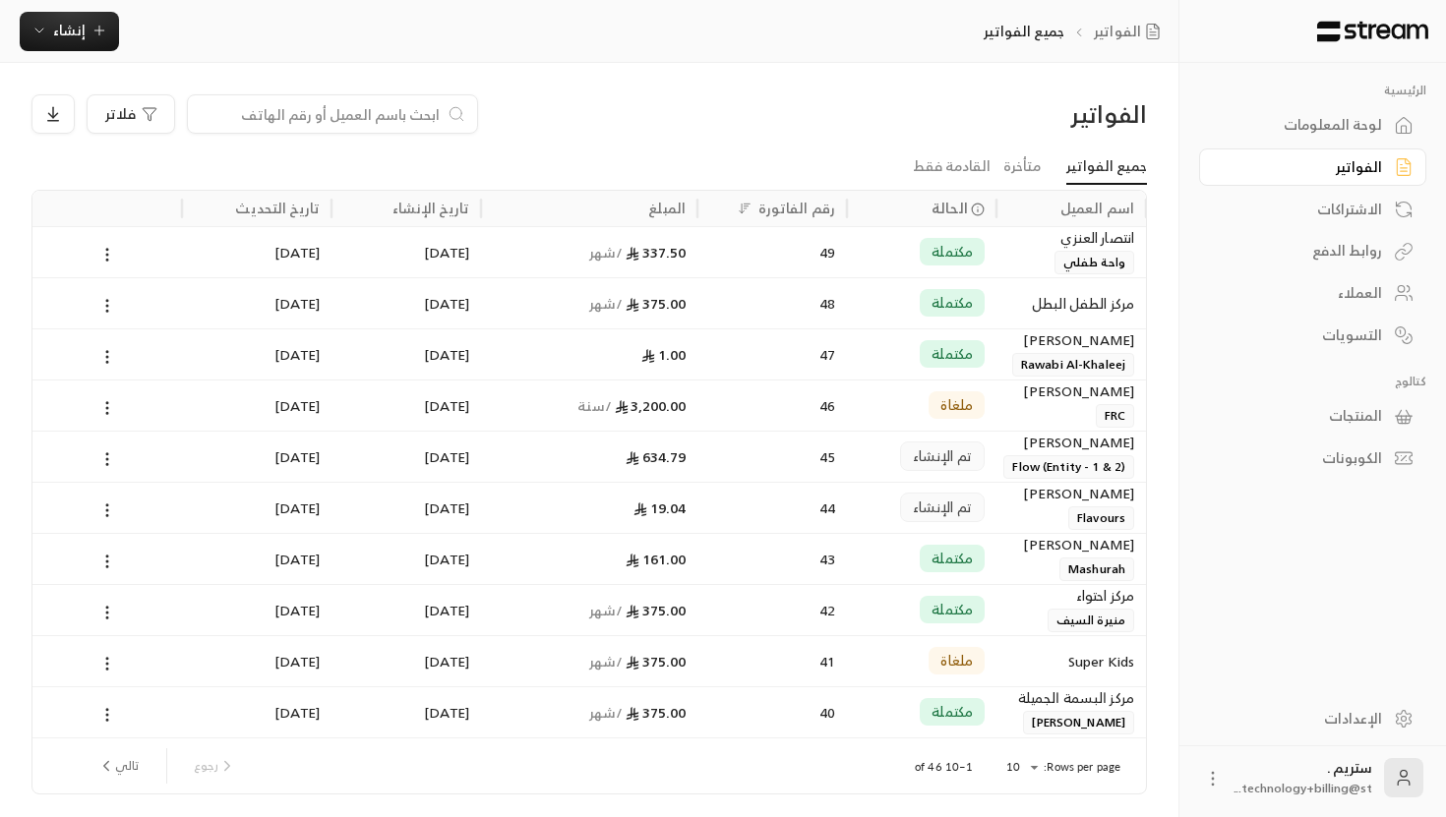
click at [1316, 776] on div "ستريم . technology+billing@st..." at bounding box center [1303, 777] width 138 height 39
click at [1386, 777] on icon at bounding box center [1403, 777] width 39 height 39
click at [1390, 721] on link "الإعدادات" at bounding box center [1312, 718] width 227 height 38
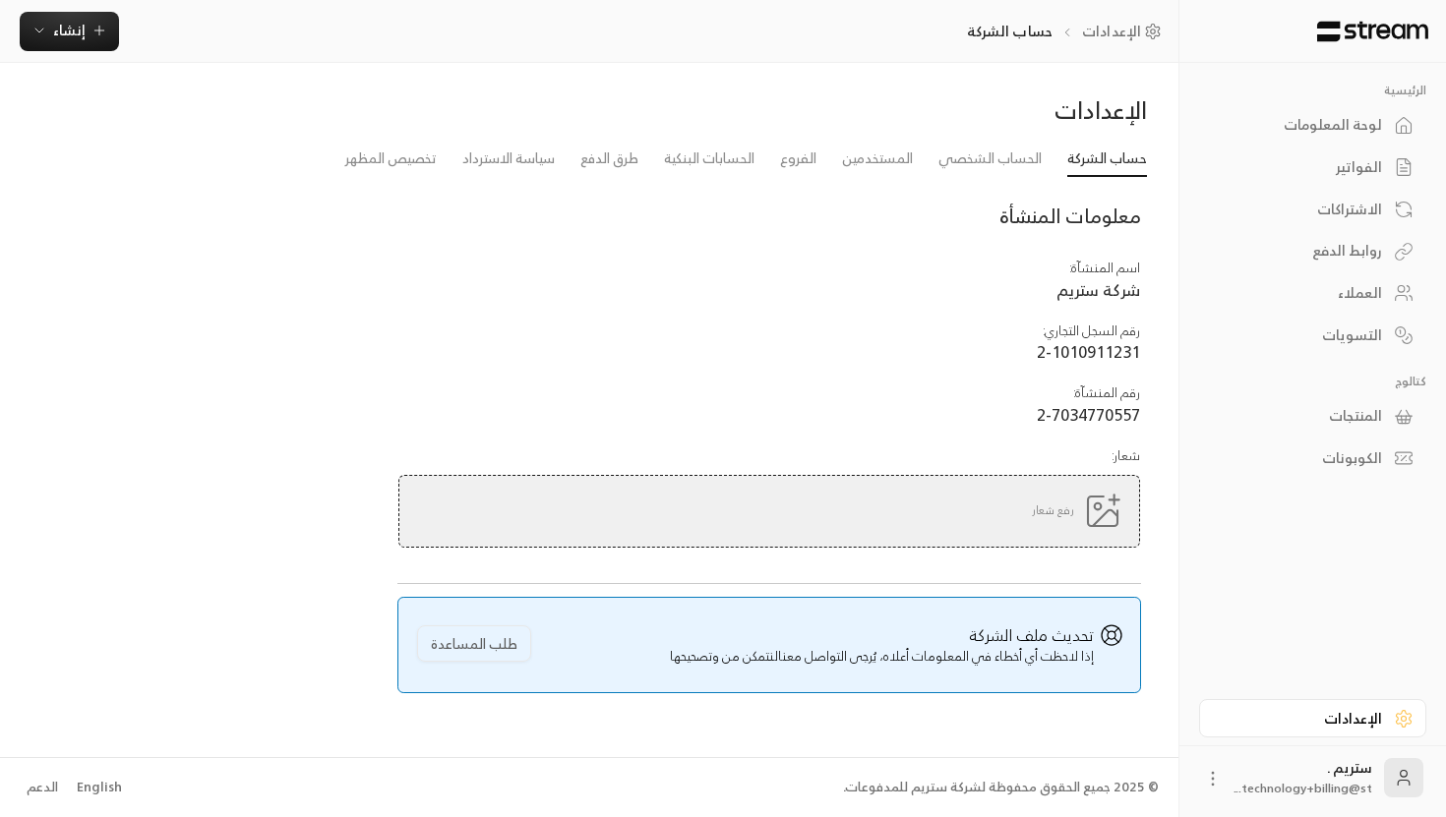
click at [1385, 25] on img at bounding box center [1372, 32] width 115 height 22
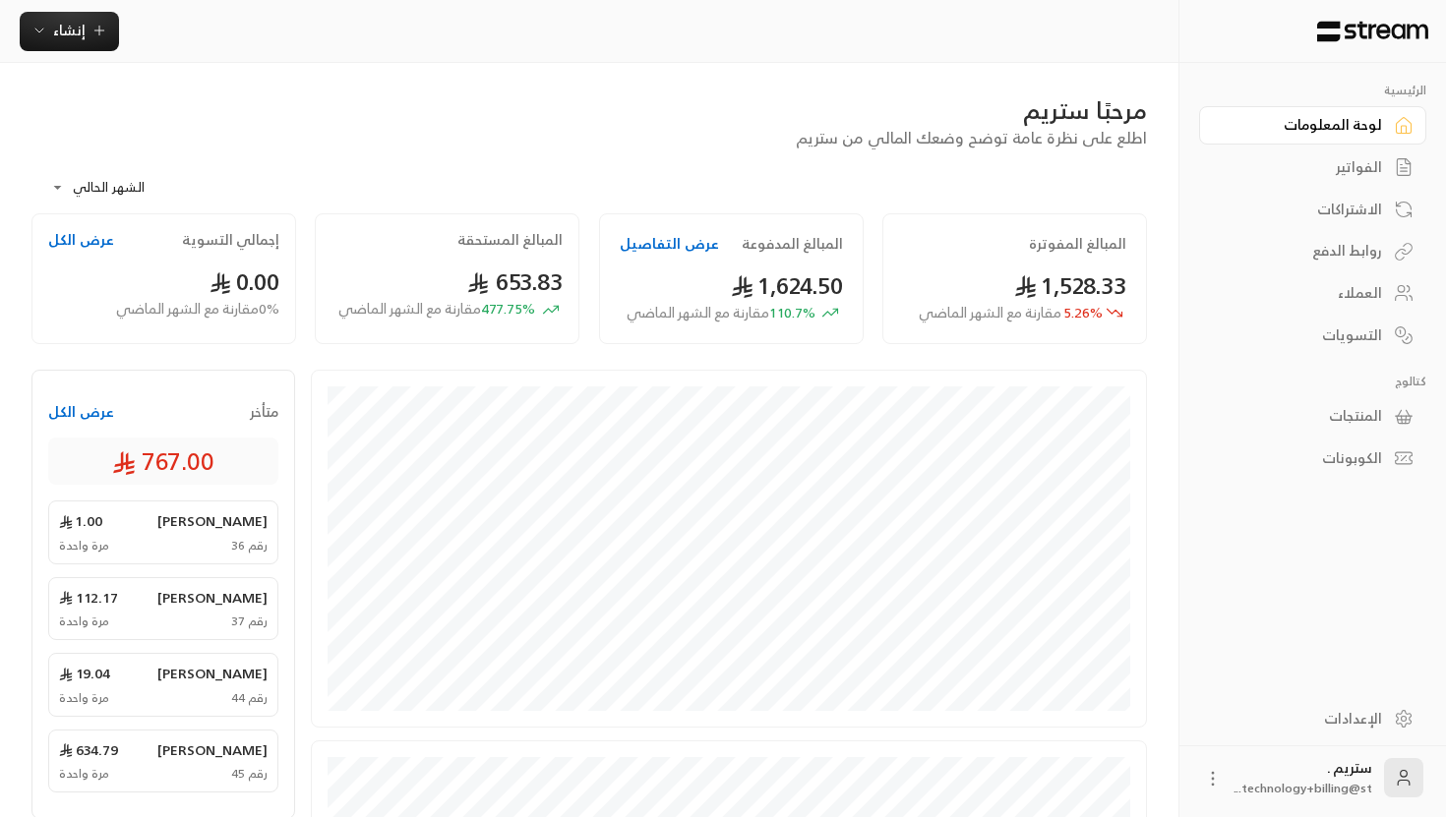
scroll to position [411, 0]
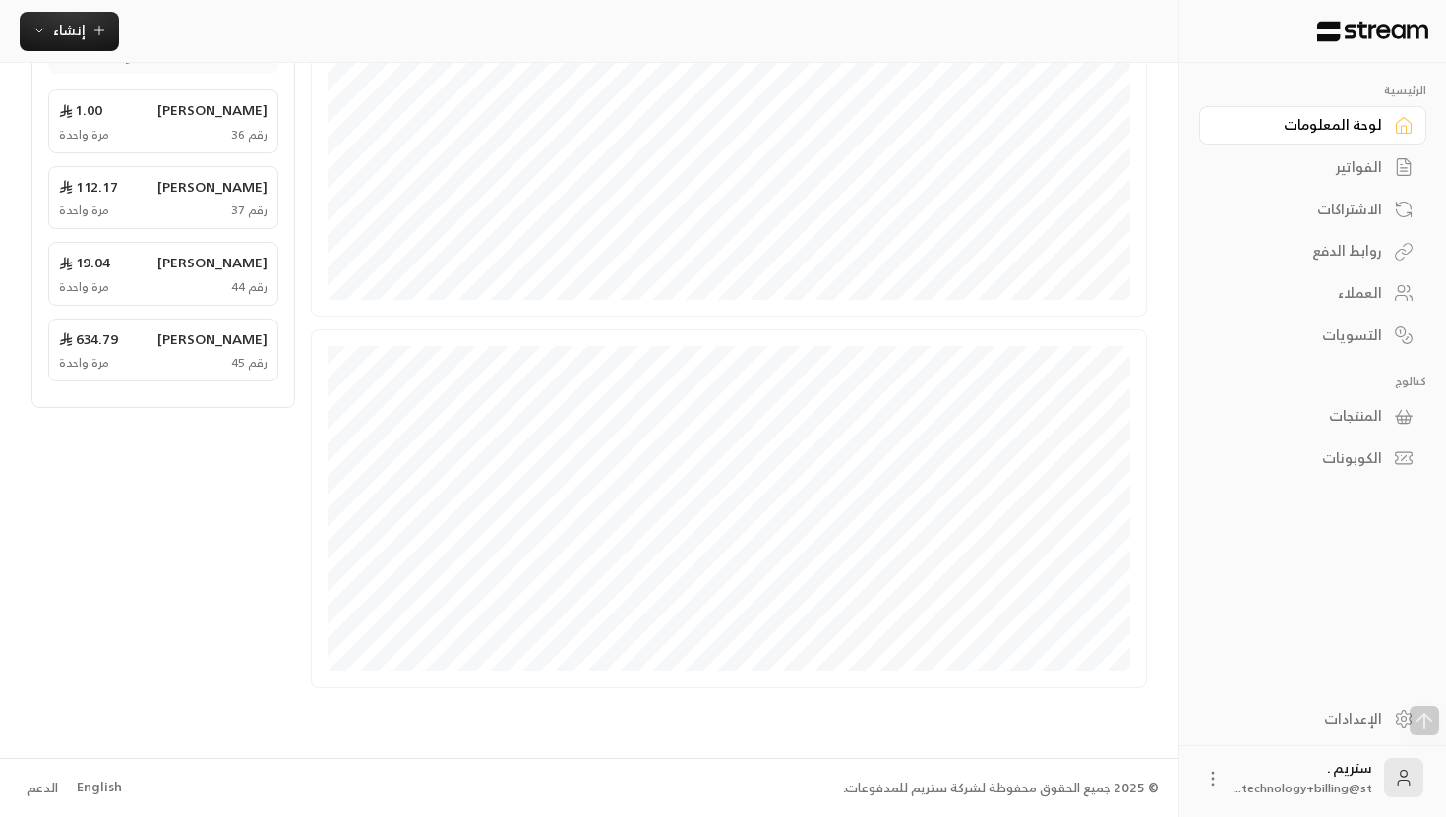
click at [1359, 725] on div "الإعدادات" at bounding box center [1303, 719] width 158 height 20
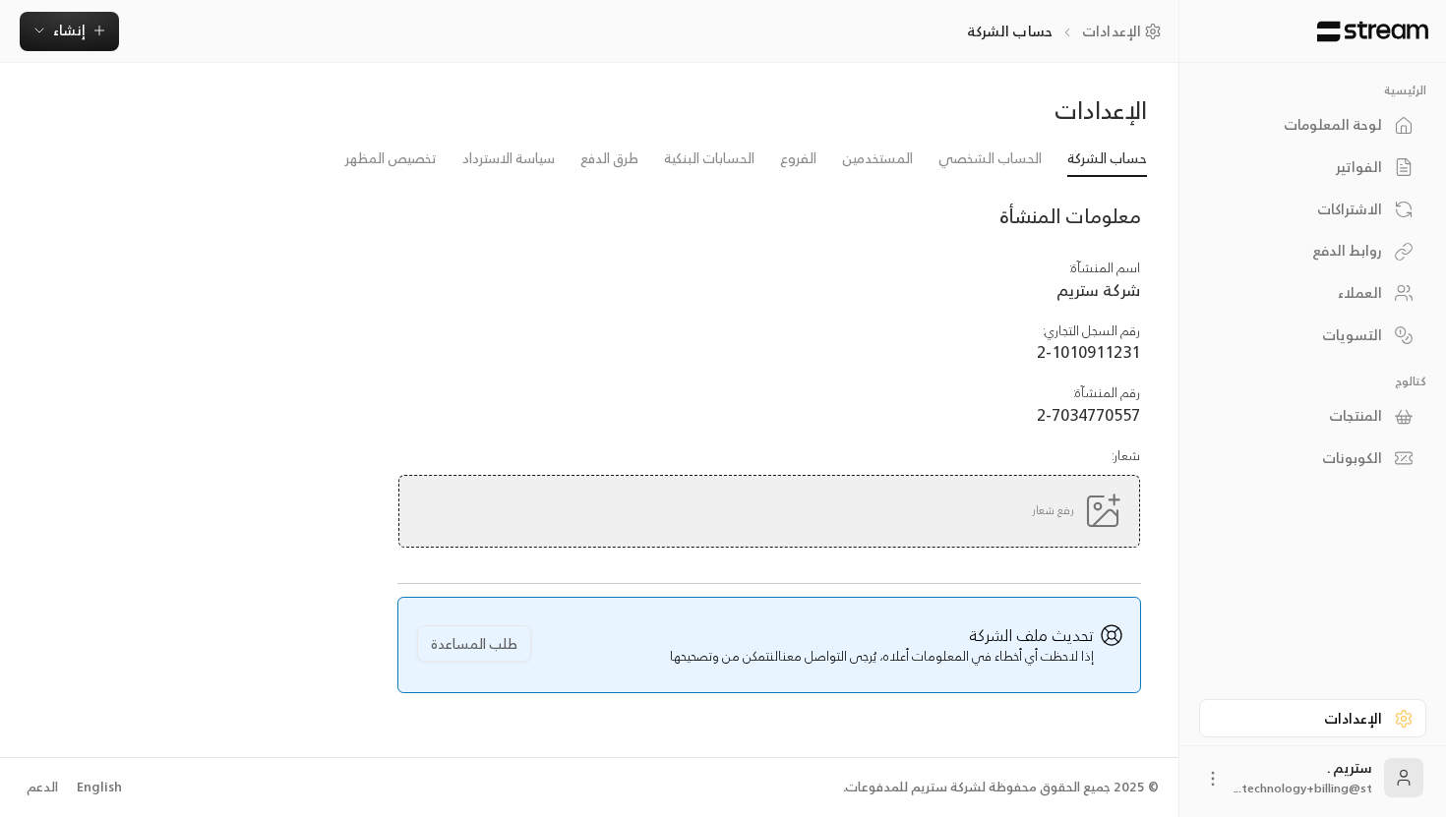
click at [1207, 777] on icon at bounding box center [1213, 779] width 20 height 20
click at [1178, 777] on li "تسجيل الخروج" at bounding box center [1168, 777] width 108 height 31
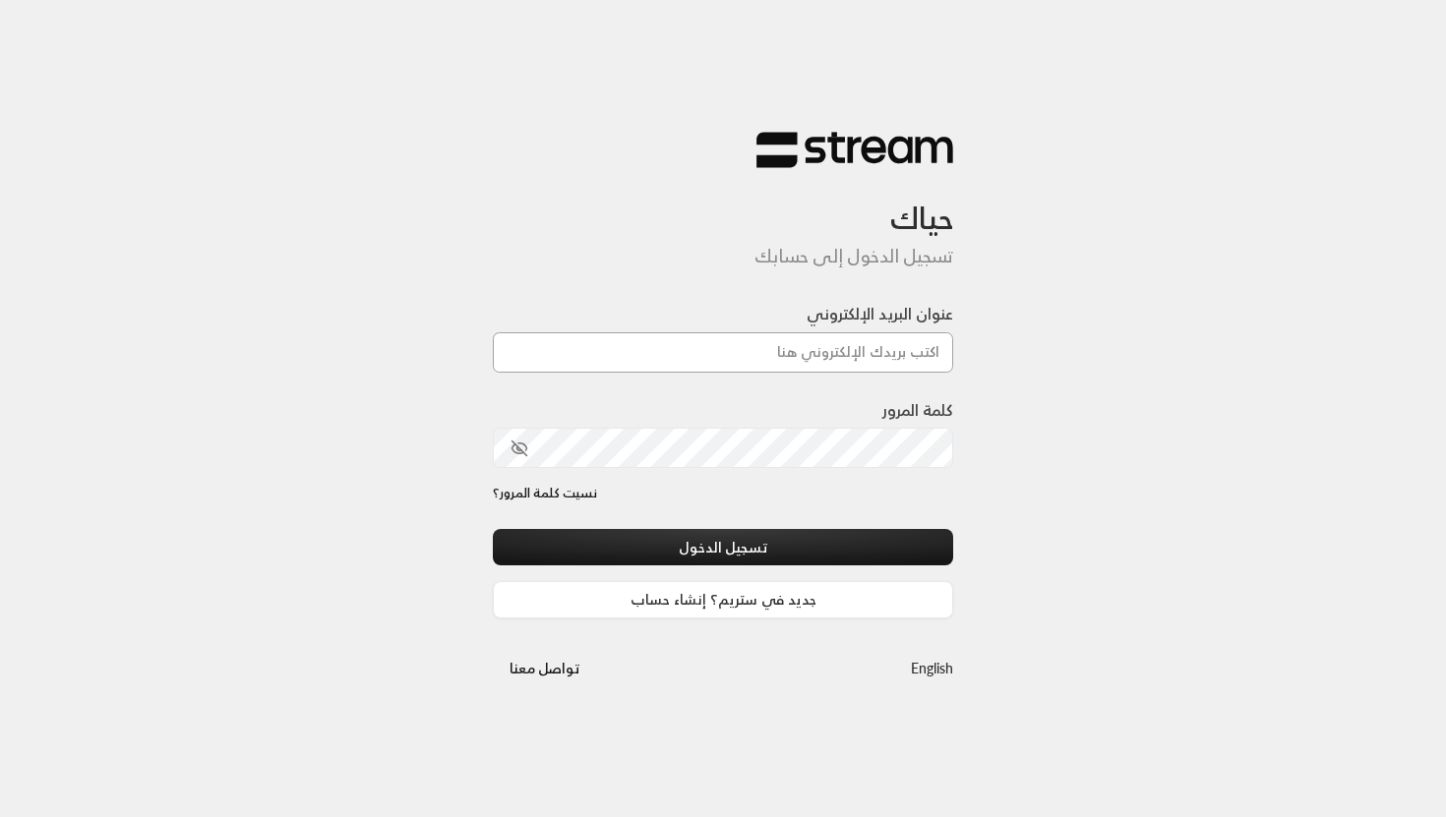
click at [879, 345] on input "عنوان البريد الإلكتروني" at bounding box center [723, 352] width 460 height 40
click at [772, 470] on div "كلمة المرور" at bounding box center [723, 441] width 460 height 87
type input "[EMAIL_ADDRESS][DOMAIN_NAME]"
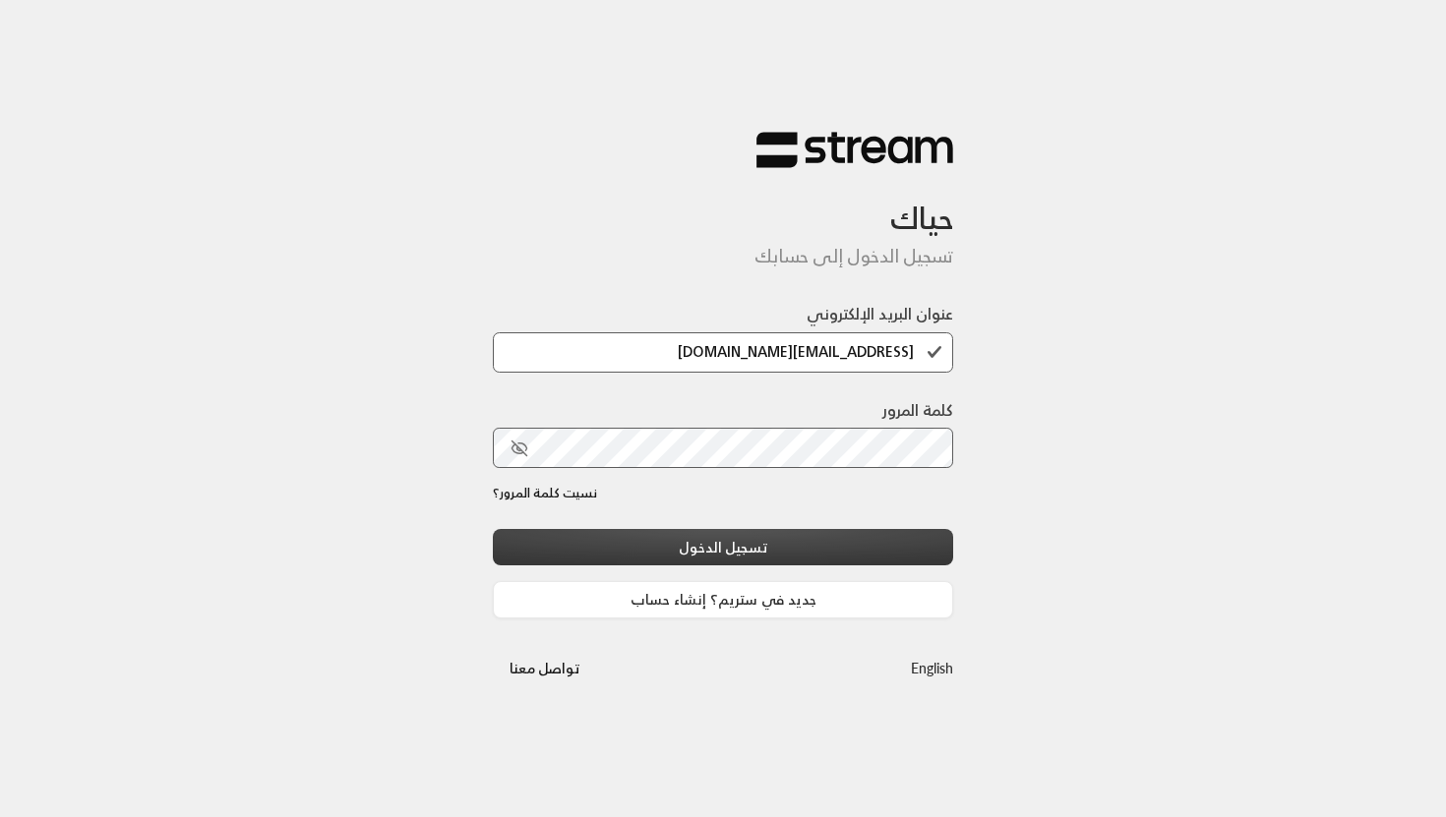
click at [703, 543] on button "تسجيل الدخول" at bounding box center [723, 547] width 460 height 36
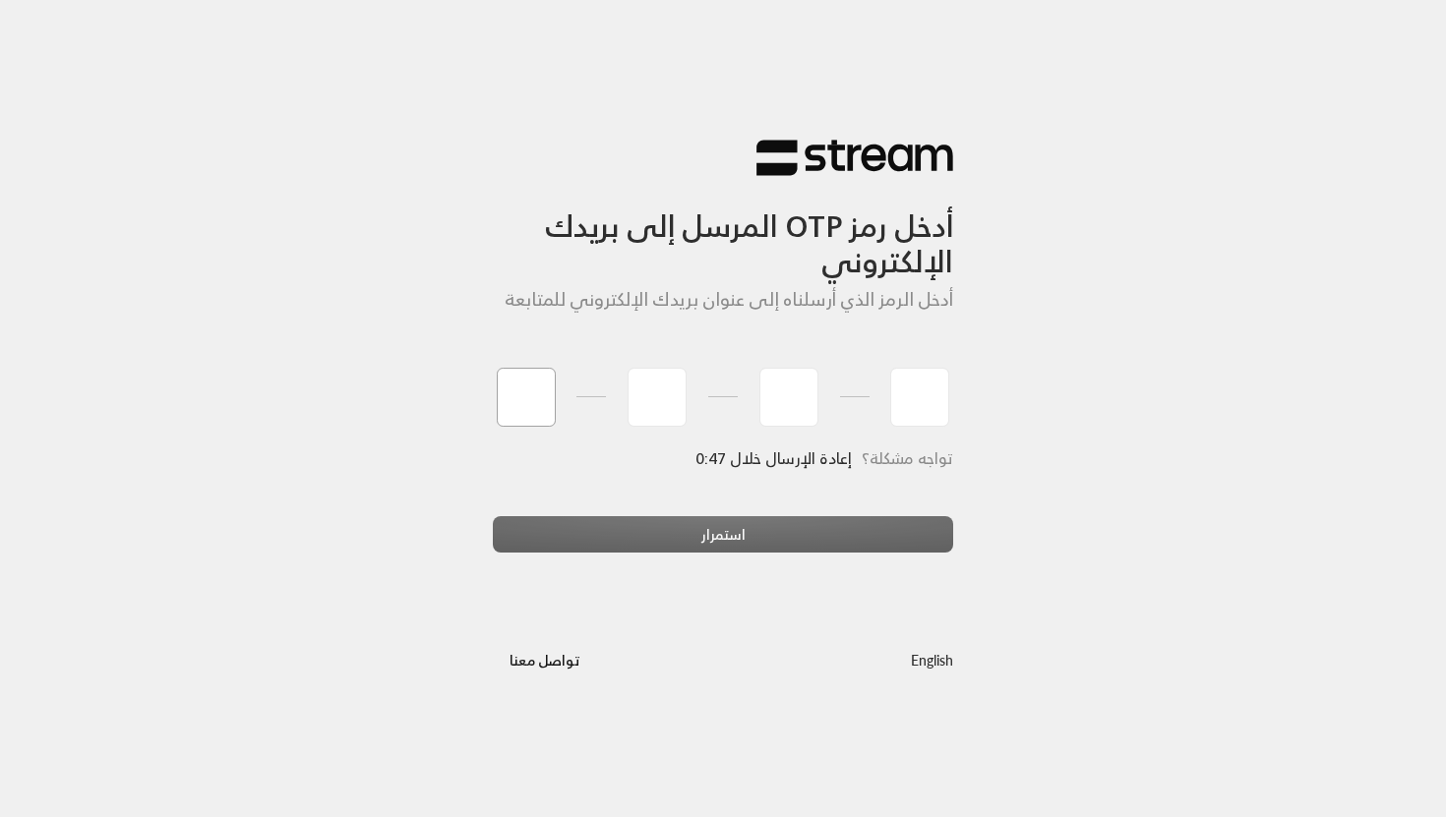
type input "6"
type input "0"
type input "5"
type input "4"
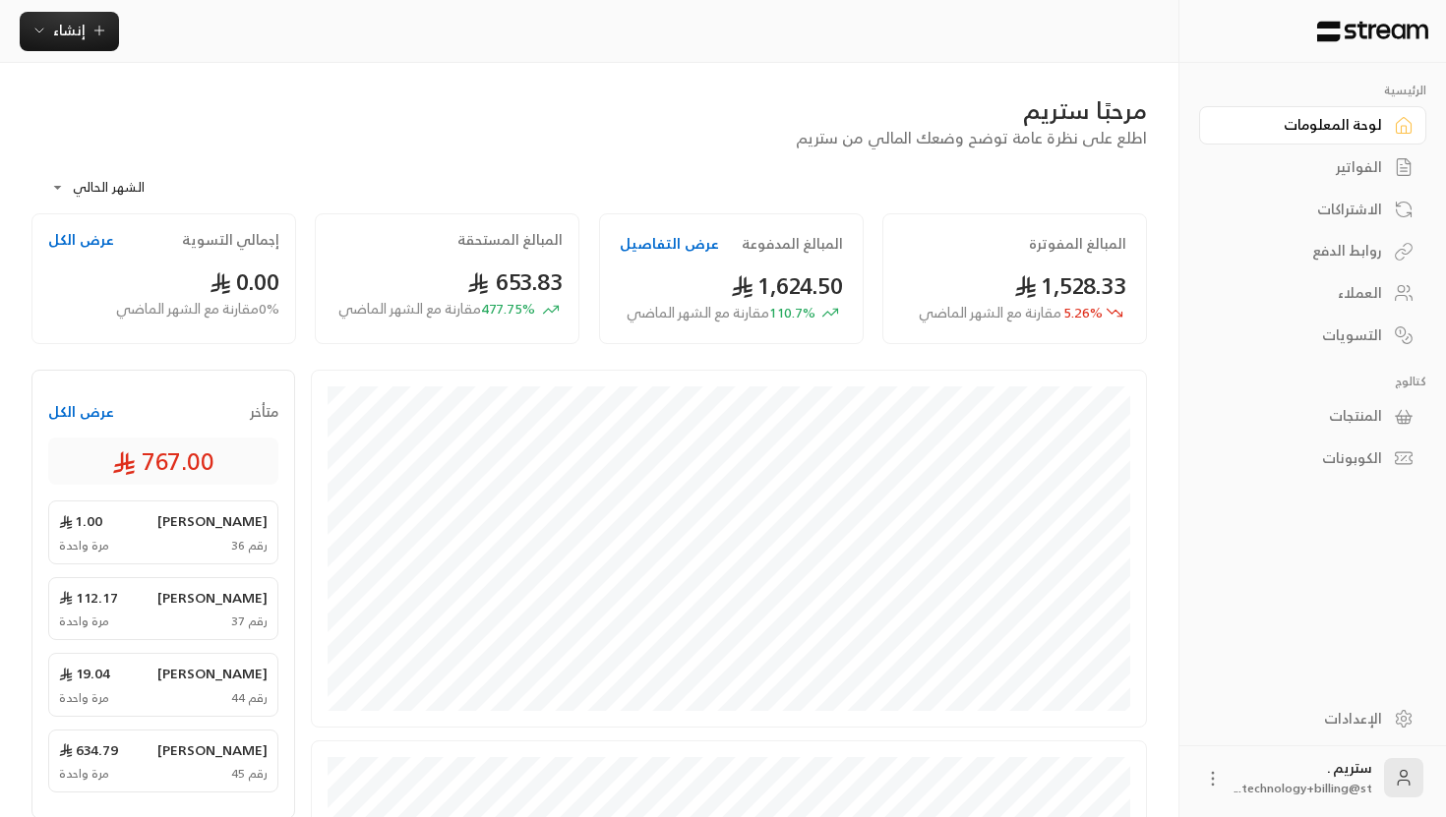
click at [1369, 309] on link "العملاء" at bounding box center [1312, 293] width 227 height 38
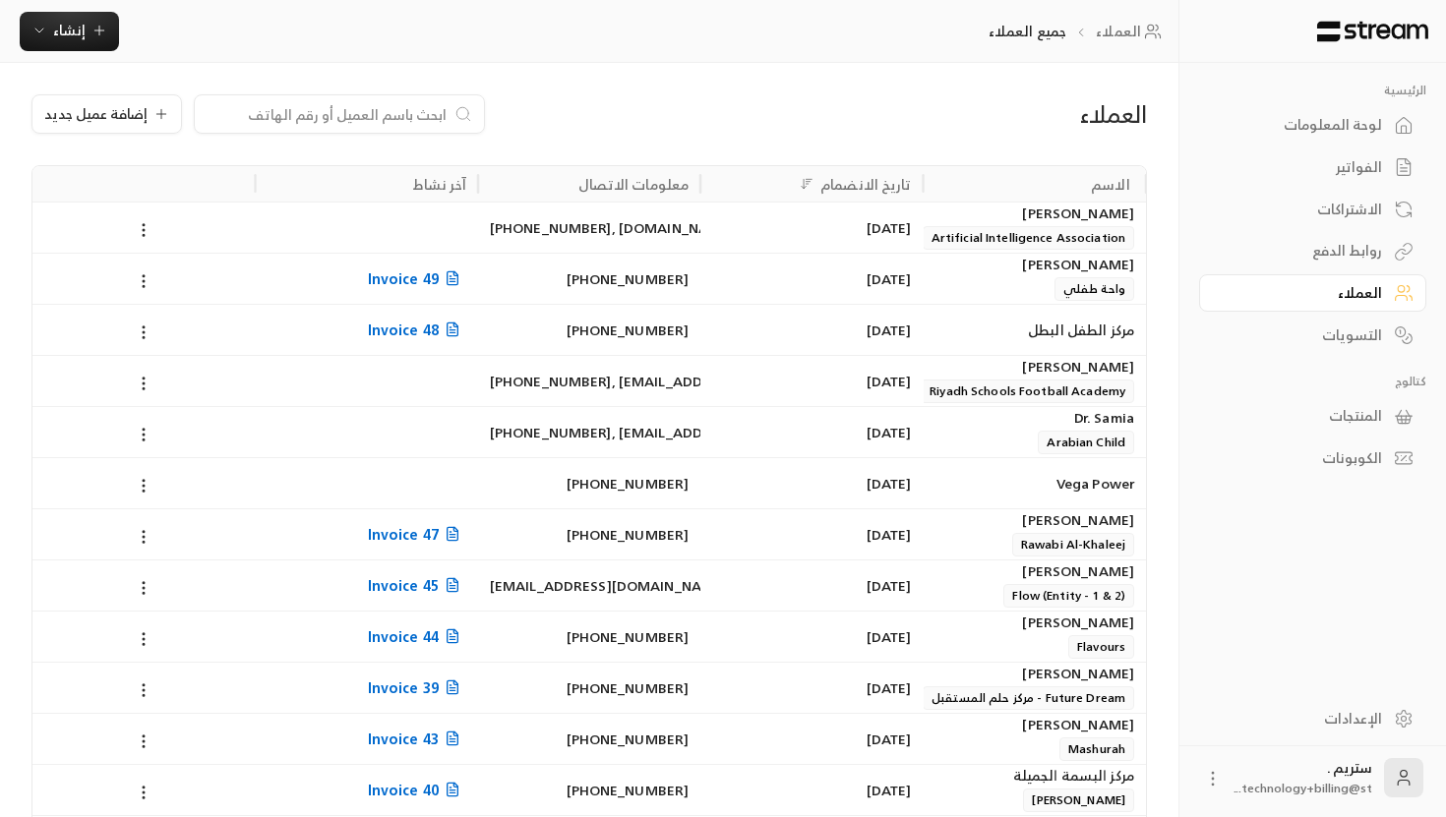
click at [1392, 720] on link "الإعدادات" at bounding box center [1312, 718] width 227 height 38
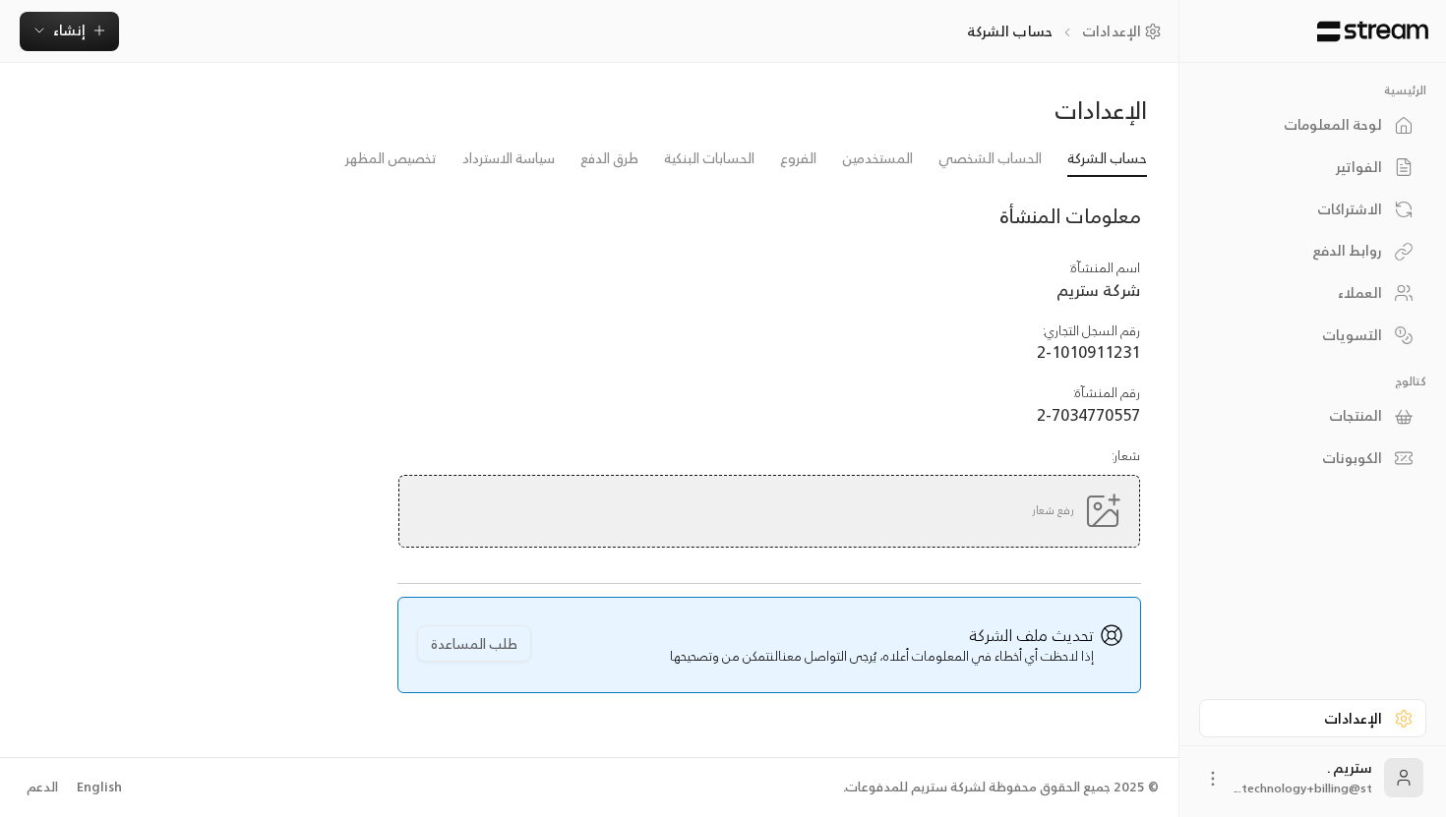
click at [1412, 716] on icon at bounding box center [1404, 719] width 20 height 20
click at [1275, 775] on div "ستريم . technology+billing@st..." at bounding box center [1303, 777] width 138 height 39
click at [1210, 777] on icon at bounding box center [1213, 779] width 20 height 20
click at [1160, 777] on li "تسجيل الخروج" at bounding box center [1168, 777] width 108 height 31
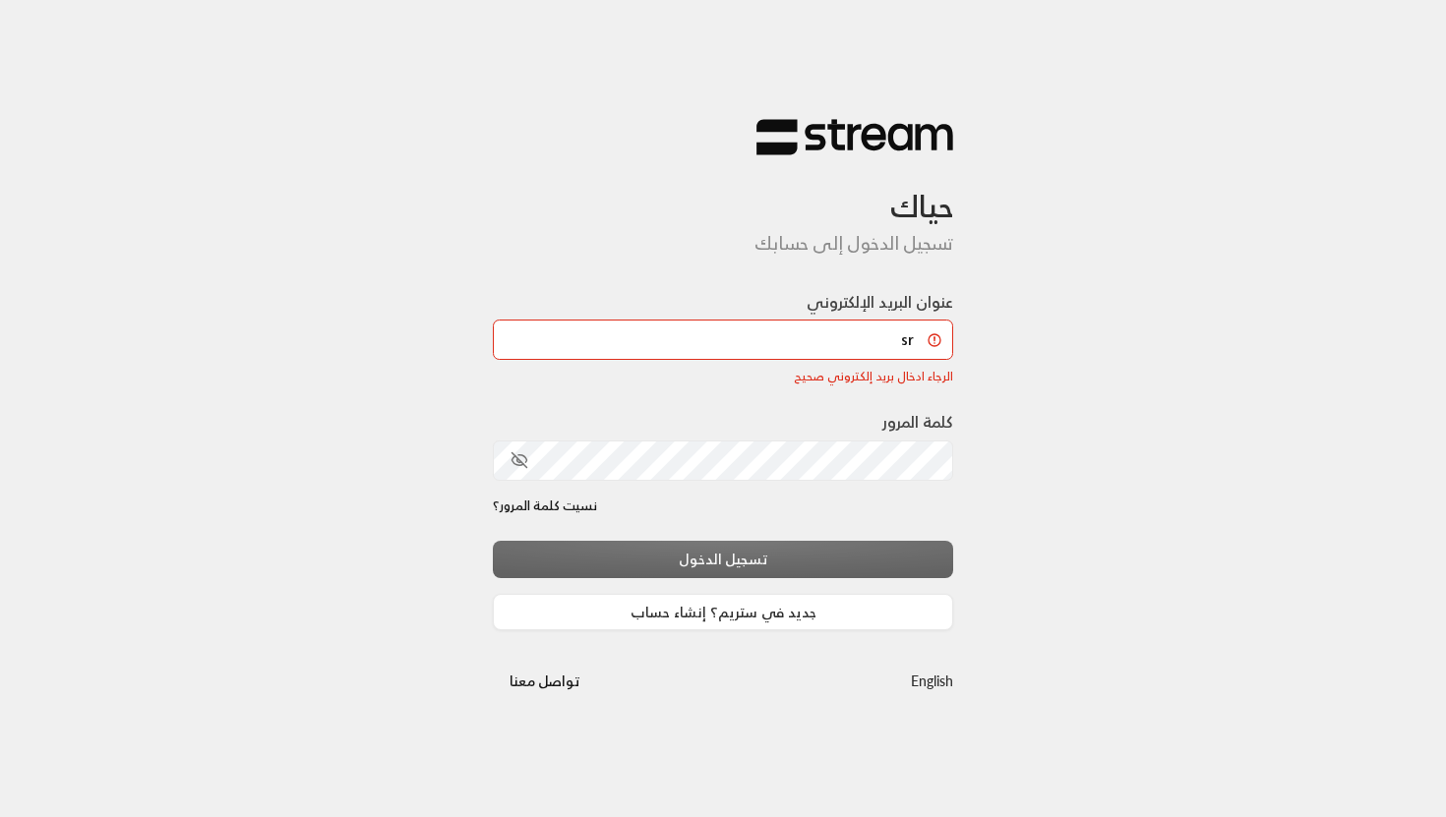
type input "s"
click at [769, 345] on input "عنوان البريد الإلكتروني" at bounding box center [723, 340] width 460 height 40
type input "[EMAIL_ADDRESS][DOMAIN_NAME]"
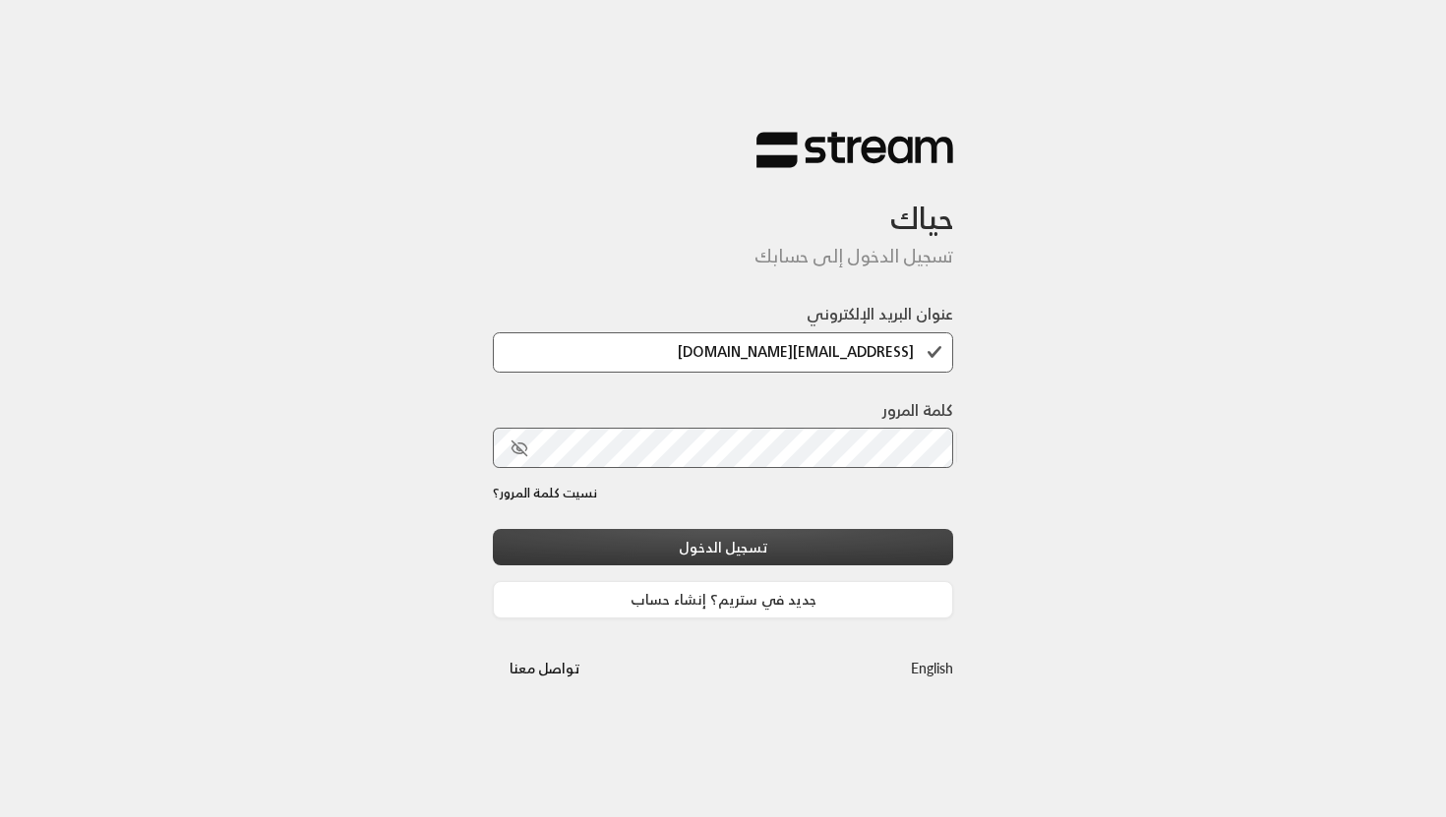
click at [765, 546] on button "تسجيل الدخول" at bounding box center [723, 547] width 460 height 36
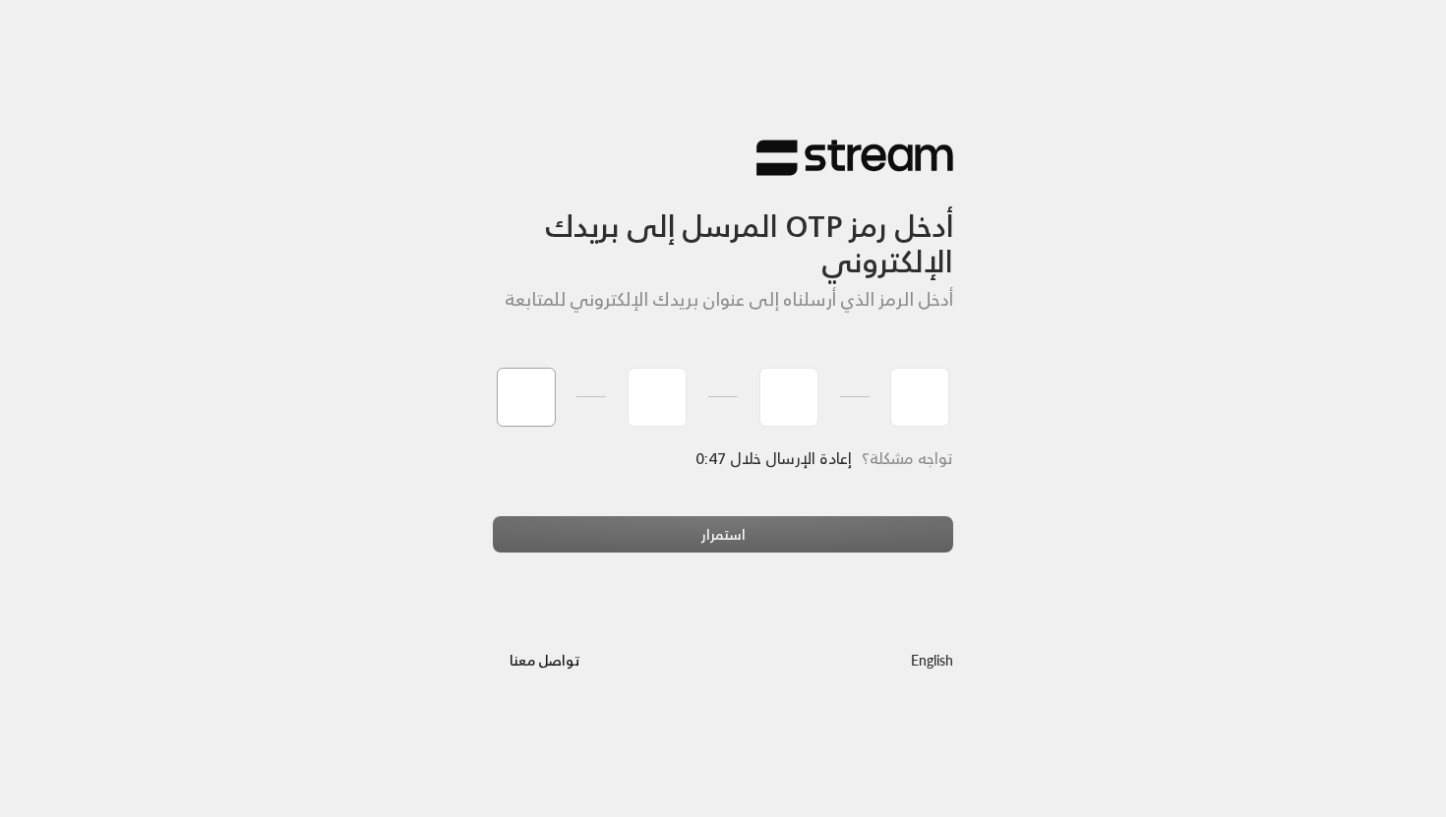
type input "0"
type input "4"
type input "7"
